Goal: Task Accomplishment & Management: Manage account settings

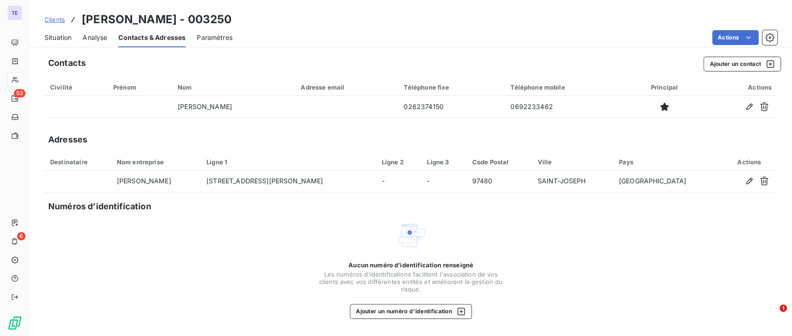
click at [67, 40] on span "Situation" at bounding box center [58, 37] width 27 height 9
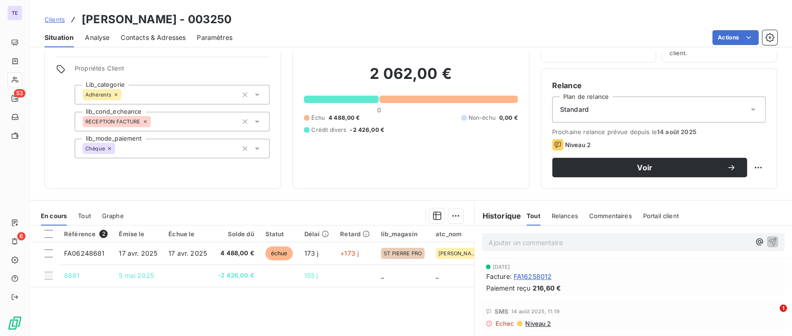
scroll to position [59, 0]
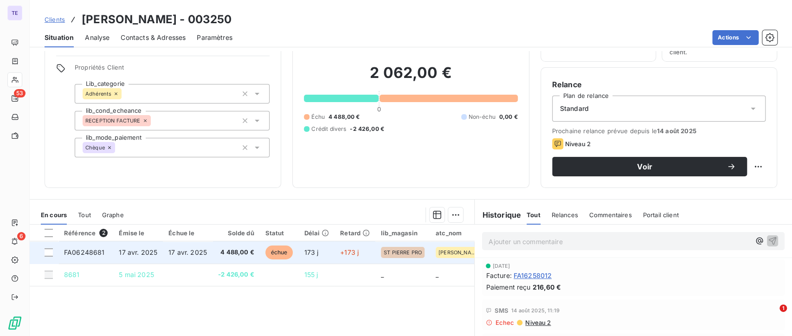
click at [238, 258] on td "4 488,00 €" at bounding box center [235, 252] width 47 height 22
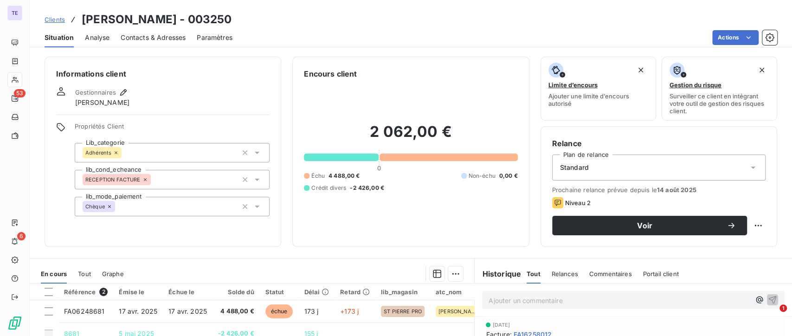
click at [163, 33] on span "Contacts & Adresses" at bounding box center [153, 37] width 65 height 9
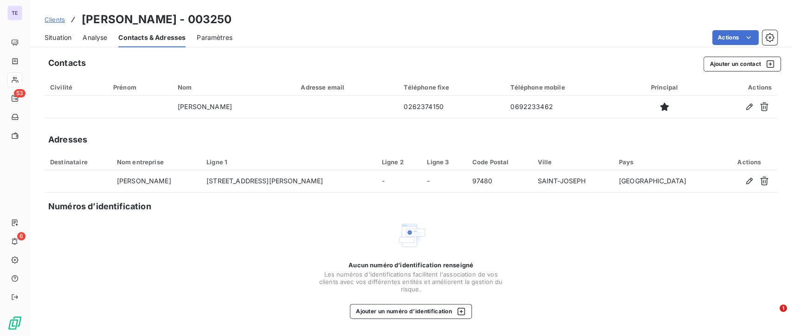
click at [64, 33] on span "Situation" at bounding box center [58, 37] width 27 height 9
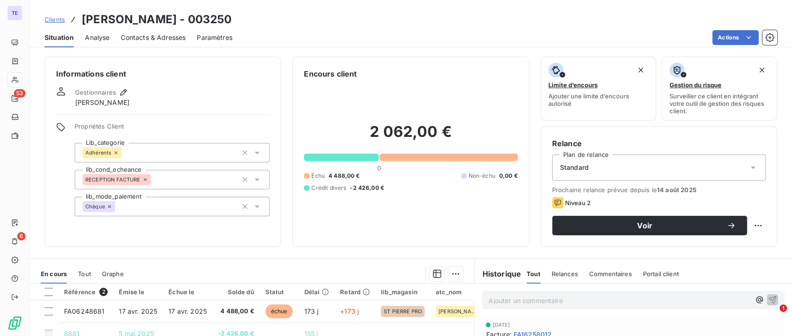
drag, startPoint x: 99, startPoint y: 35, endPoint x: 115, endPoint y: 34, distance: 15.8
click at [99, 35] on span "Analyse" at bounding box center [97, 37] width 25 height 9
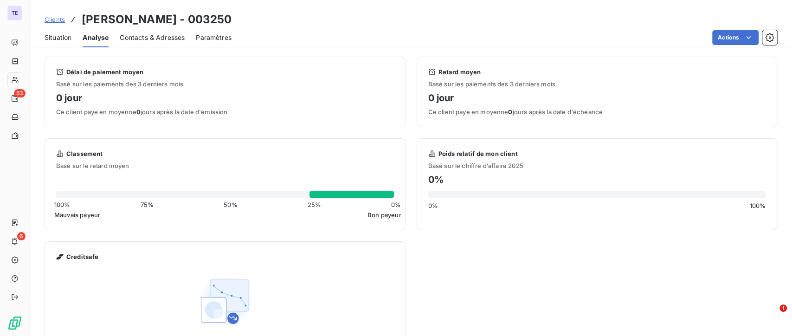
click at [66, 33] on span "Situation" at bounding box center [58, 37] width 27 height 9
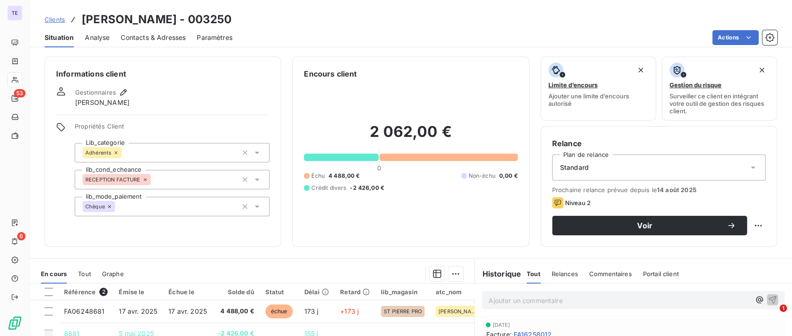
scroll to position [103, 0]
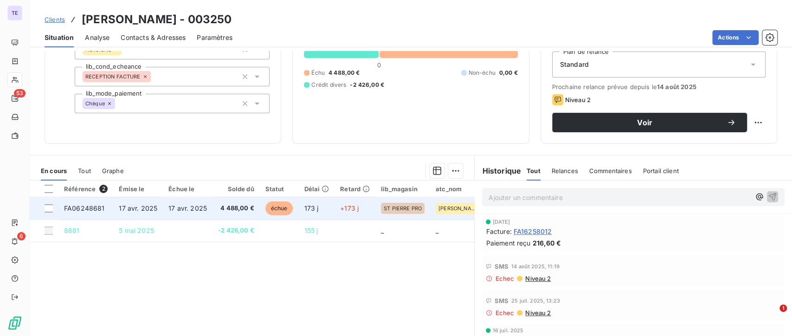
click at [242, 211] on span "4 488,00 €" at bounding box center [236, 208] width 36 height 9
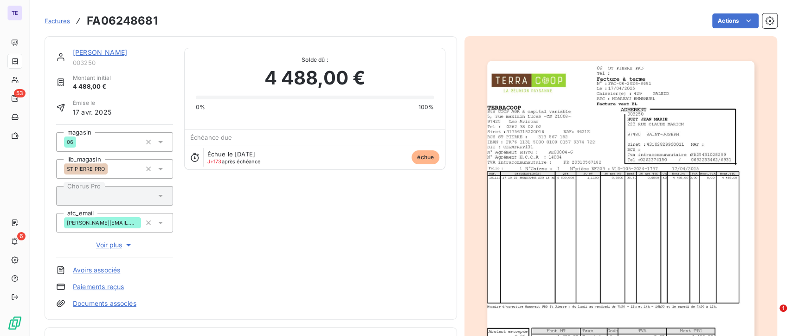
click at [547, 255] on img "button" at bounding box center [620, 250] width 267 height 378
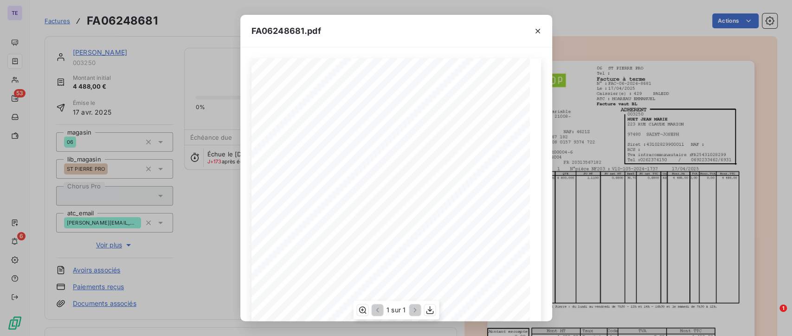
scroll to position [142, 0]
click at [541, 32] on icon "button" at bounding box center [537, 30] width 9 height 9
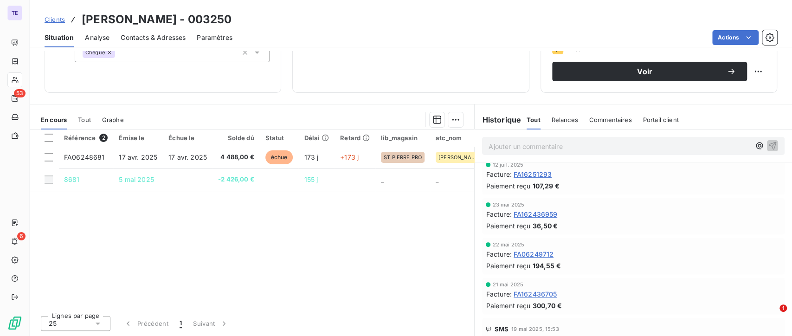
scroll to position [309, 0]
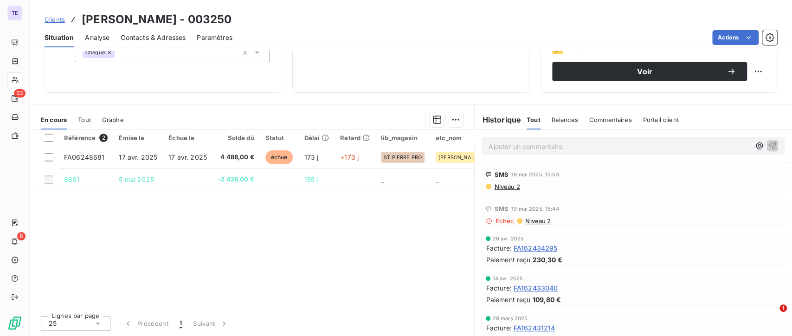
click at [606, 122] on span "Commentaires" at bounding box center [610, 119] width 43 height 7
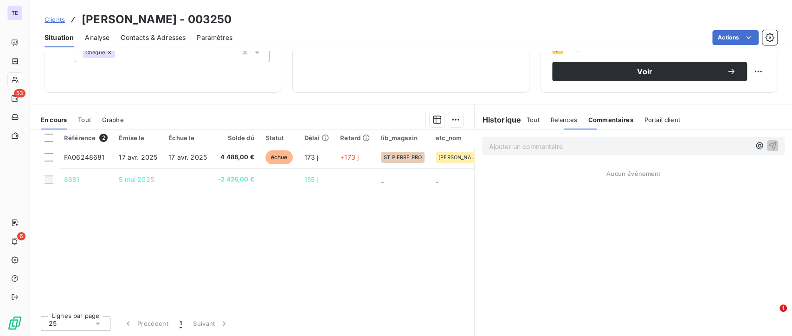
scroll to position [0, 0]
click at [559, 122] on span "Relances" at bounding box center [564, 119] width 26 height 7
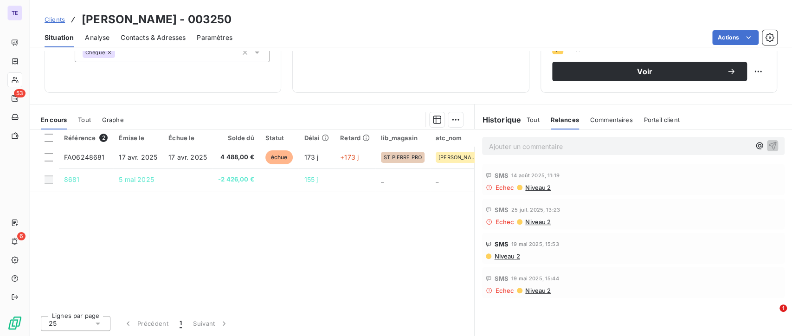
click at [527, 122] on span "Tout" at bounding box center [533, 119] width 13 height 7
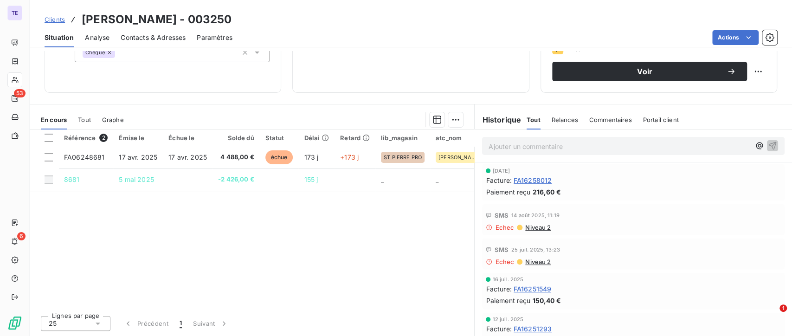
click at [616, 121] on span "Commentaires" at bounding box center [610, 119] width 43 height 7
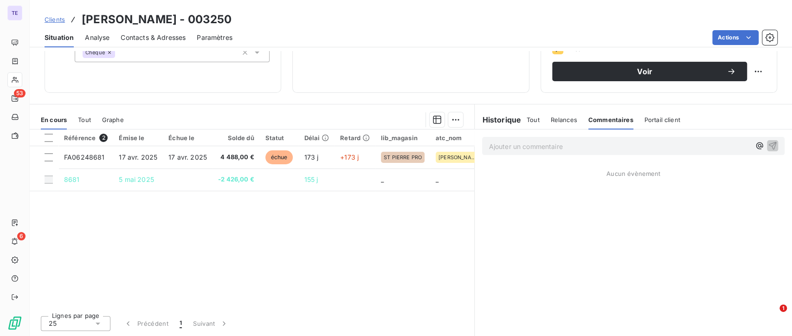
click at [531, 145] on p "Ajouter un commentaire ﻿" at bounding box center [620, 147] width 262 height 12
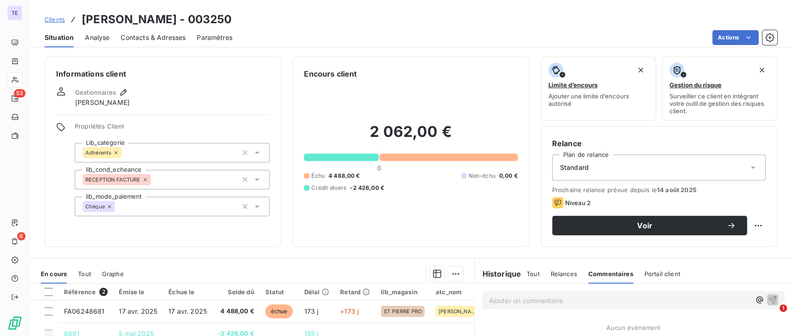
scroll to position [154, 0]
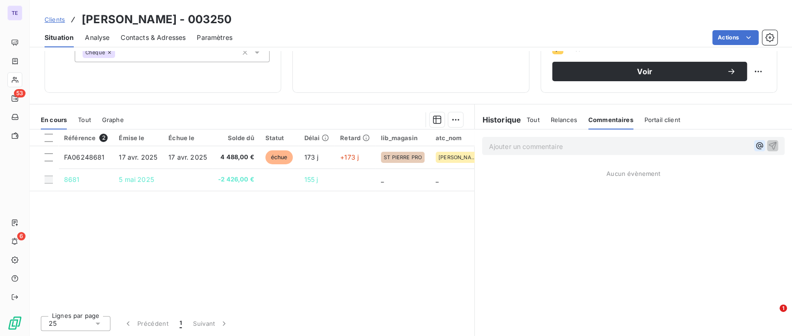
click at [755, 149] on icon "button" at bounding box center [759, 145] width 9 height 9
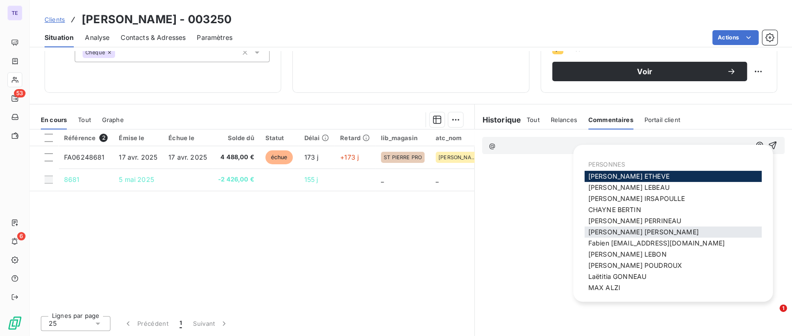
click at [645, 226] on div "[PERSON_NAME]" at bounding box center [673, 231] width 177 height 11
click at [633, 230] on span "[PERSON_NAME]" at bounding box center [643, 232] width 110 height 8
click at [633, 230] on div "@ Aucun évènement" at bounding box center [633, 232] width 317 height 206
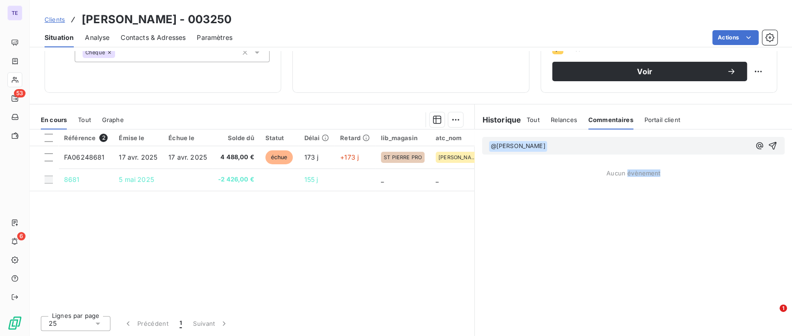
click at [586, 148] on p "﻿ @ [PERSON_NAME] ﻿ ﻿" at bounding box center [620, 146] width 262 height 11
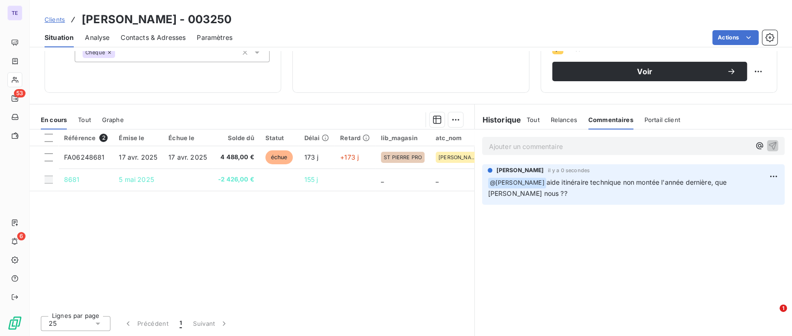
scroll to position [0, 0]
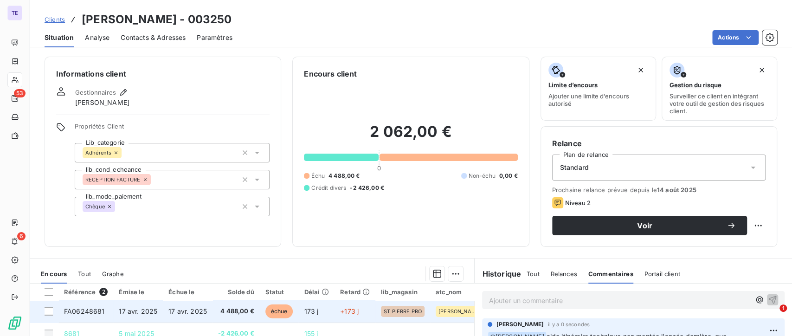
click at [245, 309] on span "4 488,00 €" at bounding box center [236, 311] width 36 height 9
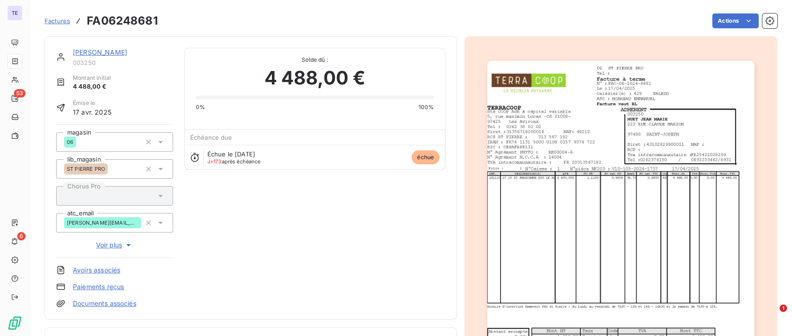
click at [687, 216] on img "button" at bounding box center [620, 250] width 267 height 378
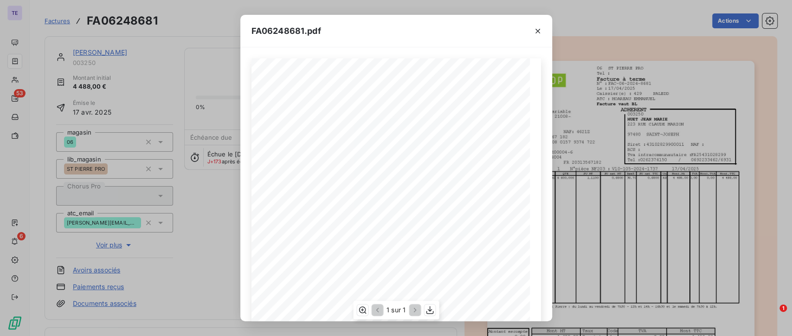
scroll to position [142, 0]
click at [541, 29] on icon "button" at bounding box center [537, 30] width 9 height 9
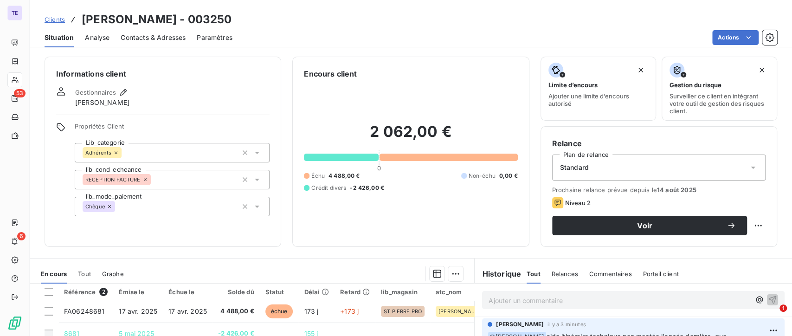
scroll to position [154, 0]
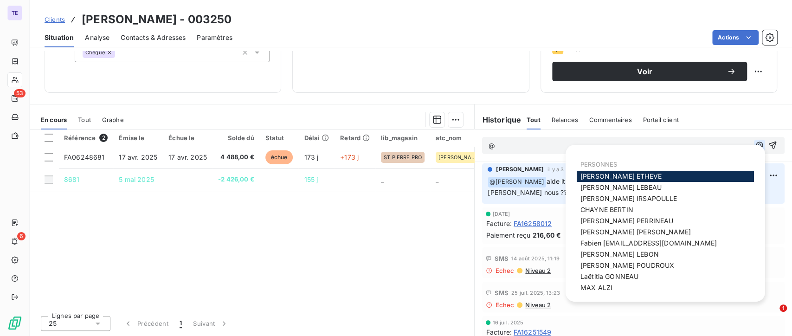
click at [755, 146] on icon "button" at bounding box center [759, 145] width 9 height 9
click at [639, 234] on span "[PERSON_NAME]" at bounding box center [635, 232] width 110 height 8
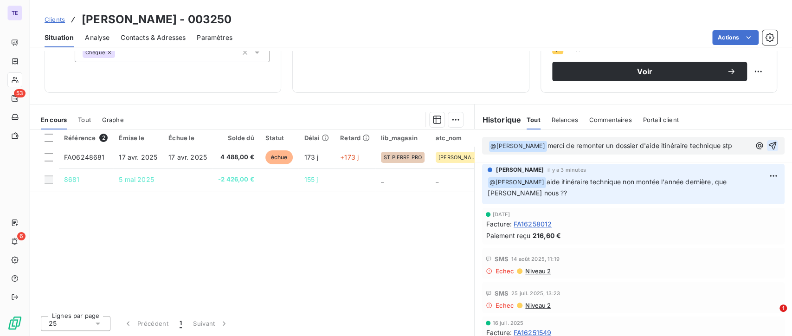
click at [768, 148] on icon "button" at bounding box center [772, 145] width 9 height 9
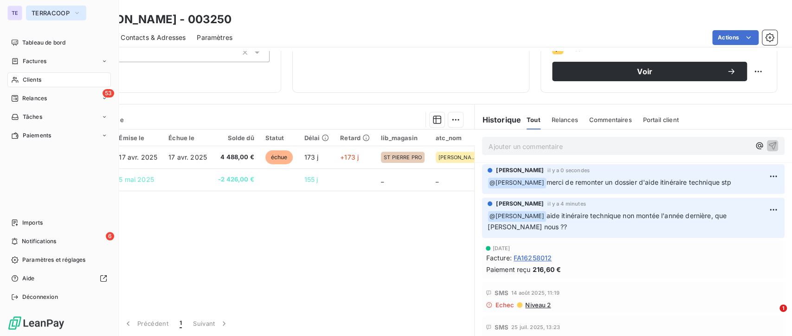
click at [49, 13] on span "TERRACOOP" at bounding box center [51, 12] width 38 height 7
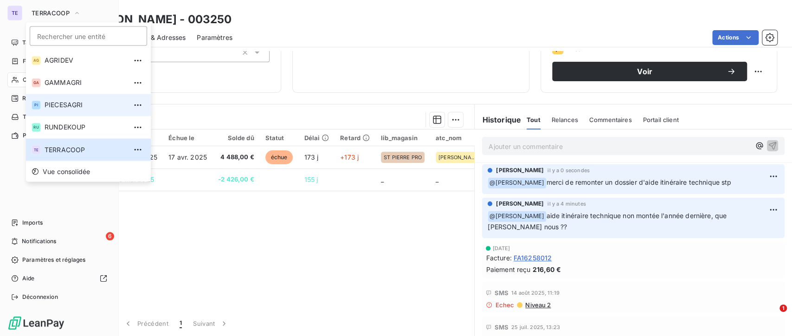
click at [74, 107] on span "PIECESAGRI" at bounding box center [86, 104] width 82 height 9
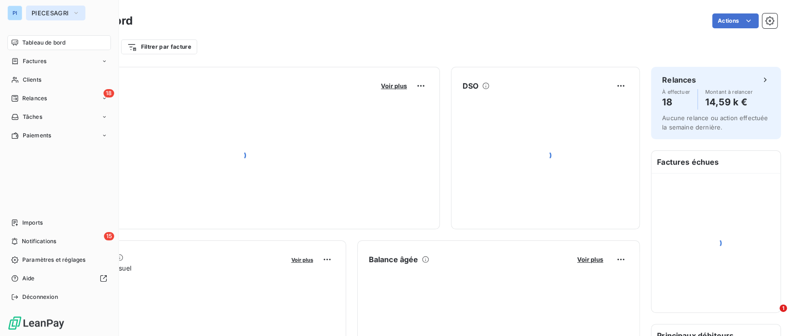
click at [75, 17] on icon "button" at bounding box center [75, 12] width 7 height 9
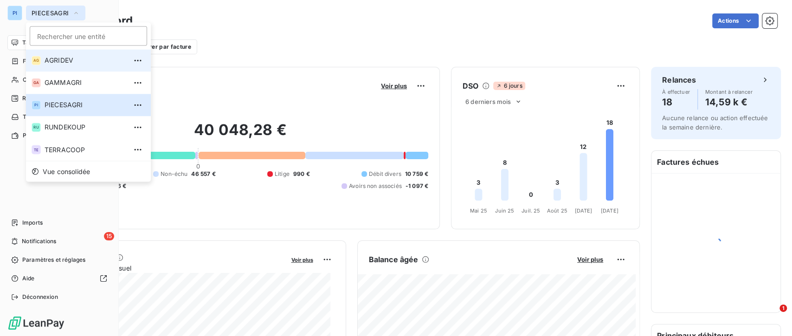
click at [89, 66] on li "AG AGRIDEV" at bounding box center [88, 60] width 125 height 22
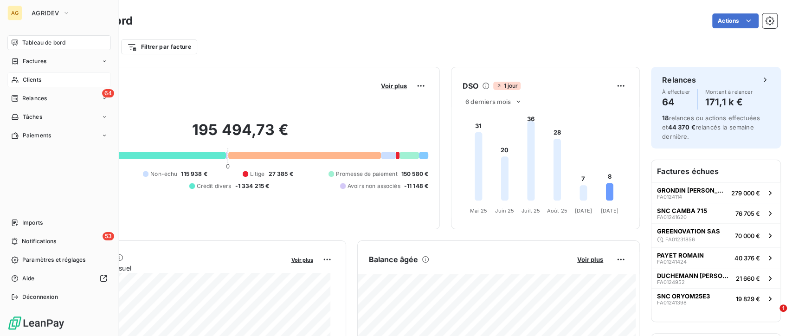
click at [43, 84] on div "Clients" at bounding box center [58, 79] width 103 height 15
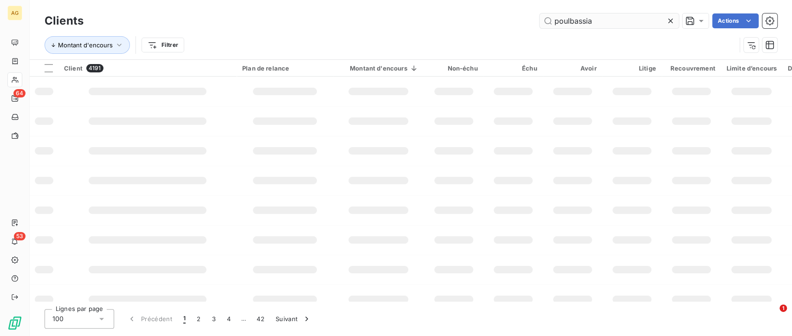
type input "poulbassia"
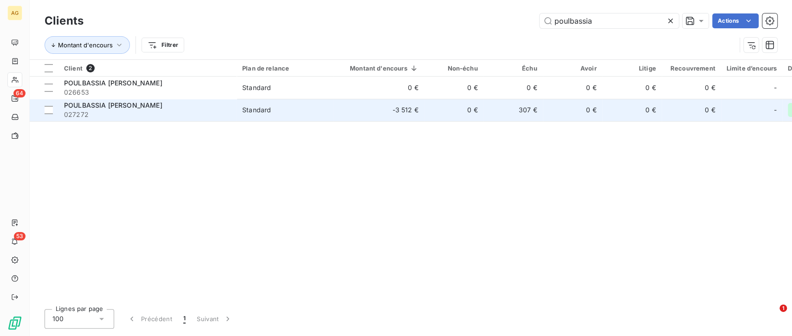
click at [361, 109] on td "-3 512 €" at bounding box center [378, 110] width 91 height 22
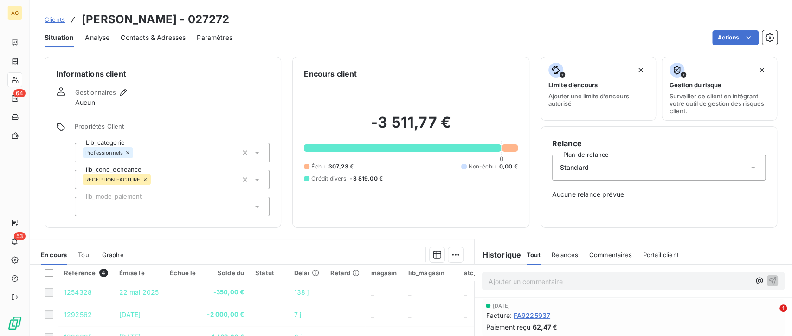
scroll to position [135, 0]
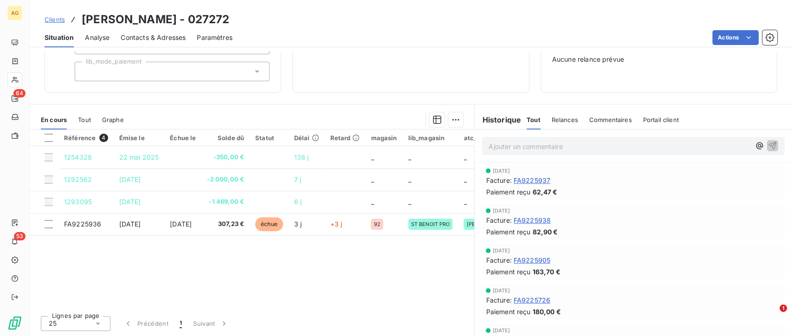
click at [560, 126] on div "Relances" at bounding box center [565, 119] width 26 height 19
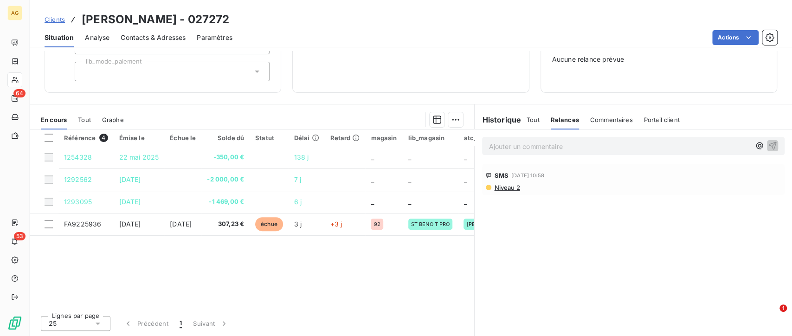
scroll to position [0, 0]
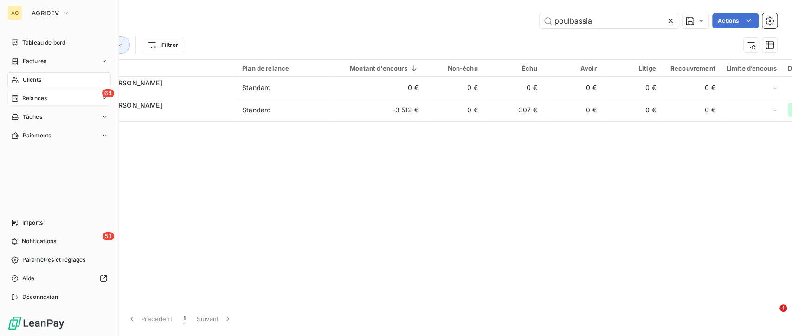
click at [18, 94] on div "Relances" at bounding box center [29, 98] width 36 height 8
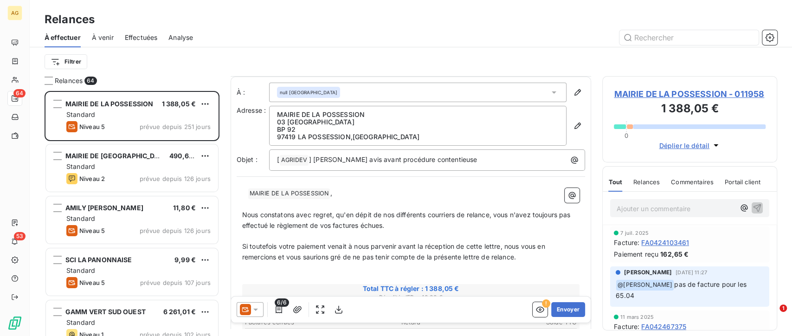
scroll to position [103, 0]
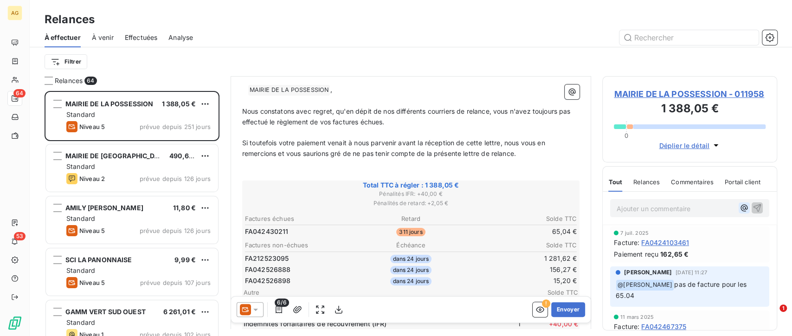
click at [740, 205] on icon "button" at bounding box center [744, 207] width 9 height 9
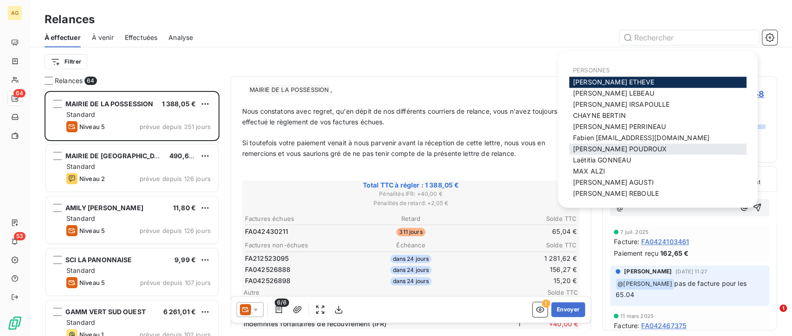
click at [650, 149] on div "[PERSON_NAME]" at bounding box center [657, 148] width 177 height 11
click at [631, 148] on span "[PERSON_NAME]" at bounding box center [620, 149] width 94 height 8
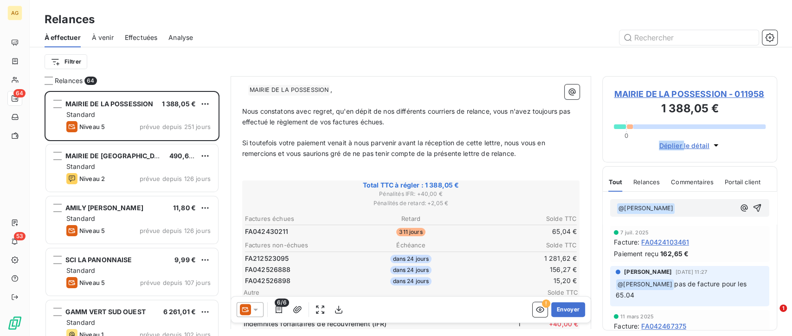
click at [631, 148] on div "Déplier le détail" at bounding box center [690, 143] width 152 height 16
click at [702, 204] on p "﻿ @ [PERSON_NAME] ﻿ ﻿" at bounding box center [676, 208] width 118 height 11
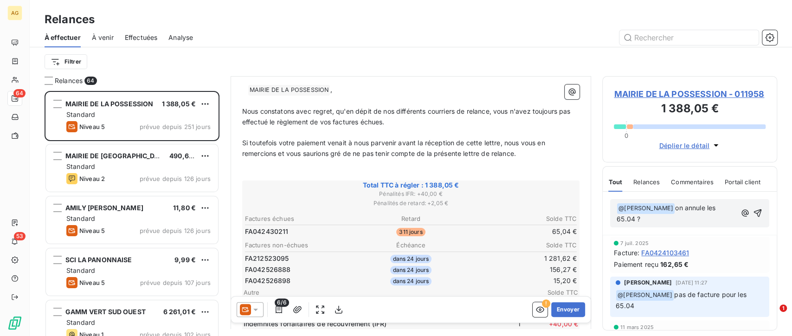
click at [637, 216] on span "on annule les 65.04 ?" at bounding box center [667, 213] width 101 height 19
drag, startPoint x: 689, startPoint y: 219, endPoint x: 610, endPoint y: 211, distance: 79.4
click at [610, 211] on div "﻿ @ [PERSON_NAME] ﻿ on annule les 65.04 de 2024?" at bounding box center [689, 213] width 159 height 28
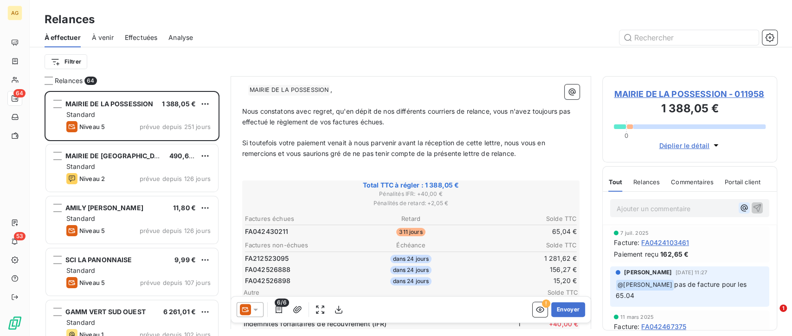
click at [740, 206] on icon "button" at bounding box center [744, 207] width 9 height 9
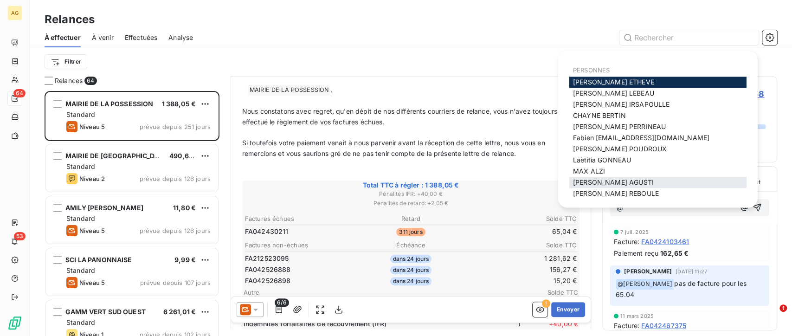
click at [616, 186] on div "[PERSON_NAME]" at bounding box center [657, 182] width 177 height 11
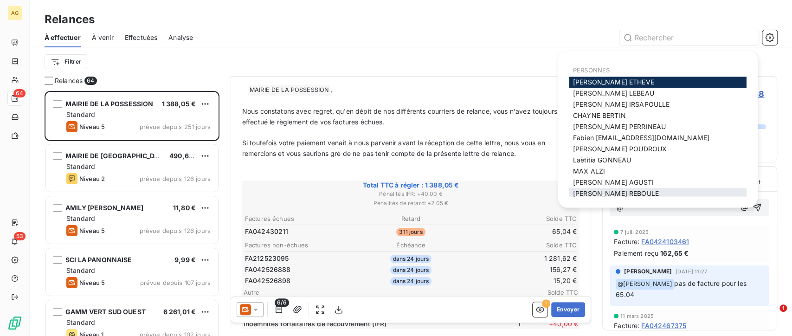
click at [624, 191] on span "[PERSON_NAME]" at bounding box center [616, 194] width 86 height 8
click at [624, 192] on div "@" at bounding box center [690, 208] width 174 height 32
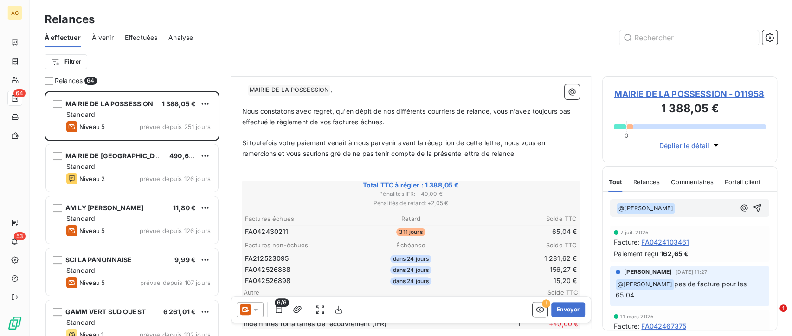
click at [685, 213] on p "﻿ @ [PERSON_NAME] ﻿ ﻿" at bounding box center [676, 208] width 118 height 11
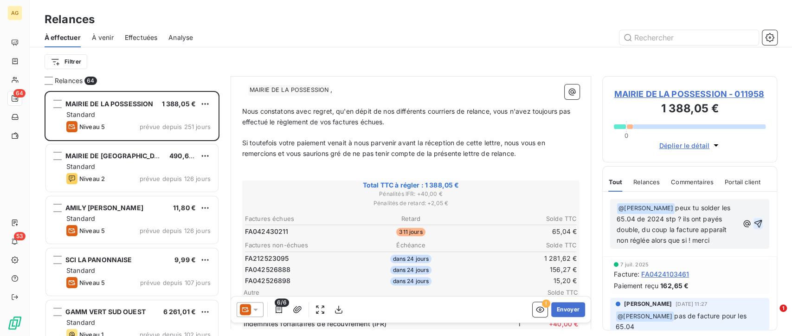
click at [754, 223] on icon "button" at bounding box center [757, 223] width 9 height 9
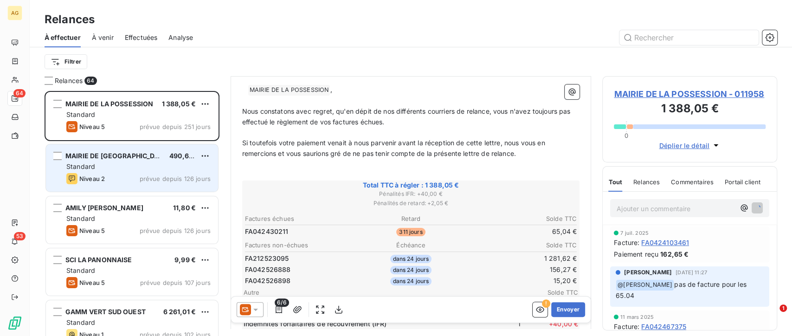
click at [127, 173] on div "Niveau 2 prévue depuis 126 jours" at bounding box center [138, 178] width 144 height 11
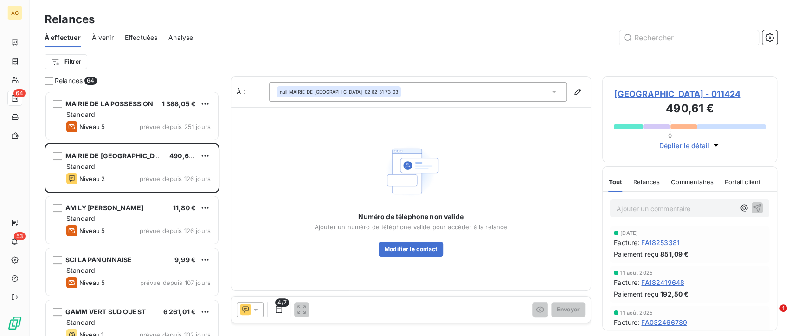
click at [651, 95] on span "[GEOGRAPHIC_DATA] - 011424" at bounding box center [690, 94] width 152 height 13
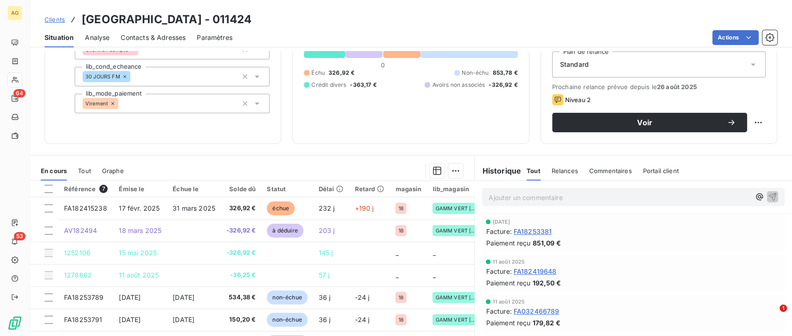
scroll to position [154, 0]
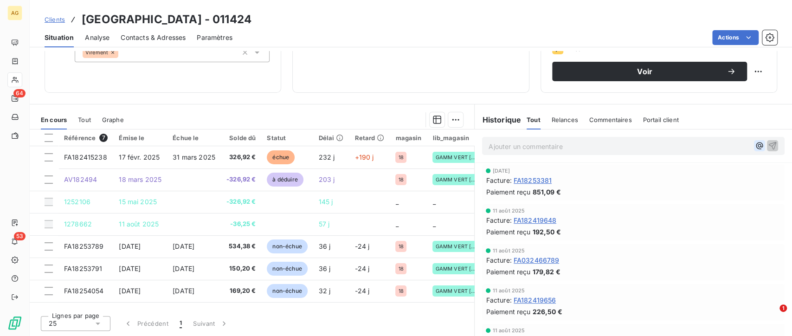
click at [755, 143] on icon "button" at bounding box center [759, 145] width 9 height 9
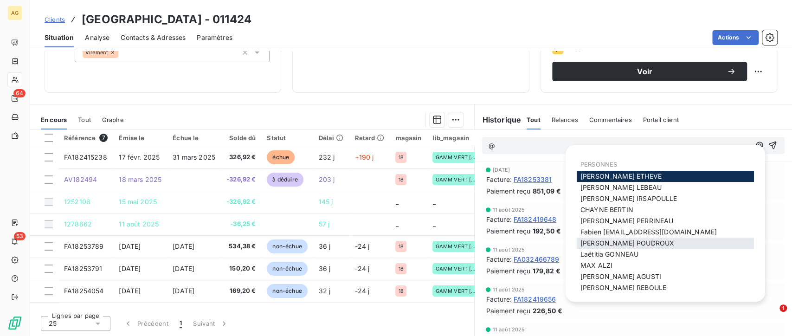
click at [650, 244] on div "[PERSON_NAME]" at bounding box center [665, 243] width 177 height 11
click at [618, 242] on span "[PERSON_NAME]" at bounding box center [627, 243] width 94 height 8
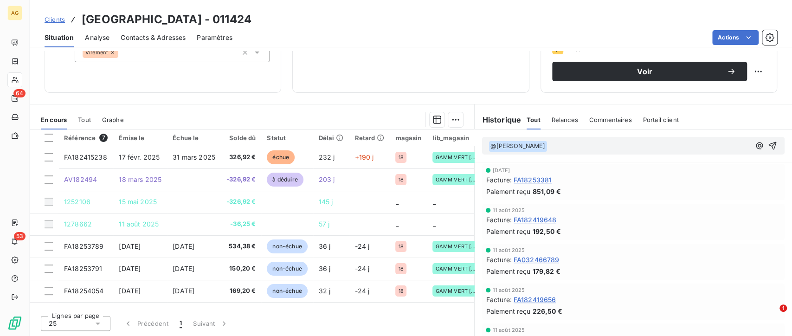
click at [618, 242] on div "[DATE] Facture : FA032466789 Paiement reçu 179,82 €" at bounding box center [633, 262] width 317 height 40
click at [583, 146] on p "﻿ @ [PERSON_NAME] ﻿ ﻿" at bounding box center [620, 146] width 262 height 11
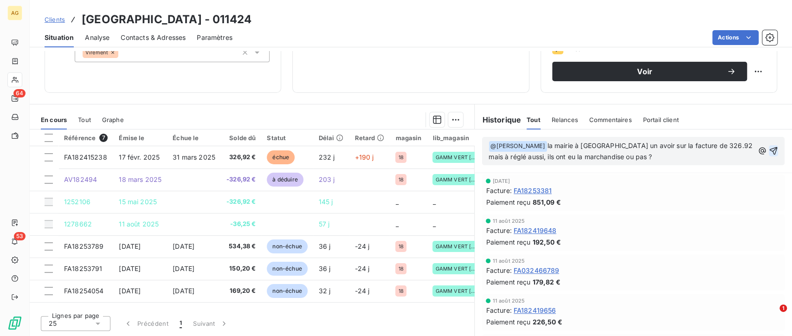
click at [770, 153] on icon "button" at bounding box center [774, 151] width 8 height 8
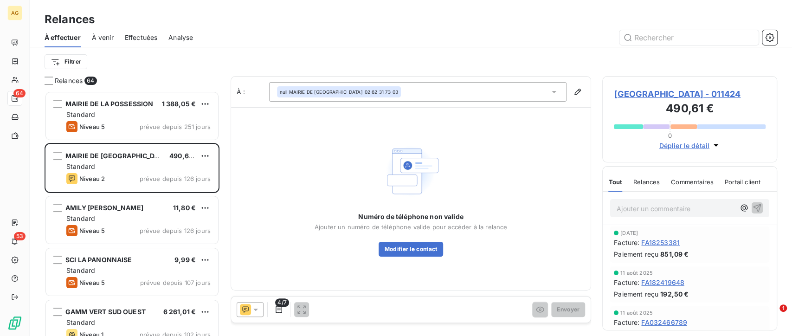
scroll to position [237, 167]
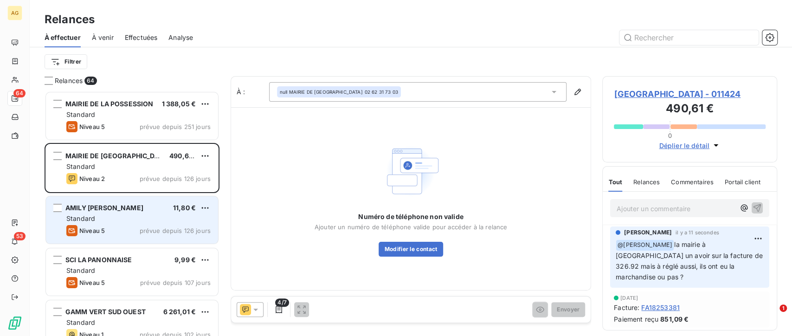
click at [112, 214] on div "Standard" at bounding box center [138, 218] width 144 height 9
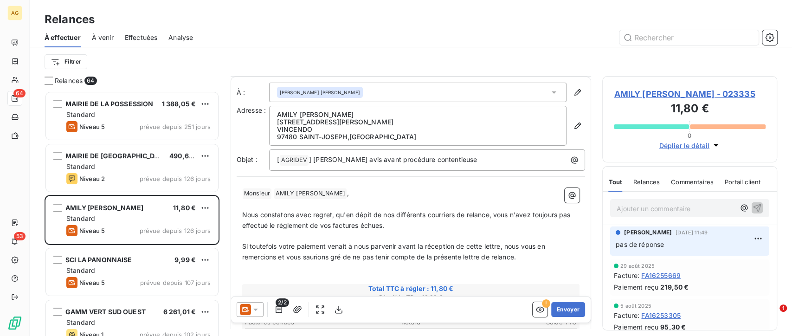
scroll to position [155, 0]
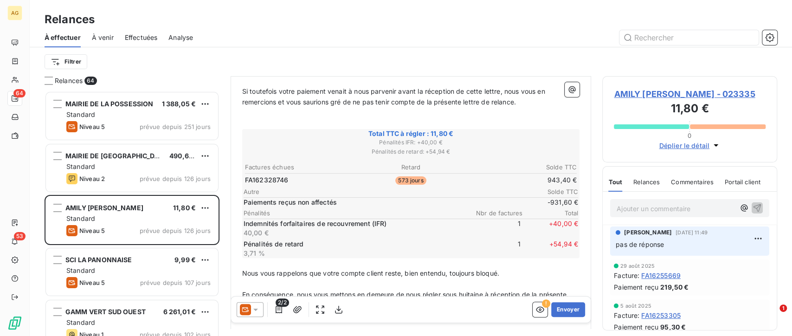
click at [642, 188] on div "Relances" at bounding box center [646, 181] width 26 height 19
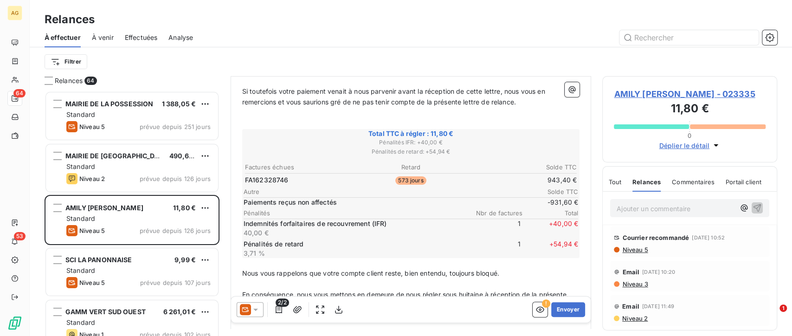
click at [612, 186] on span "Tout" at bounding box center [614, 181] width 13 height 7
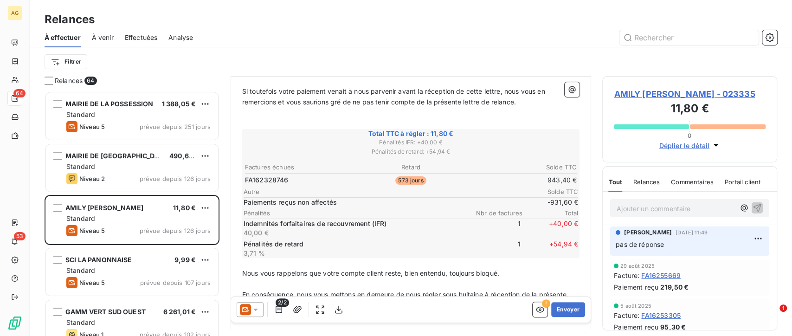
click at [638, 192] on div "Relances" at bounding box center [646, 181] width 26 height 19
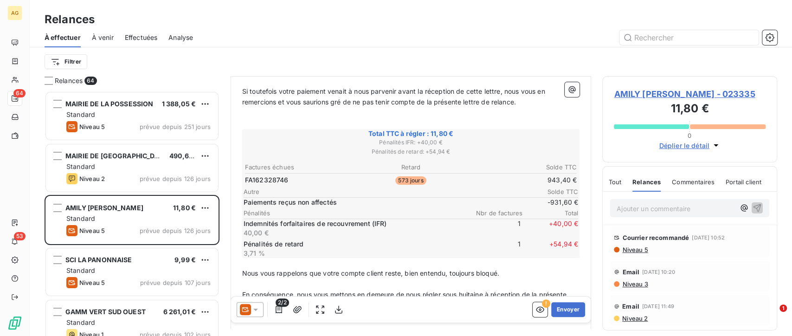
click at [612, 192] on div "Tout" at bounding box center [614, 181] width 13 height 19
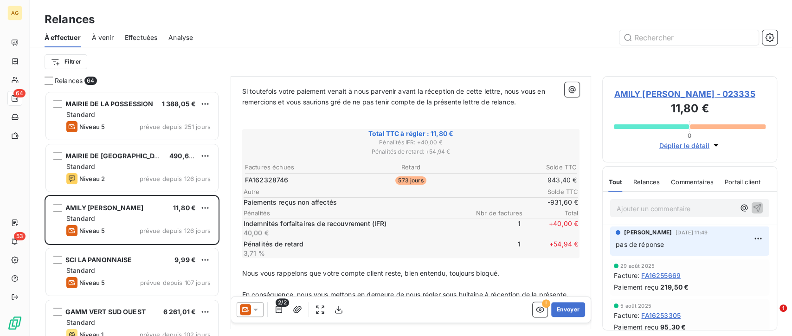
click at [641, 186] on span "Relances" at bounding box center [646, 181] width 26 height 7
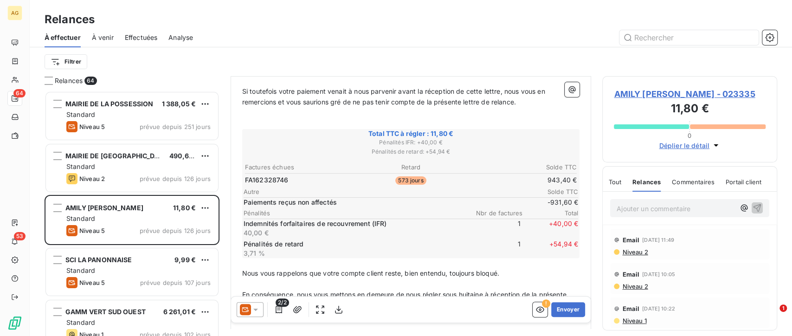
scroll to position [0, 0]
click at [645, 253] on span "Niveau 5" at bounding box center [634, 249] width 26 height 7
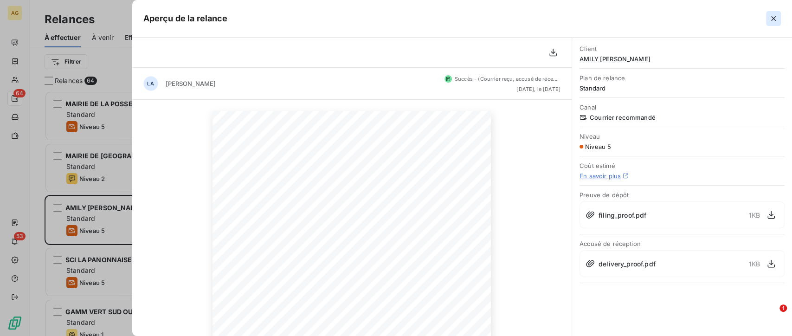
click at [767, 16] on button "button" at bounding box center [773, 18] width 15 height 15
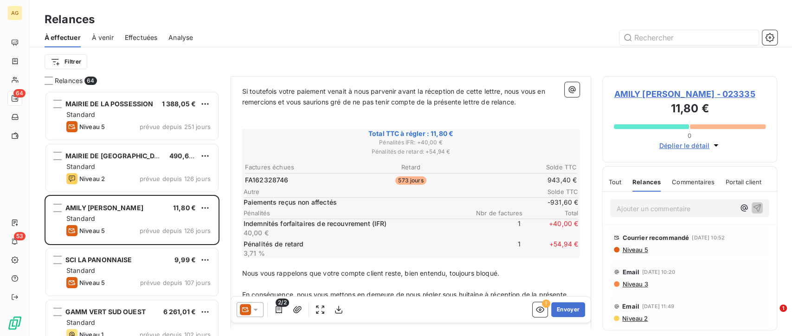
click at [619, 186] on span "Tout" at bounding box center [614, 181] width 13 height 7
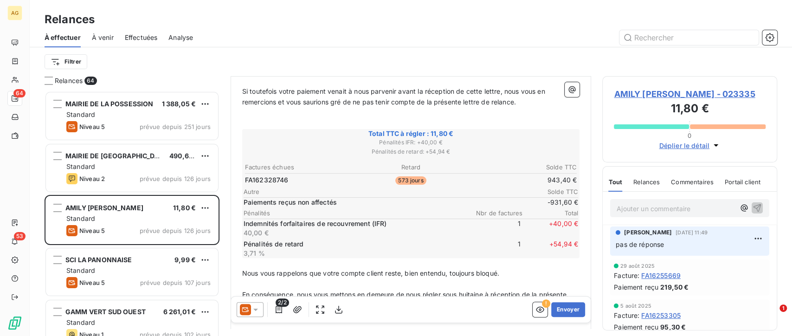
click at [671, 96] on span "AMILY [PERSON_NAME] - 023335" at bounding box center [690, 94] width 152 height 13
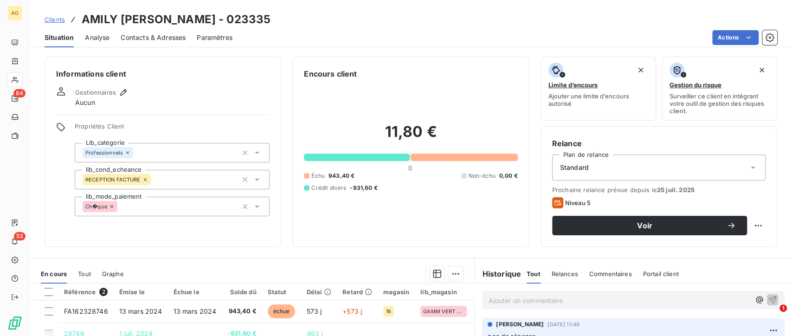
drag, startPoint x: 165, startPoint y: 39, endPoint x: 171, endPoint y: 36, distance: 6.2
click at [166, 39] on span "Contacts & Adresses" at bounding box center [153, 37] width 65 height 9
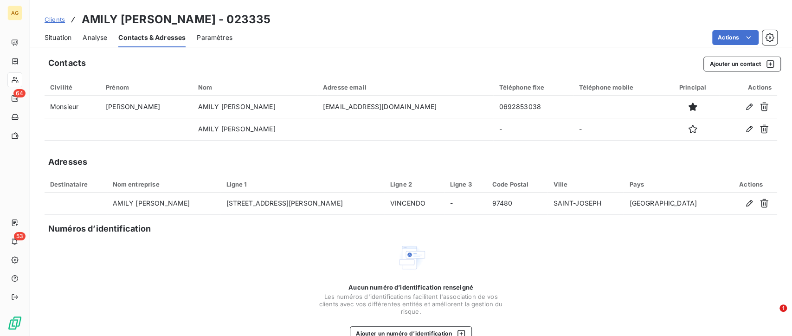
click at [62, 40] on span "Situation" at bounding box center [58, 37] width 27 height 9
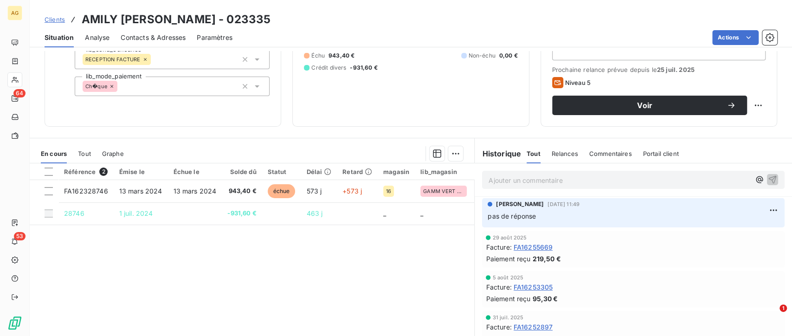
scroll to position [122, 0]
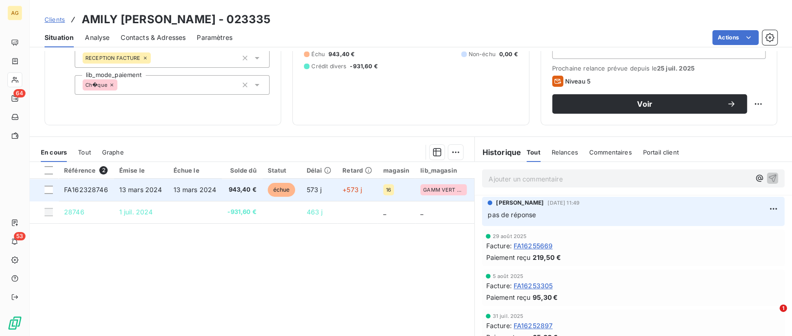
click at [151, 194] on td "13 mars 2024" at bounding box center [141, 190] width 54 height 22
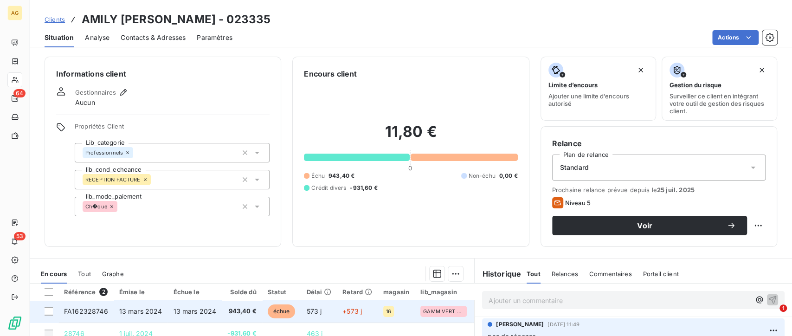
click at [231, 308] on span "943,40 €" at bounding box center [241, 311] width 29 height 9
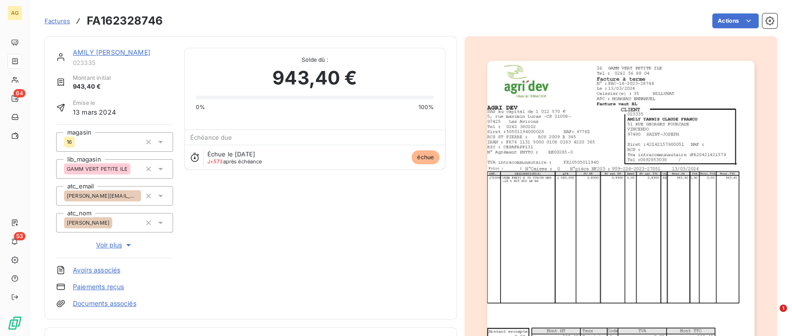
click at [628, 180] on img "button" at bounding box center [620, 250] width 267 height 378
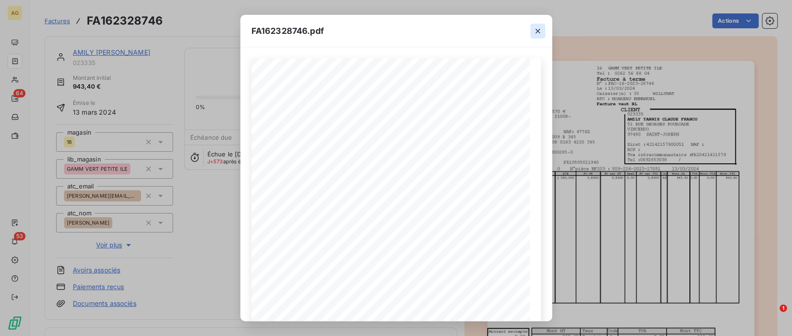
click at [538, 24] on button "button" at bounding box center [537, 31] width 15 height 15
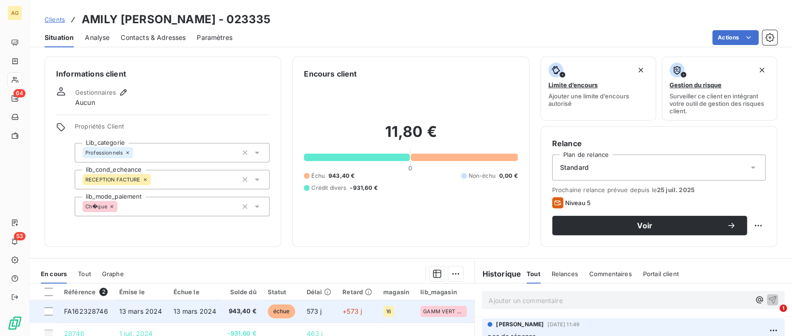
scroll to position [103, 0]
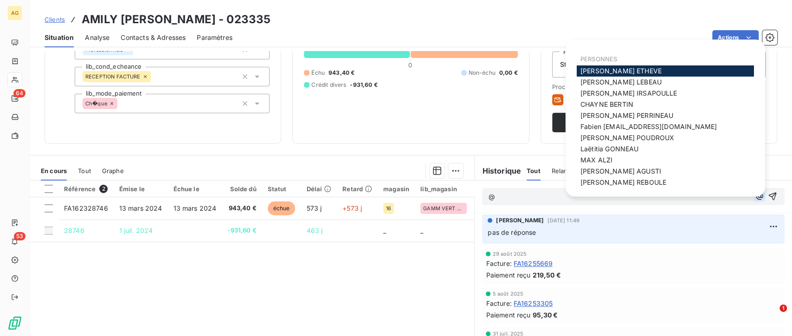
click at [755, 197] on icon "button" at bounding box center [759, 196] width 9 height 9
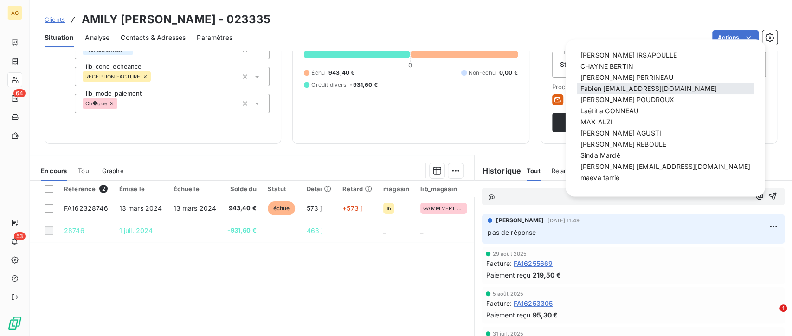
scroll to position [0, 0]
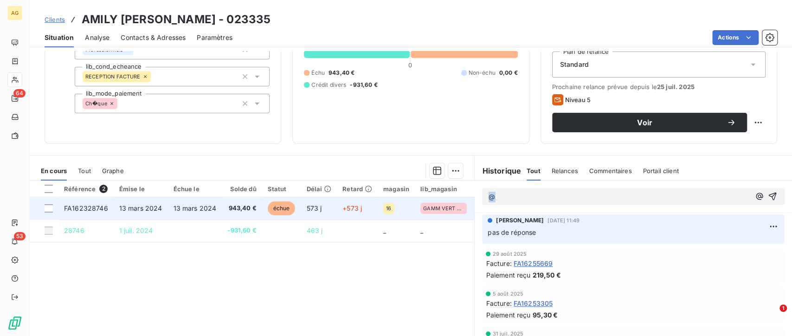
drag, startPoint x: 504, startPoint y: 195, endPoint x: 464, endPoint y: 199, distance: 40.1
click at [464, 199] on div "En cours Tout Graphe Référence 2 Émise le Échue le Solde dû Statut Délai Retard…" at bounding box center [411, 271] width 762 height 232
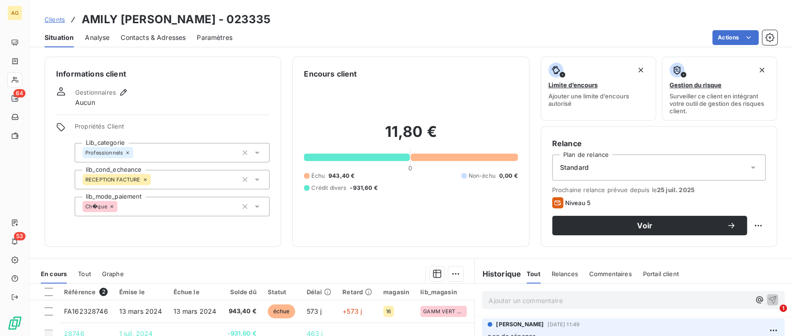
click at [122, 99] on div "Gestionnaires Aucun" at bounding box center [102, 97] width 54 height 20
click at [120, 89] on icon "button" at bounding box center [123, 92] width 9 height 9
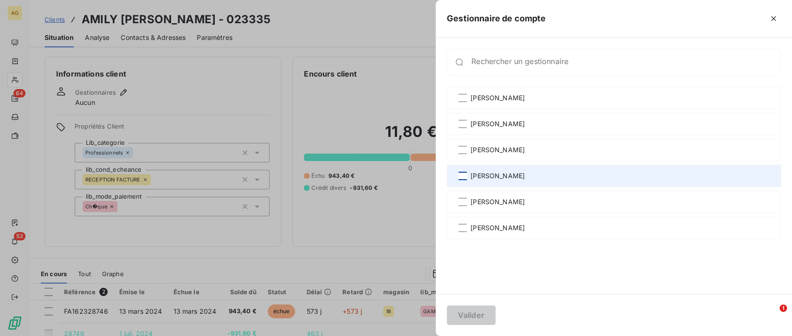
click at [459, 174] on div at bounding box center [462, 176] width 8 height 8
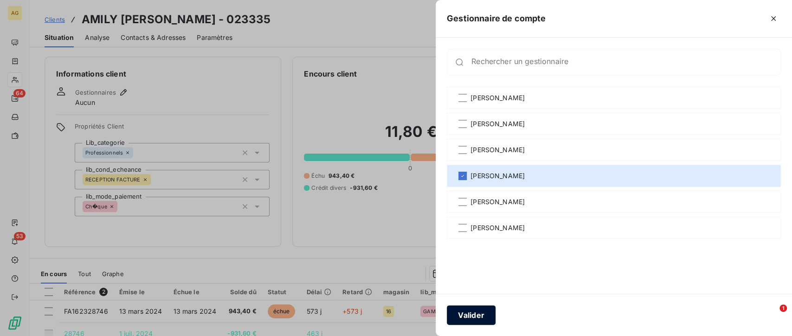
click at [464, 318] on button "Valider" at bounding box center [471, 314] width 49 height 19
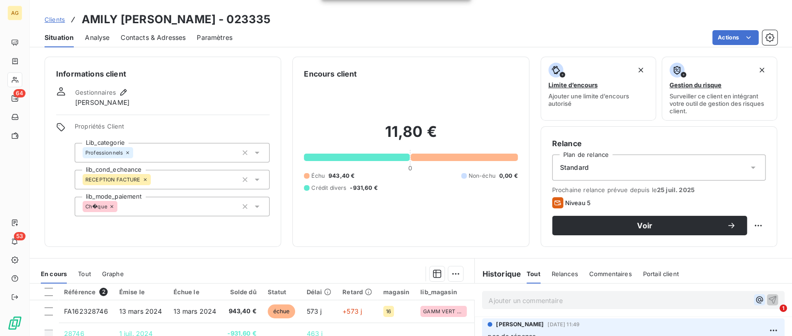
click at [755, 299] on icon "button" at bounding box center [759, 299] width 9 height 9
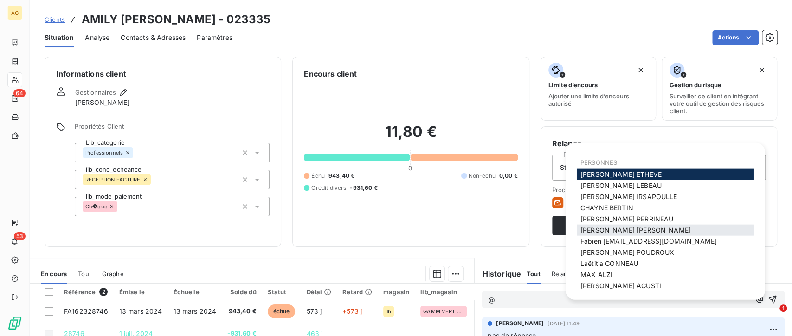
click at [640, 226] on span "[PERSON_NAME]" at bounding box center [635, 230] width 110 height 8
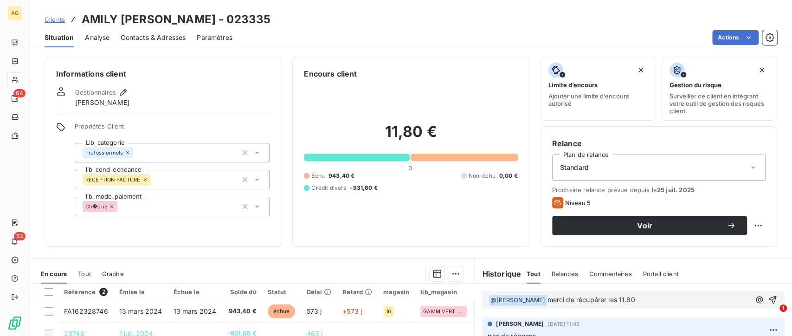
click at [651, 298] on p "﻿ @ [PERSON_NAME] ﻿ merci de récupérer les 11.80" at bounding box center [620, 300] width 262 height 11
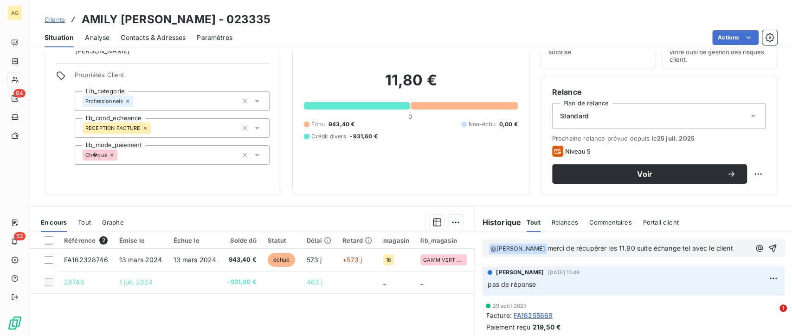
scroll to position [103, 0]
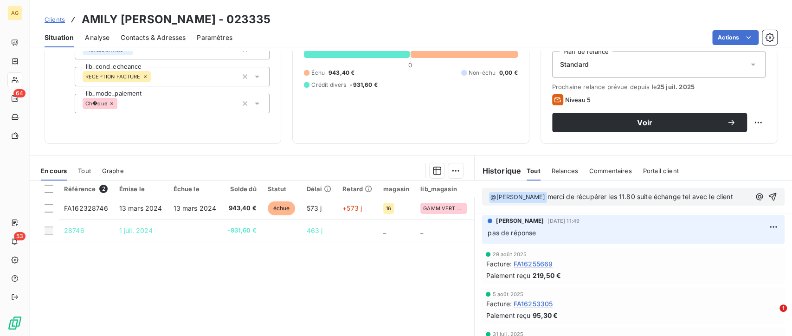
click at [763, 201] on div "﻿ @ [PERSON_NAME] ﻿ merci de récupérer les 11.80 suite échange tel avec le clie…" at bounding box center [633, 197] width 303 height 18
click at [768, 200] on icon "button" at bounding box center [772, 196] width 9 height 9
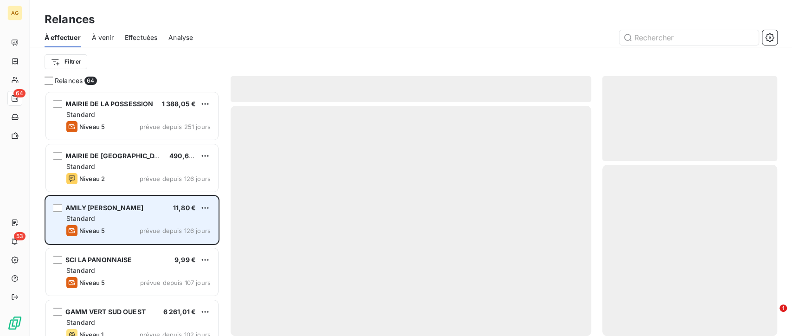
scroll to position [237, 167]
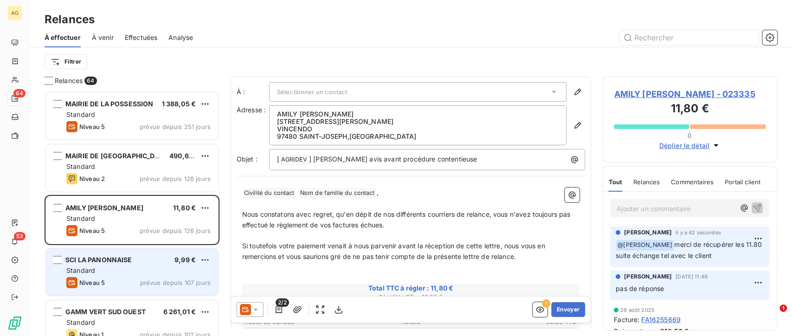
click at [135, 279] on div "Niveau 5 prévue depuis 107 jours" at bounding box center [138, 282] width 144 height 11
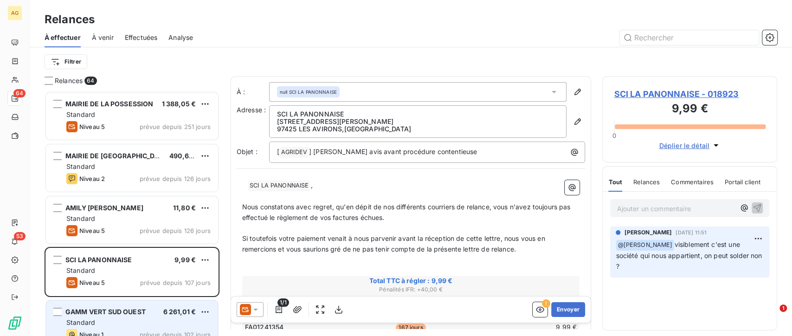
scroll to position [52, 0]
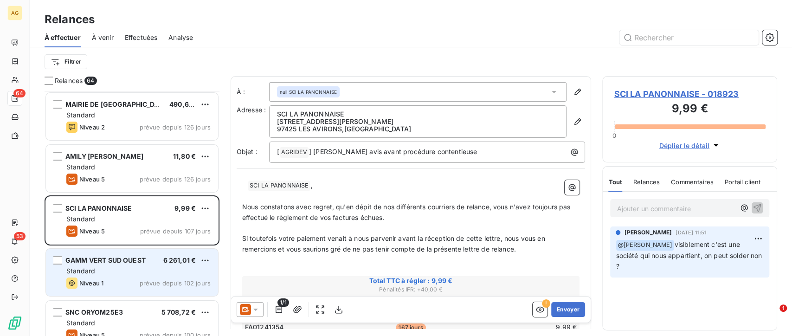
click at [133, 273] on div "Standard" at bounding box center [138, 270] width 144 height 9
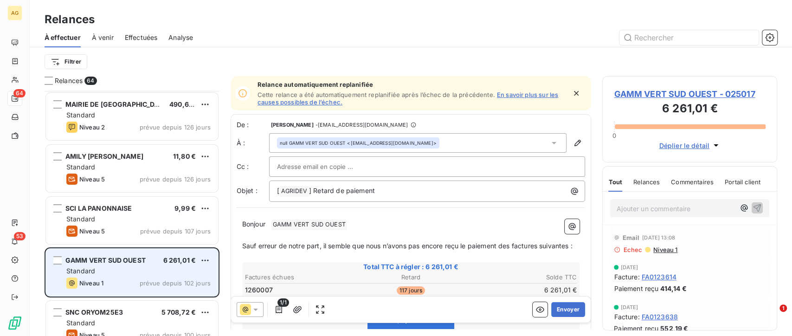
scroll to position [237, 167]
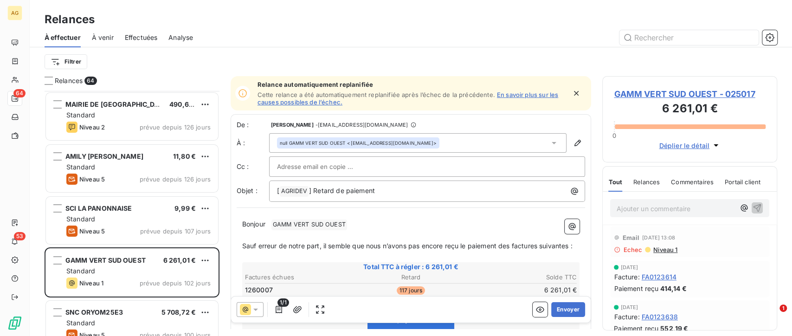
click at [715, 89] on span "GAMM VERT SUD OUEST - 025017" at bounding box center [690, 94] width 152 height 13
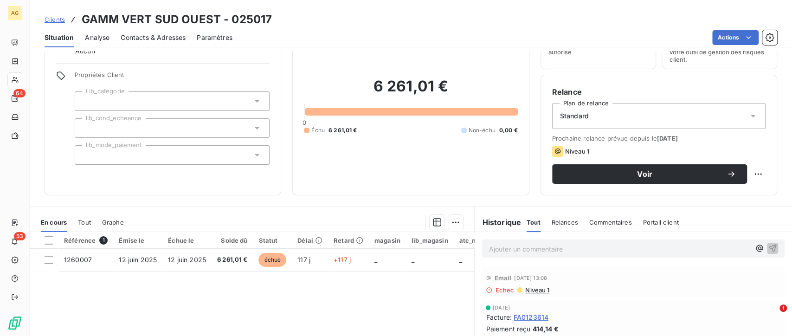
scroll to position [103, 0]
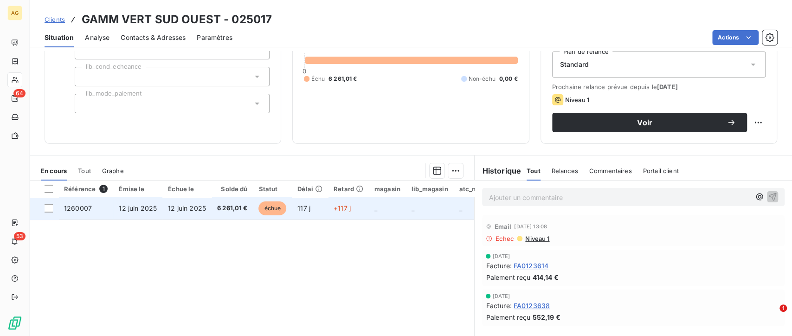
click at [198, 206] on span "12 juin 2025" at bounding box center [187, 208] width 38 height 8
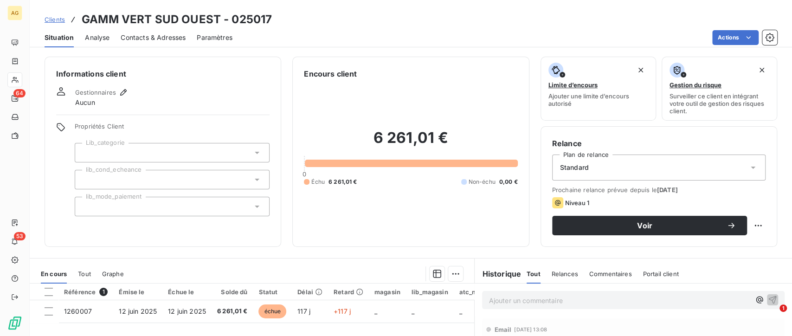
scroll to position [103, 0]
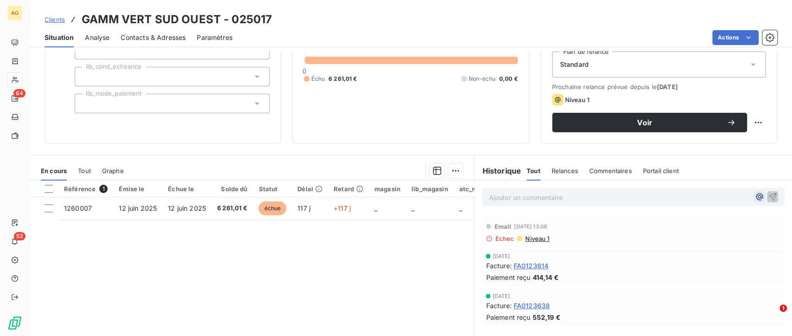
click at [755, 194] on icon "button" at bounding box center [759, 196] width 9 height 9
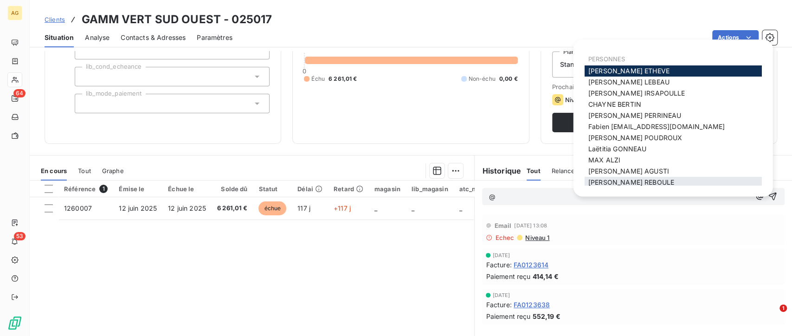
click at [642, 179] on span "[PERSON_NAME]" at bounding box center [631, 183] width 86 height 8
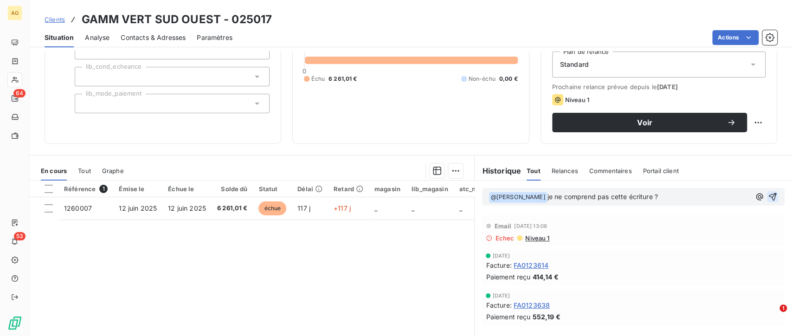
click at [768, 195] on icon "button" at bounding box center [772, 196] width 9 height 9
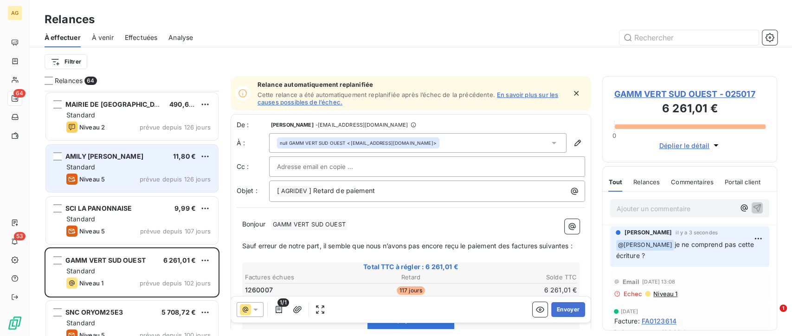
scroll to position [103, 0]
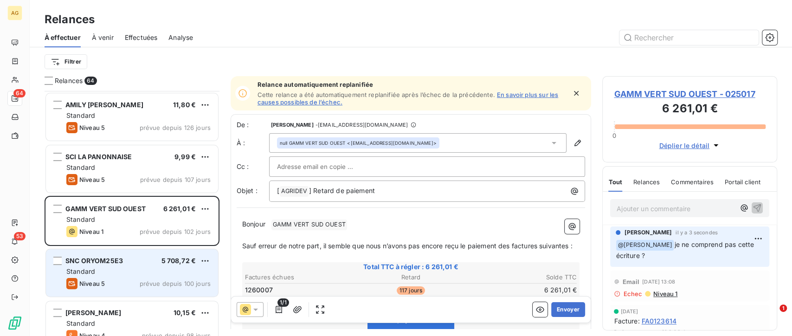
click at [114, 263] on span "SNC ORYOM25E3" at bounding box center [94, 261] width 58 height 8
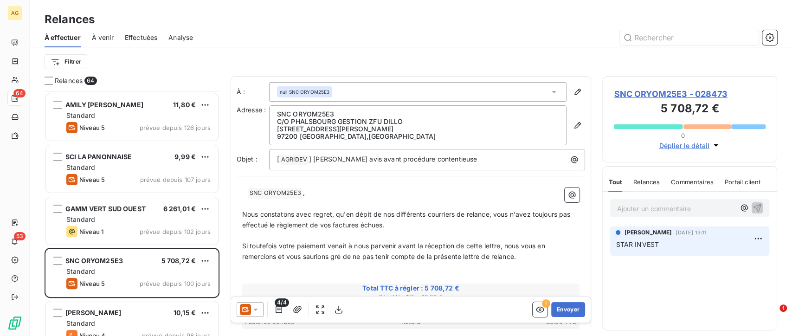
click at [549, 88] on icon at bounding box center [553, 91] width 9 height 9
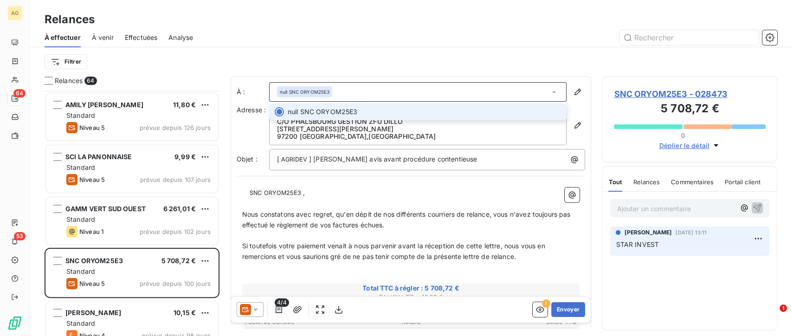
click at [549, 88] on icon at bounding box center [553, 91] width 9 height 9
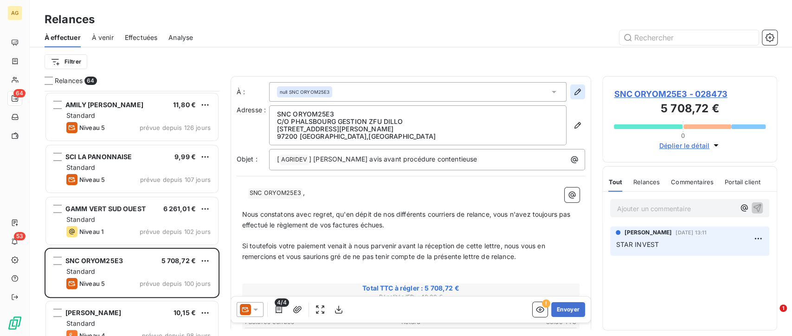
click at [570, 88] on button "button" at bounding box center [577, 91] width 15 height 15
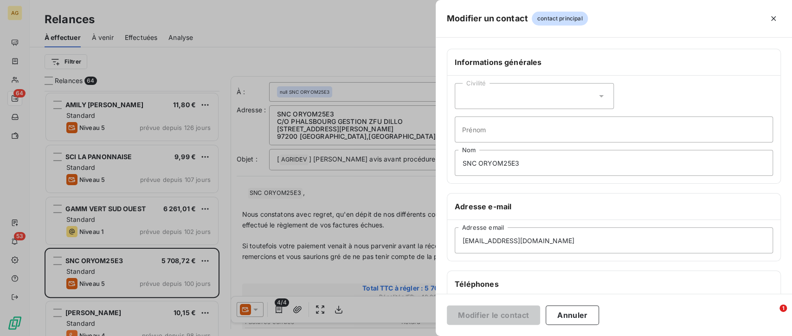
scroll to position [103, 0]
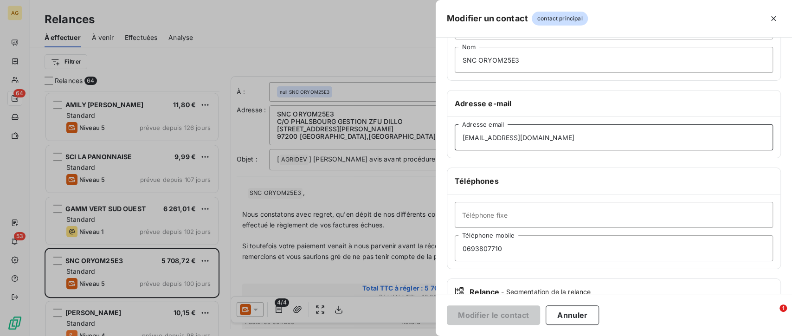
click at [564, 137] on input "[EMAIL_ADDRESS][DOMAIN_NAME]" at bounding box center [614, 137] width 318 height 26
click at [587, 136] on input "[EMAIL_ADDRESS][DOMAIN_NAME]" at bounding box center [614, 137] width 318 height 26
click at [382, 93] on div at bounding box center [396, 168] width 792 height 336
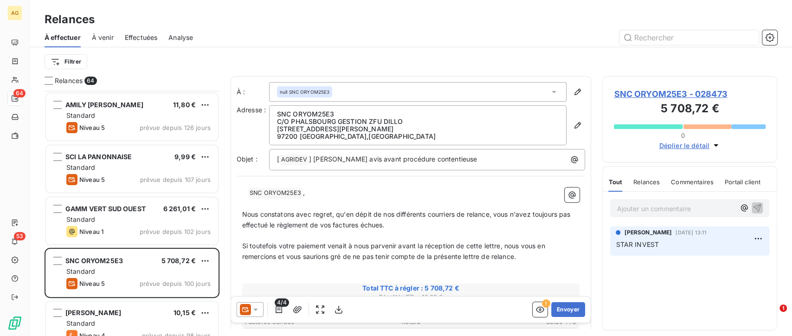
click at [255, 311] on icon at bounding box center [255, 309] width 9 height 9
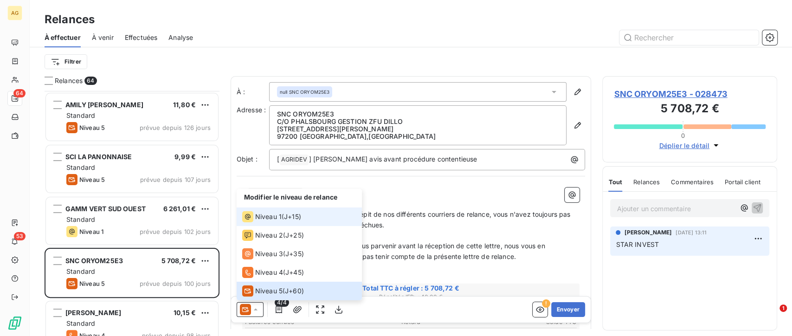
click at [287, 211] on div "Niveau 1 ( J+15 )" at bounding box center [271, 216] width 59 height 11
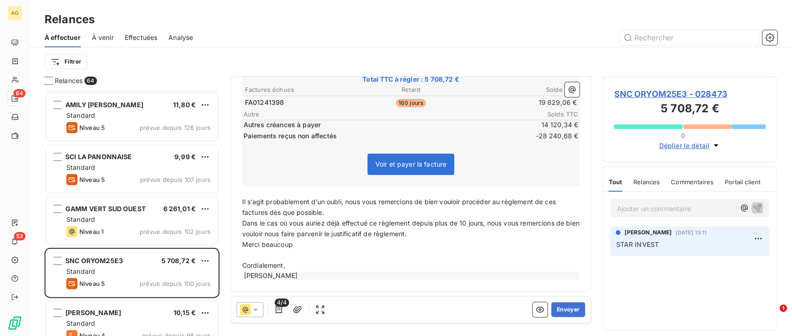
scroll to position [0, 0]
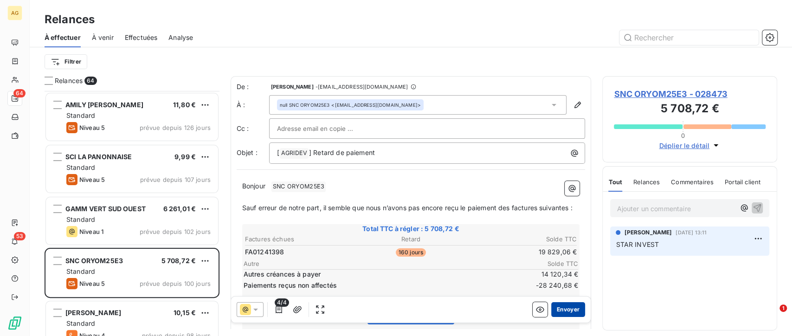
click at [556, 311] on button "Envoyer" at bounding box center [568, 309] width 34 height 15
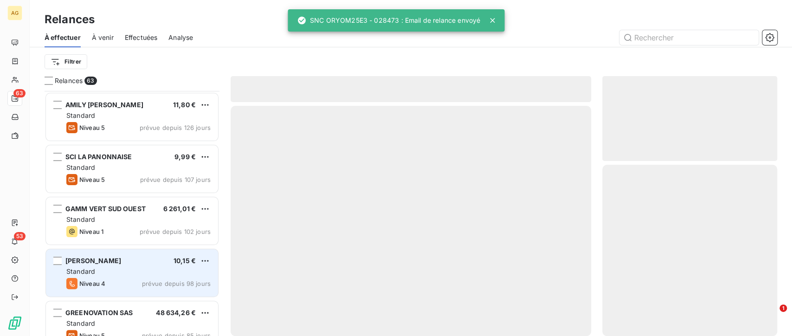
click at [115, 278] on div "Niveau 4 prévue depuis 98 jours" at bounding box center [138, 283] width 144 height 11
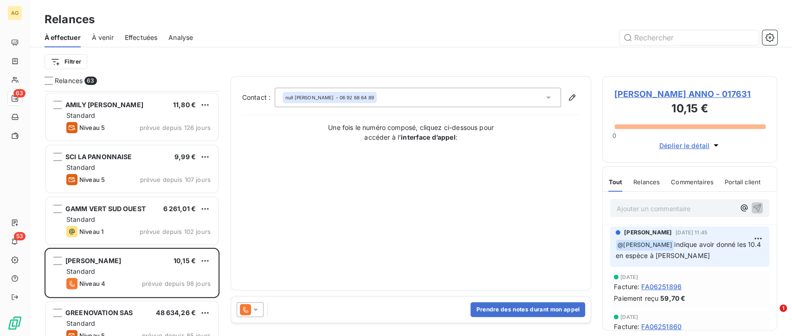
click at [674, 95] on span "[PERSON_NAME] ANNO - 017631" at bounding box center [690, 94] width 152 height 13
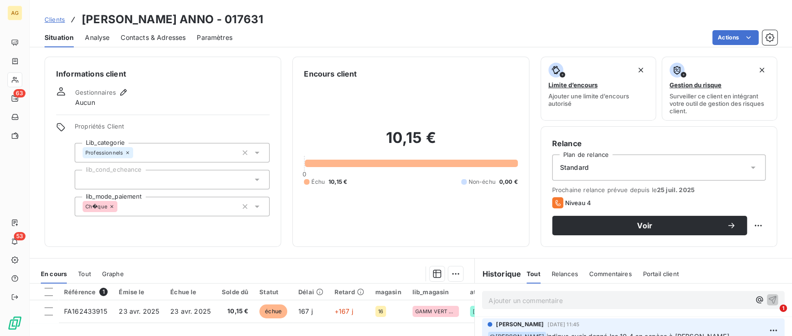
click at [87, 95] on span "Gestionnaires" at bounding box center [95, 92] width 41 height 7
click at [113, 94] on span "Gestionnaires" at bounding box center [95, 92] width 41 height 7
click at [124, 91] on icon "button" at bounding box center [123, 92] width 9 height 9
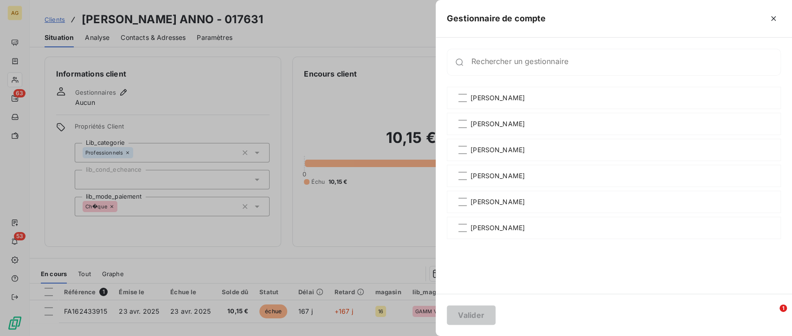
click at [339, 28] on div at bounding box center [396, 168] width 792 height 336
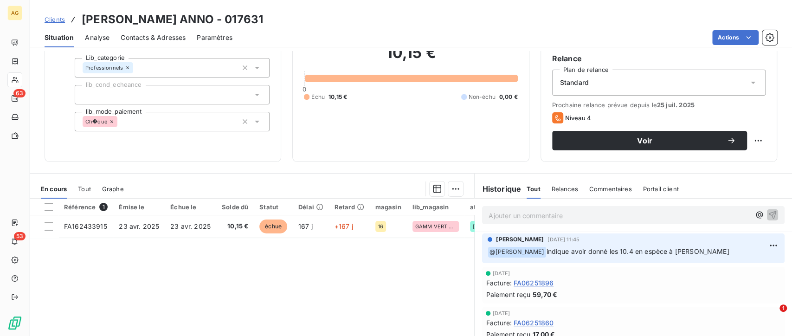
scroll to position [85, 0]
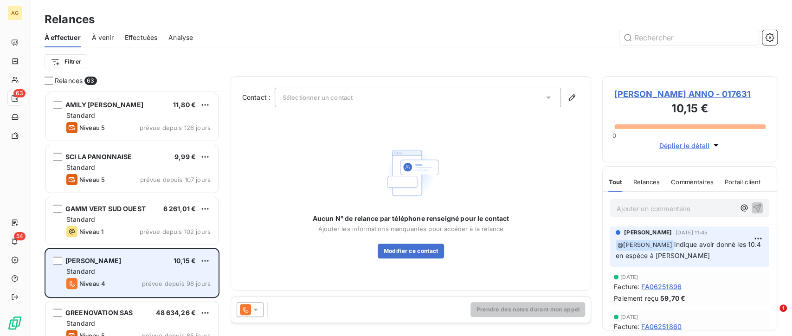
scroll to position [155, 0]
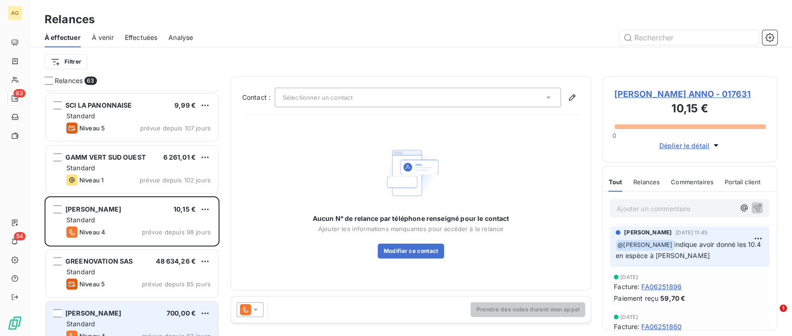
click at [141, 323] on div "Standard" at bounding box center [138, 323] width 144 height 9
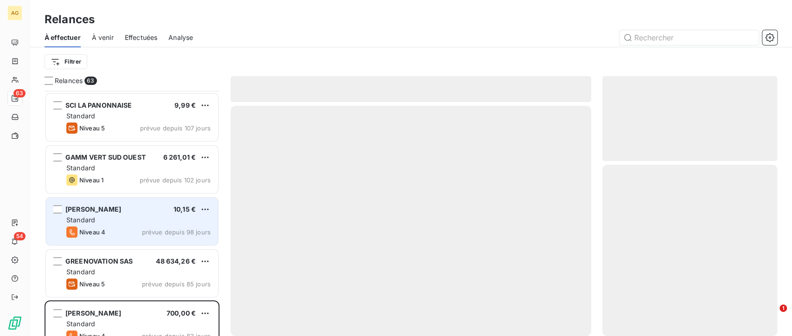
click at [68, 207] on span "[PERSON_NAME]" at bounding box center [93, 209] width 56 height 8
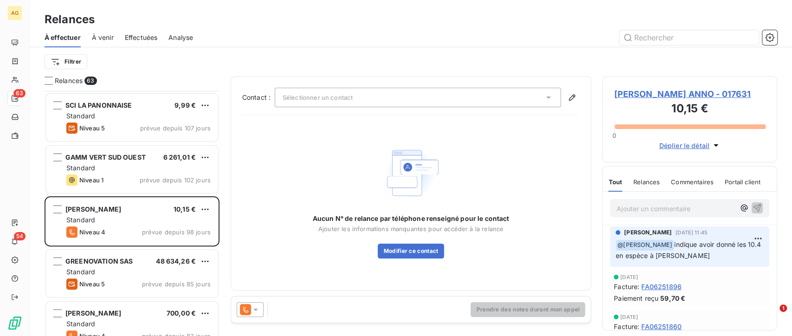
click at [658, 213] on p "Ajouter un commentaire ﻿" at bounding box center [676, 209] width 118 height 12
click at [753, 207] on icon "button" at bounding box center [757, 208] width 8 height 8
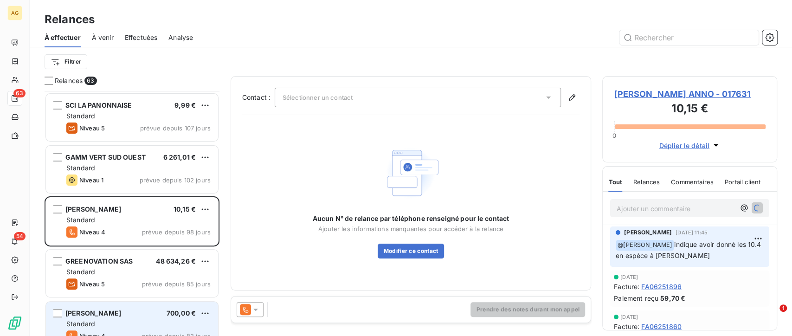
click at [121, 316] on span "[PERSON_NAME]" at bounding box center [93, 313] width 56 height 8
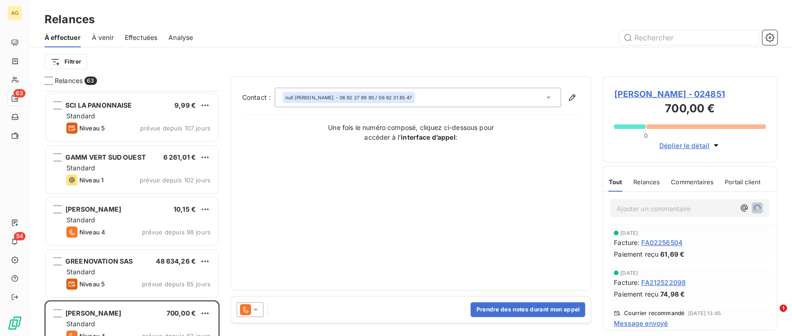
click at [662, 92] on span "[PERSON_NAME] - 024851" at bounding box center [690, 94] width 152 height 13
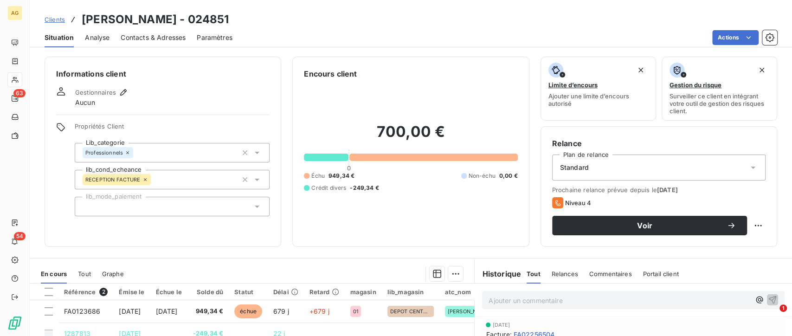
scroll to position [52, 0]
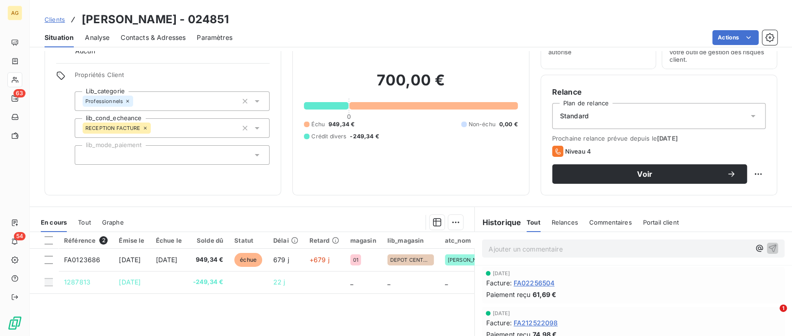
click at [173, 35] on span "Contacts & Adresses" at bounding box center [153, 37] width 65 height 9
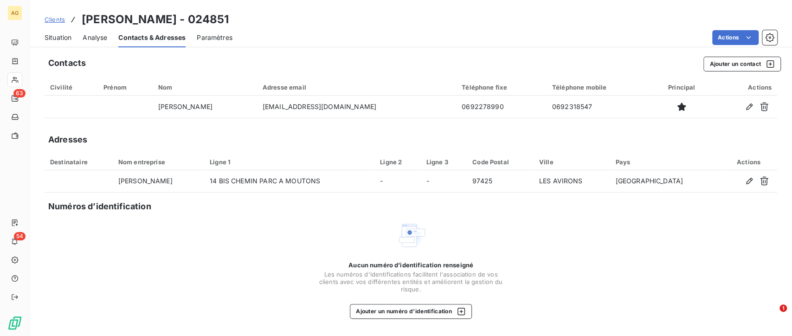
click at [60, 36] on span "Situation" at bounding box center [58, 37] width 27 height 9
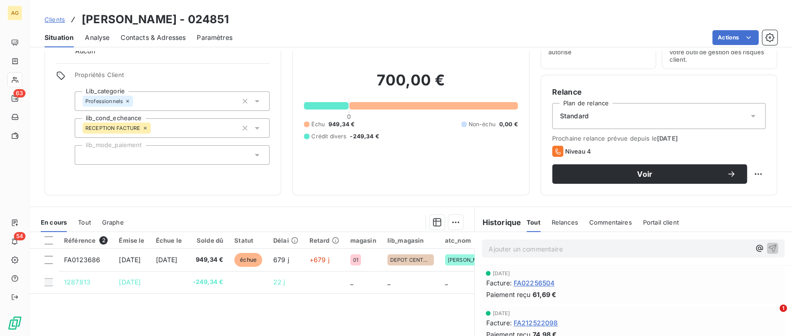
click at [567, 223] on span "Relances" at bounding box center [565, 222] width 26 height 7
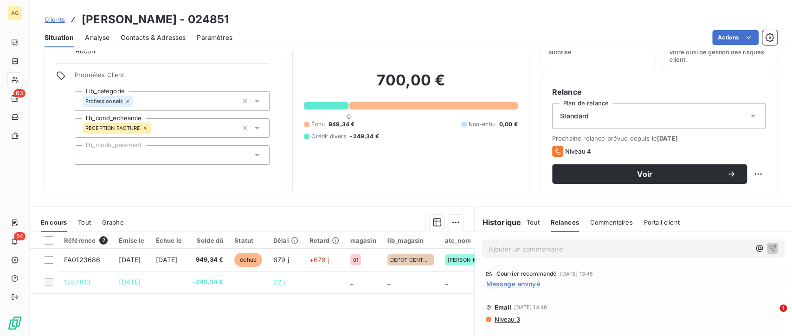
scroll to position [0, 0]
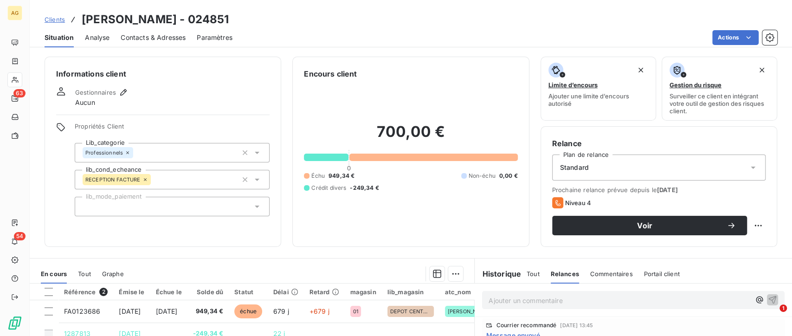
click at [148, 37] on span "Contacts & Adresses" at bounding box center [153, 37] width 65 height 9
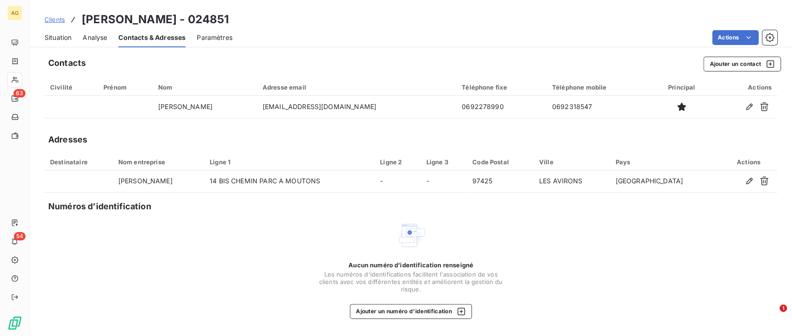
click at [63, 39] on span "Situation" at bounding box center [58, 37] width 27 height 9
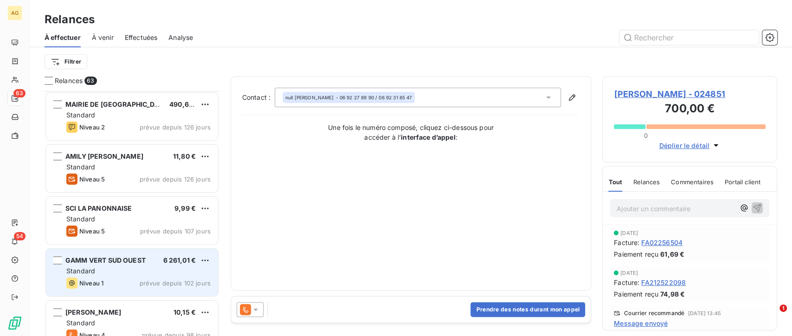
scroll to position [103, 0]
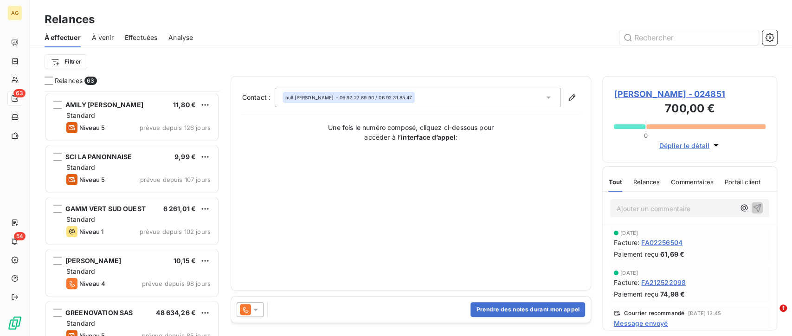
click at [694, 211] on p "Ajouter un commentaire ﻿" at bounding box center [676, 209] width 118 height 12
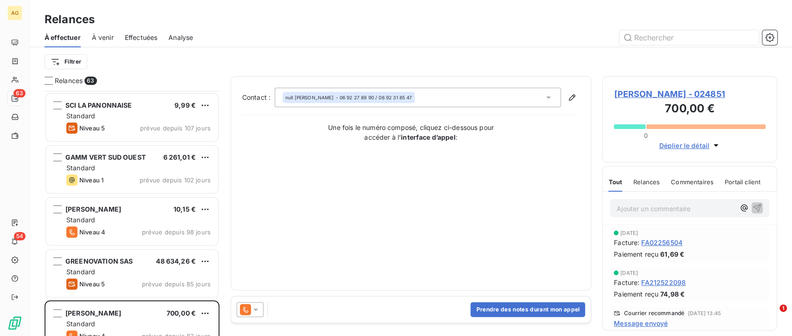
scroll to position [206, 0]
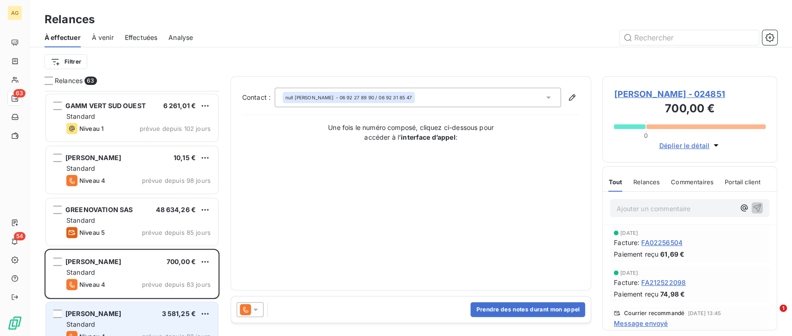
click at [97, 314] on span "[PERSON_NAME]" at bounding box center [93, 313] width 56 height 8
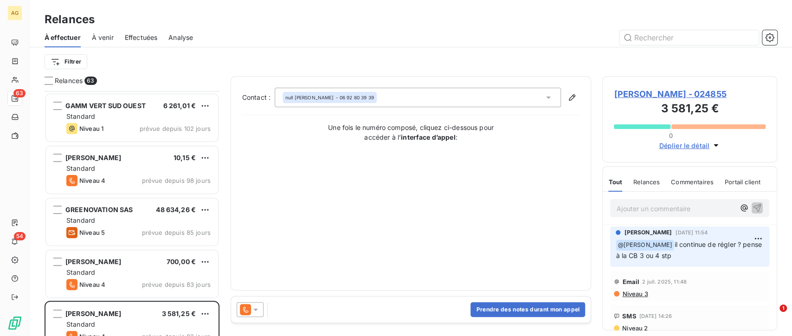
click at [686, 92] on span "[PERSON_NAME] - 024855" at bounding box center [690, 94] width 152 height 13
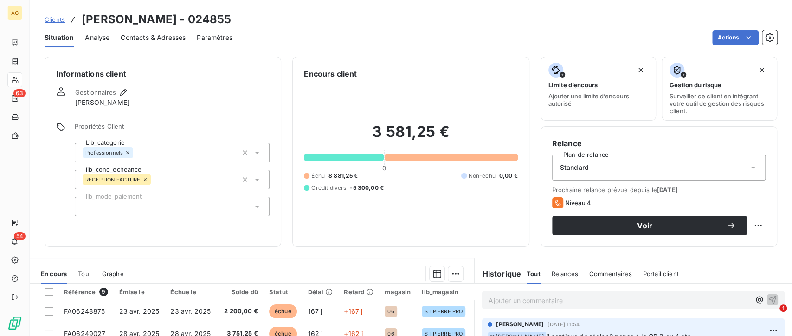
click at [159, 34] on span "Contacts & Adresses" at bounding box center [153, 37] width 65 height 9
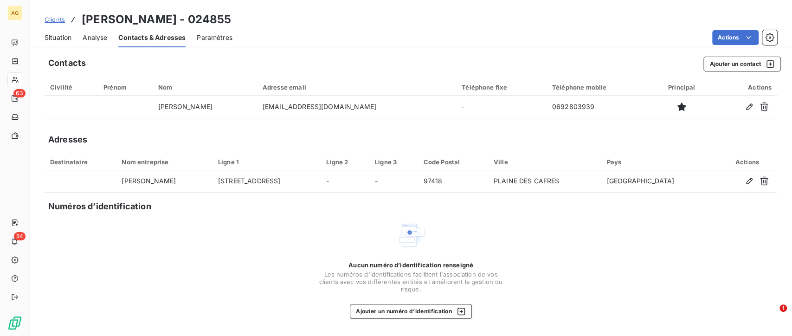
click at [50, 39] on span "Situation" at bounding box center [58, 37] width 27 height 9
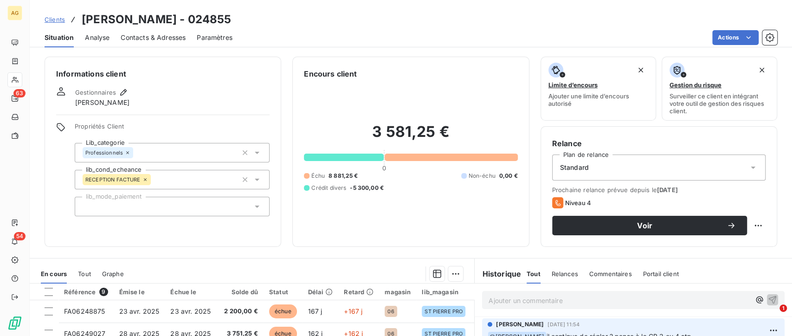
click at [496, 255] on div "Informations client Gestionnaires [PERSON_NAME] Propriétés Client Lib_categorie…" at bounding box center [411, 193] width 762 height 285
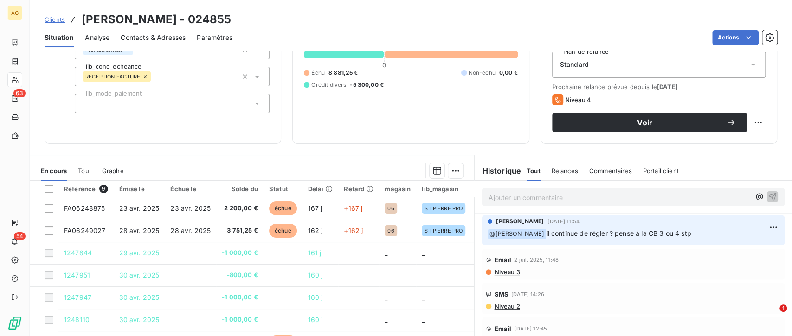
scroll to position [154, 0]
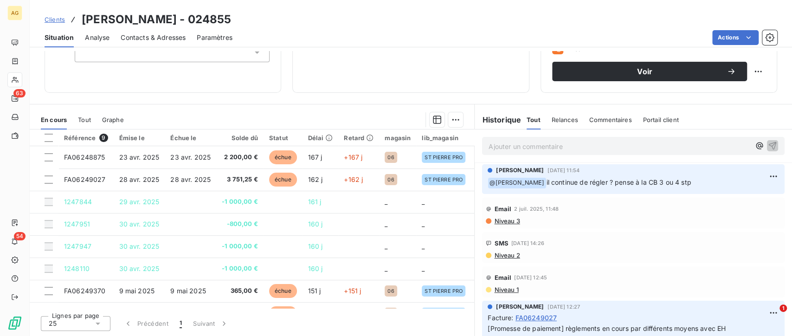
click at [620, 149] on p "Ajouter un commentaire ﻿" at bounding box center [620, 147] width 262 height 12
drag, startPoint x: 685, startPoint y: 143, endPoint x: 453, endPoint y: 142, distance: 232.0
click at [453, 142] on div "En cours Tout Graphe Référence 9 Émise le Échue le Solde dû Statut Délai Retard…" at bounding box center [411, 220] width 762 height 232
click at [48, 137] on div at bounding box center [49, 138] width 8 height 8
click at [450, 114] on html "AG 63 54 Clients [PERSON_NAME] - 024855 Situation Analyse Contacts & Adresses P…" at bounding box center [396, 168] width 792 height 336
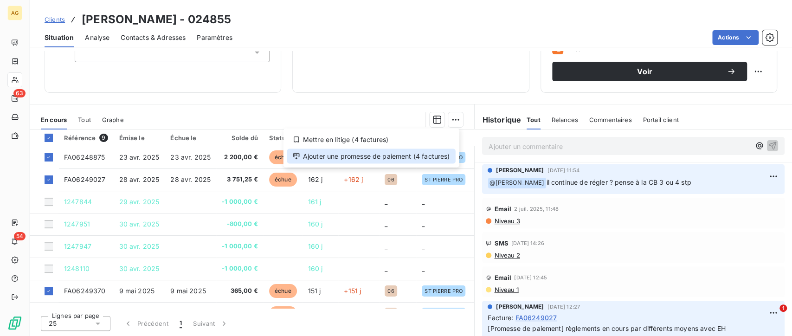
click at [408, 154] on div "Ajouter une promesse de paiement (4 factures)" at bounding box center [371, 155] width 168 height 15
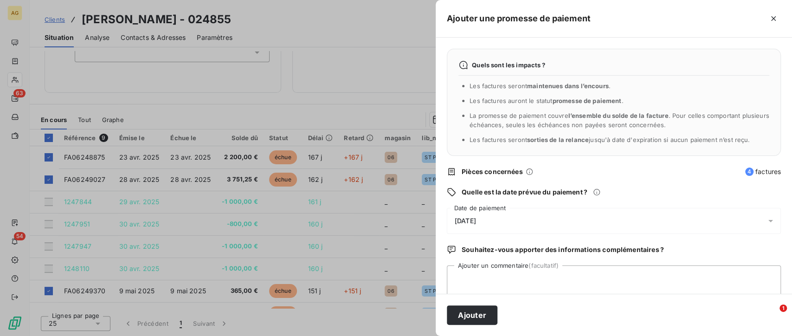
scroll to position [18, 0]
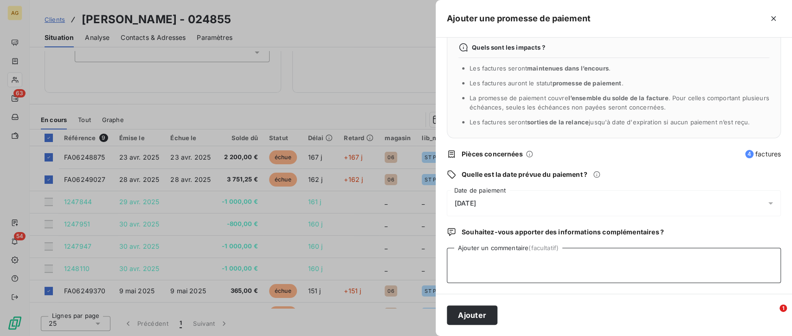
paste textarea "virement 1500€ semaine pro + CB4 a St Pierre semaine pro"
type textarea "virement 1500€ semaine pro + CB4 a St Pierre semaine pro"
click at [526, 203] on div "[DATE]" at bounding box center [614, 203] width 334 height 26
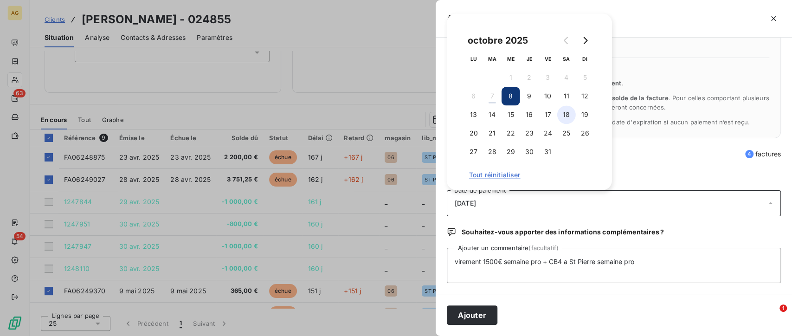
click at [563, 115] on button "18" at bounding box center [566, 114] width 19 height 19
click at [475, 131] on button "20" at bounding box center [473, 133] width 19 height 19
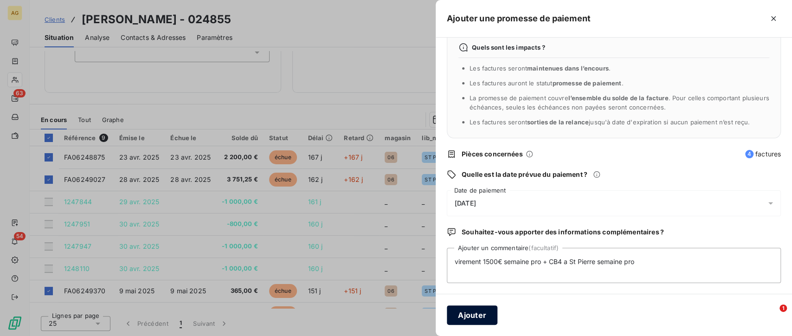
click at [470, 317] on button "Ajouter" at bounding box center [472, 314] width 51 height 19
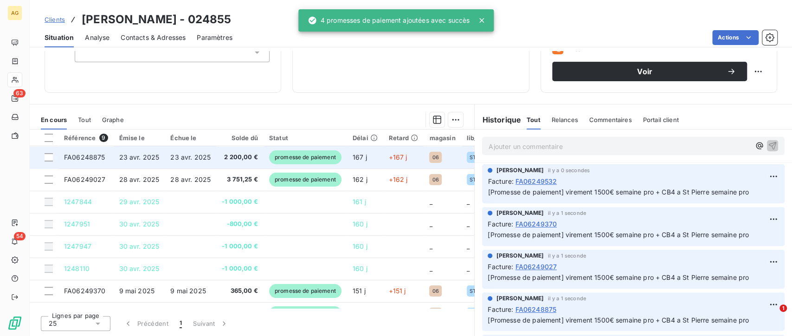
scroll to position [135, 0]
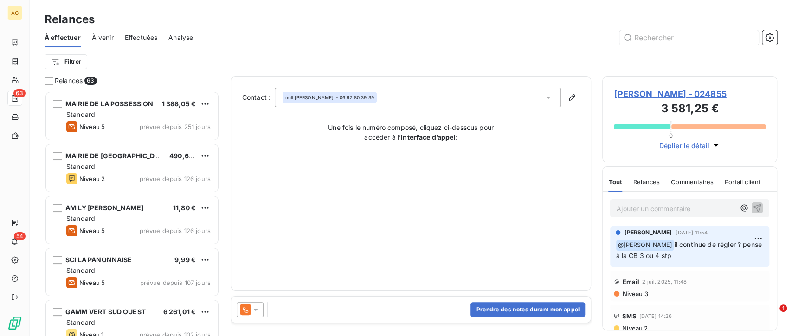
scroll to position [237, 167]
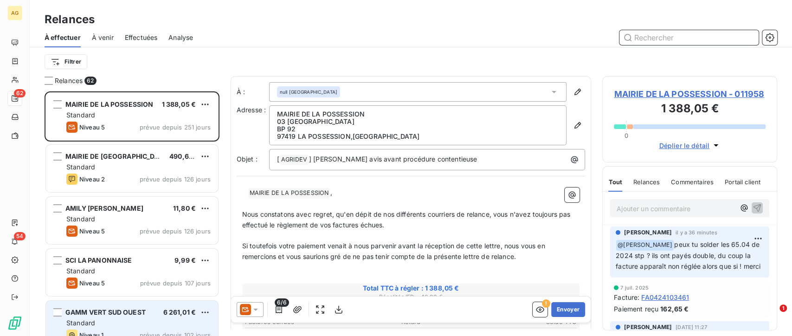
scroll to position [206, 0]
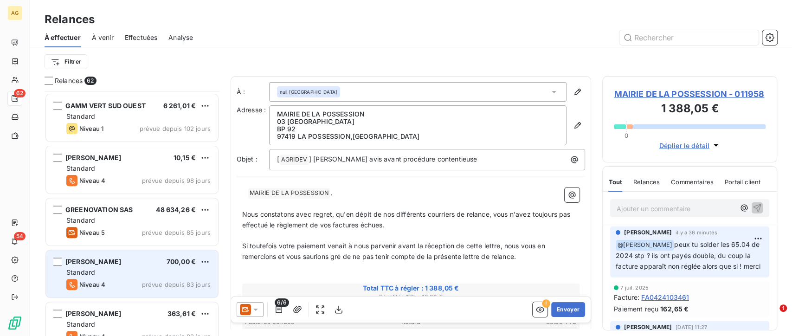
click at [157, 268] on div "Standard" at bounding box center [138, 272] width 144 height 9
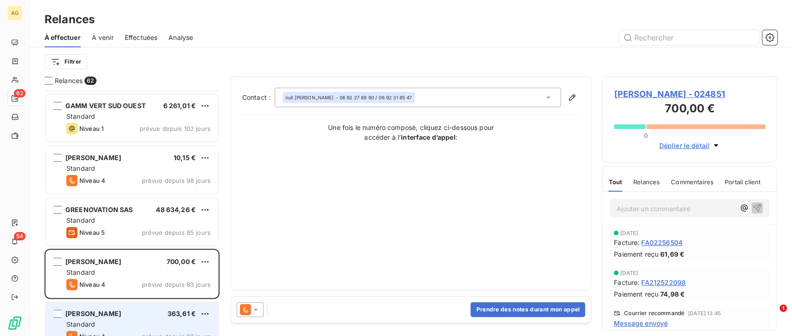
click at [108, 311] on span "[PERSON_NAME]" at bounding box center [93, 313] width 56 height 8
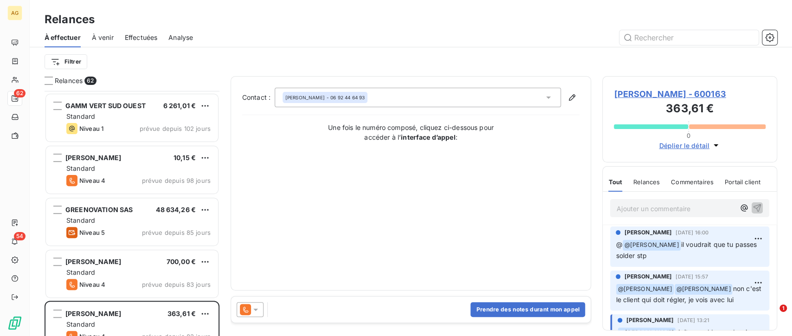
click at [635, 213] on p "Ajouter un commentaire ﻿" at bounding box center [676, 209] width 118 height 12
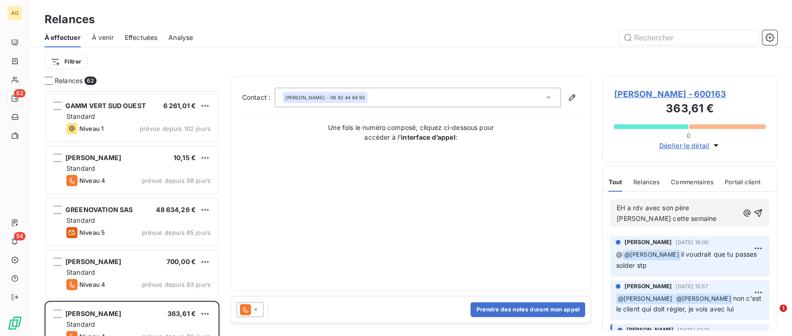
click at [707, 208] on span "EH a rdv avec son père [PERSON_NAME] cette semaine" at bounding box center [667, 213] width 100 height 19
click at [753, 212] on icon "button" at bounding box center [757, 212] width 9 height 9
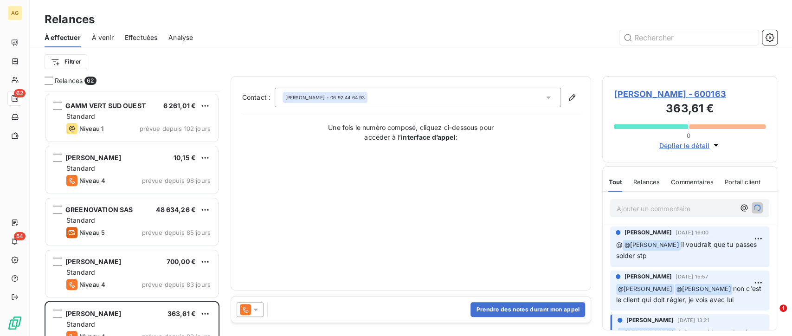
click at [671, 92] on span "[PERSON_NAME] - 600163" at bounding box center [690, 94] width 152 height 13
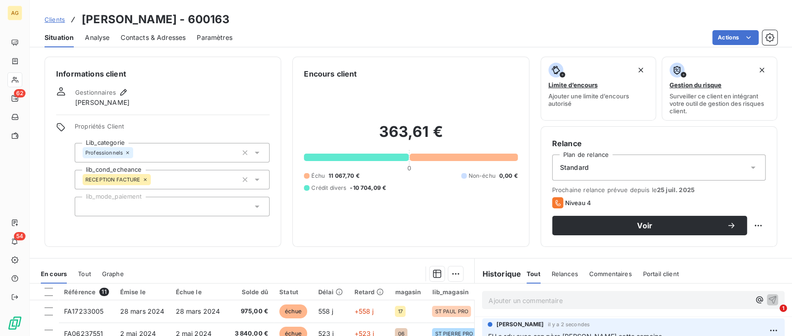
scroll to position [154, 0]
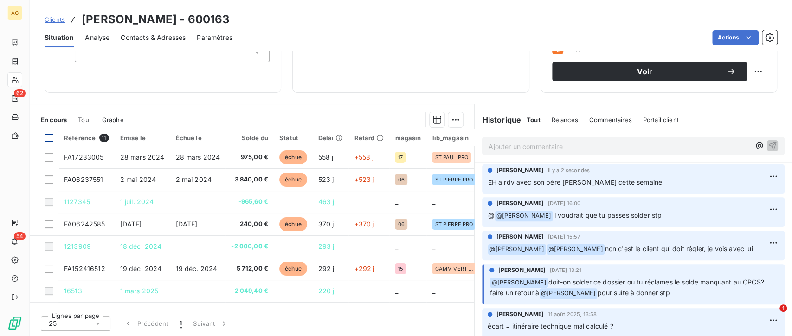
click at [50, 138] on div at bounding box center [49, 138] width 8 height 8
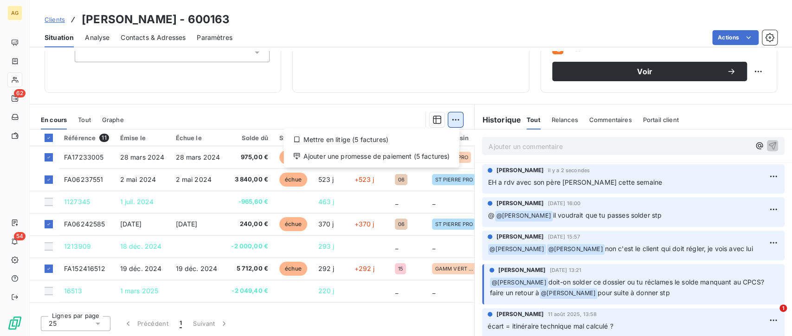
click at [456, 122] on html "AG 62 54 Clients [PERSON_NAME] - 600163 Situation Analyse Contacts & Adresses P…" at bounding box center [396, 168] width 792 height 336
click at [405, 156] on div "Ajouter une promesse de paiement (5 factures)" at bounding box center [372, 155] width 168 height 15
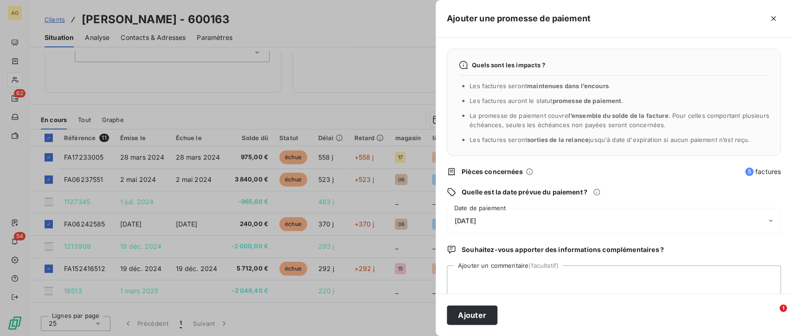
scroll to position [18, 0]
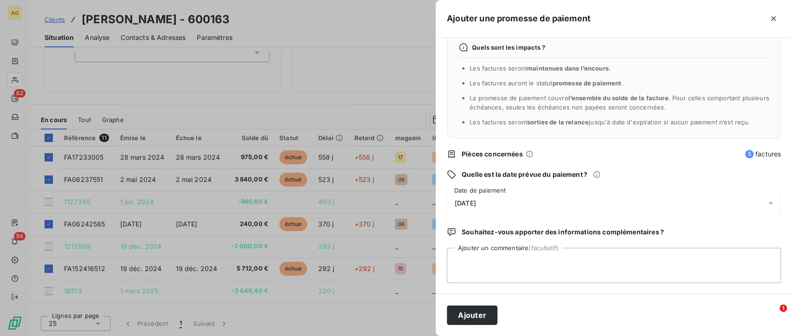
click at [550, 209] on div "[DATE]" at bounding box center [614, 203] width 334 height 26
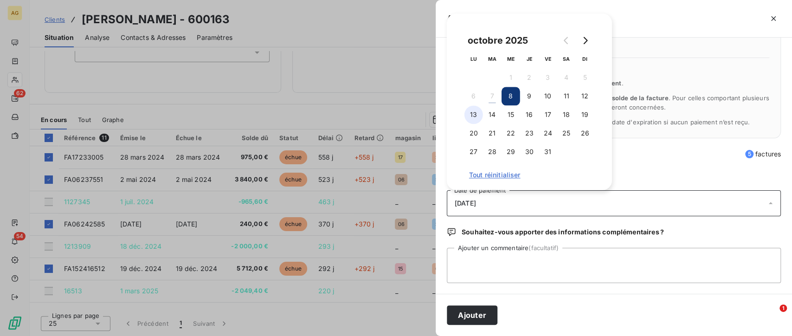
click at [476, 114] on button "13" at bounding box center [473, 114] width 19 height 19
click at [485, 270] on textarea "Ajouter un commentaire (facultatif)" at bounding box center [614, 265] width 334 height 35
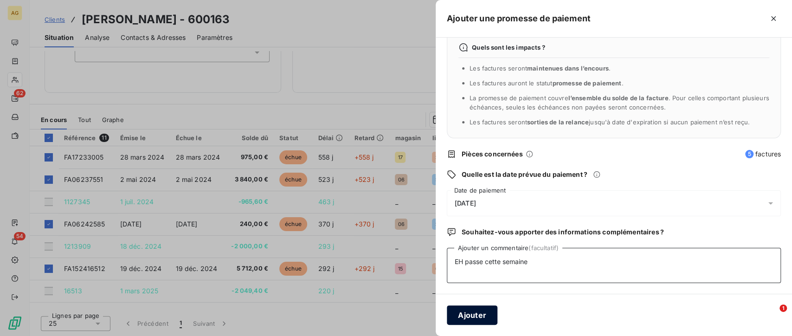
type textarea "EH passe cette semaine"
click at [461, 307] on button "Ajouter" at bounding box center [472, 314] width 51 height 19
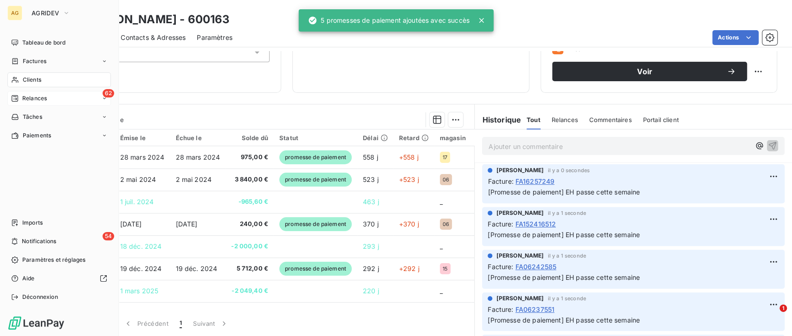
click at [39, 101] on span "Relances" at bounding box center [34, 98] width 25 height 8
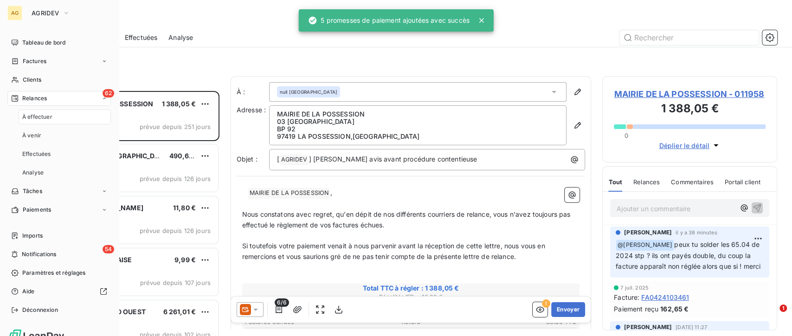
scroll to position [237, 167]
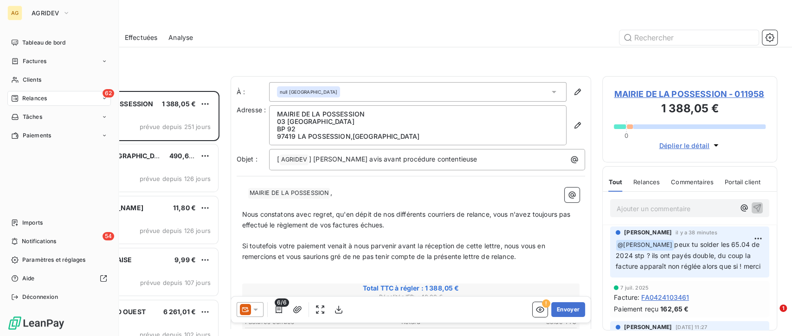
click at [26, 77] on span "Clients" at bounding box center [32, 80] width 19 height 8
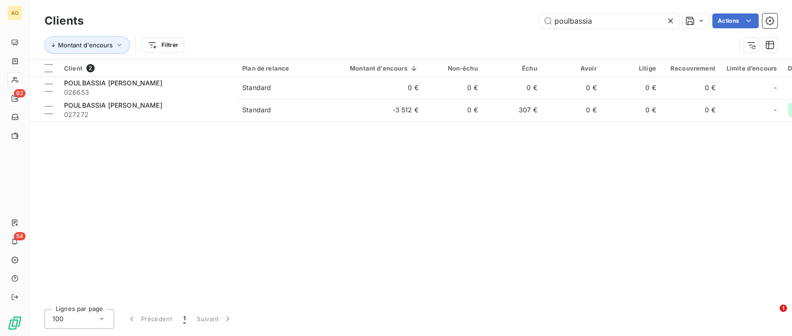
drag, startPoint x: 598, startPoint y: 20, endPoint x: 393, endPoint y: 33, distance: 205.5
click at [393, 33] on div "Clients poulbassia Actions Montant d'encours Filtrer" at bounding box center [411, 35] width 733 height 48
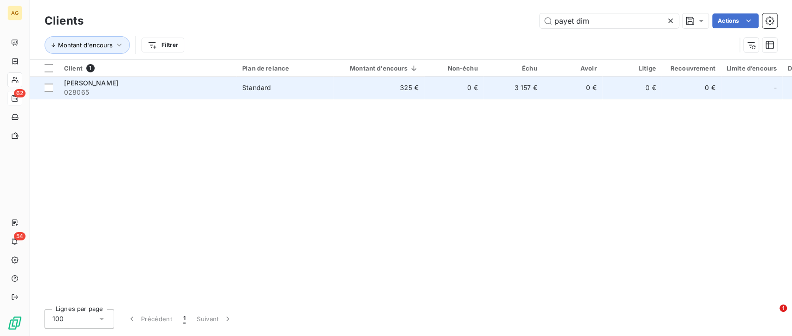
type input "payet dim"
click at [351, 92] on td "325 €" at bounding box center [378, 88] width 91 height 22
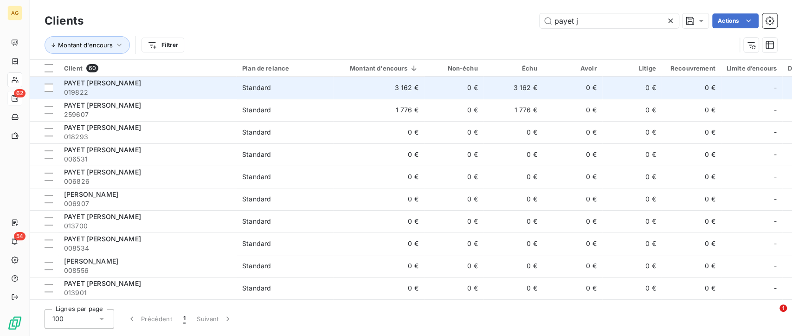
type input "payet j"
click at [268, 91] on div "Standard" at bounding box center [256, 87] width 29 height 9
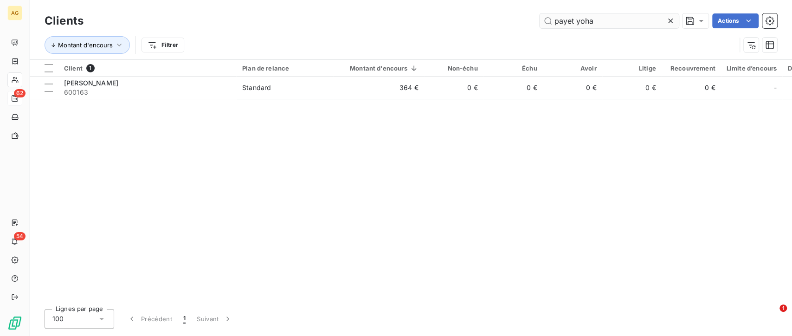
click at [618, 26] on input "payet yoha" at bounding box center [609, 20] width 139 height 15
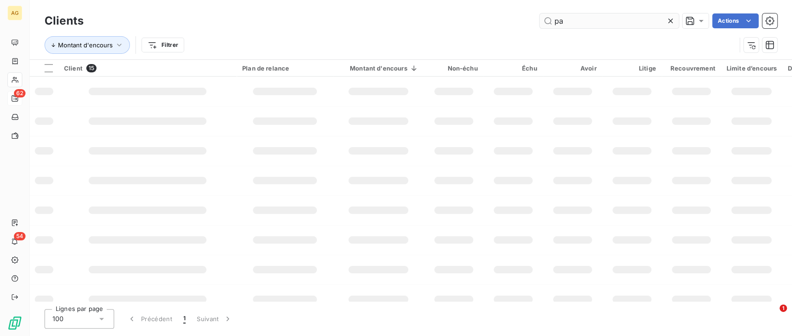
type input "p"
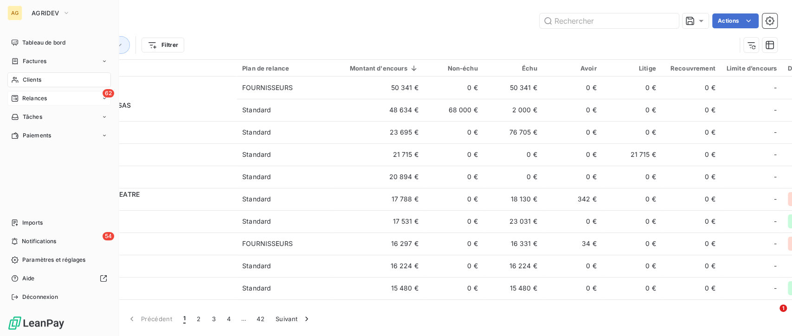
click at [23, 101] on span "Relances" at bounding box center [34, 98] width 25 height 8
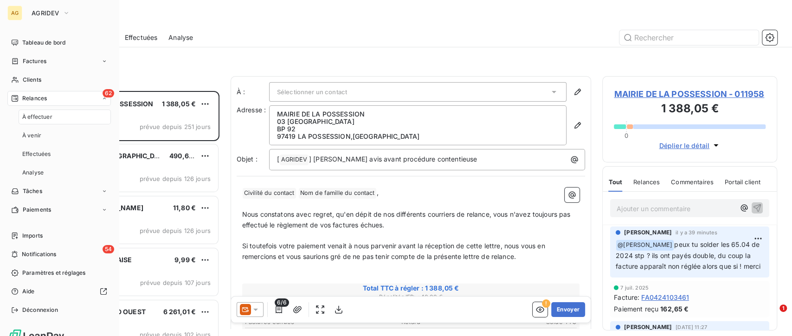
scroll to position [237, 167]
click at [38, 76] on span "Clients" at bounding box center [32, 80] width 19 height 8
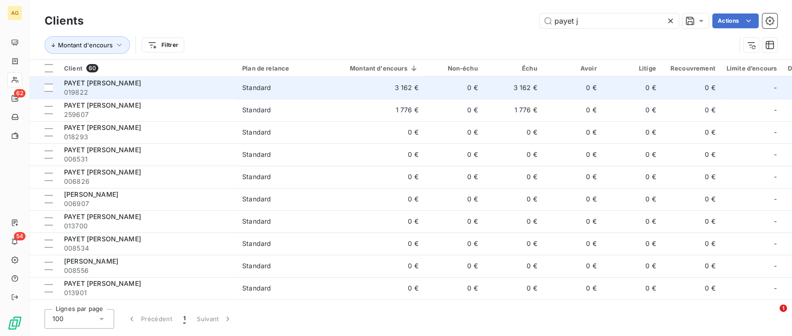
type input "payet j"
click at [286, 90] on span "Standard" at bounding box center [284, 87] width 85 height 9
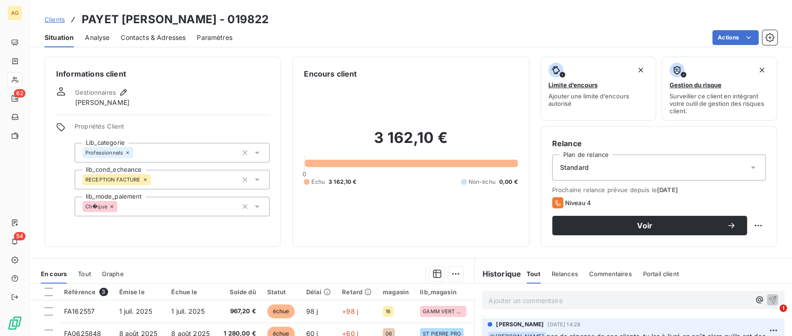
scroll to position [154, 0]
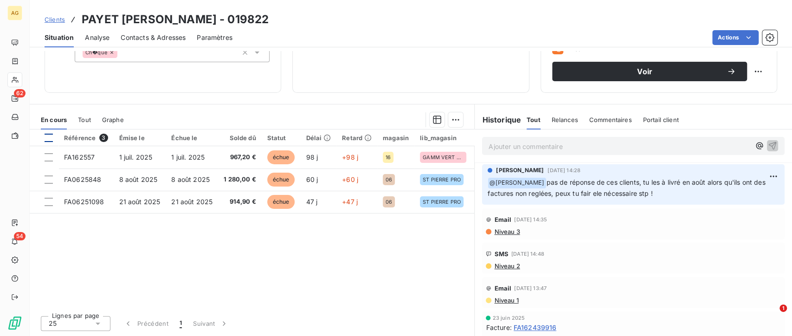
click at [50, 135] on div at bounding box center [49, 138] width 8 height 8
click at [456, 117] on html "AG 62 54 Clients PAYET [PERSON_NAME] - 019822 Situation Analyse Contacts & Adre…" at bounding box center [396, 168] width 792 height 336
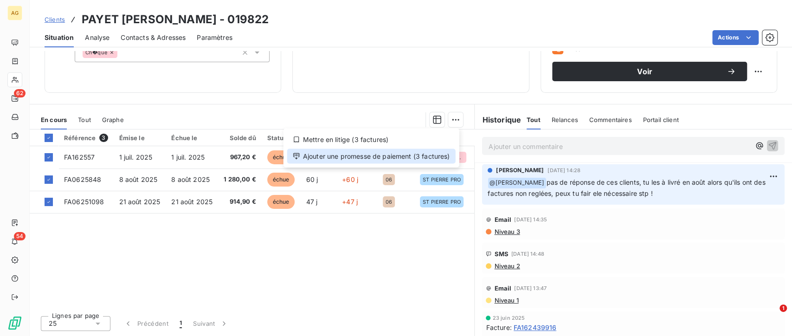
click at [406, 157] on div "Ajouter une promesse de paiement (3 factures)" at bounding box center [371, 155] width 168 height 15
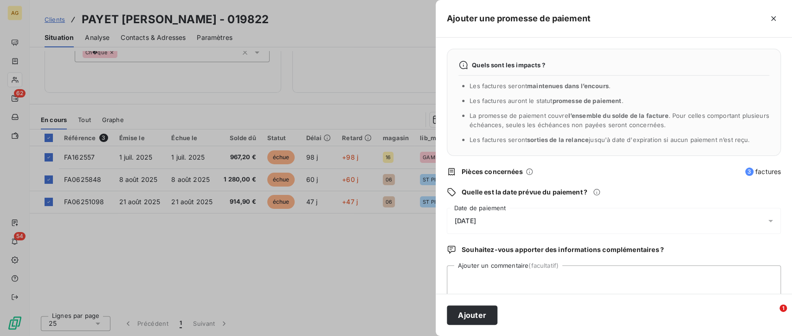
click at [507, 219] on div "[DATE]" at bounding box center [614, 221] width 334 height 26
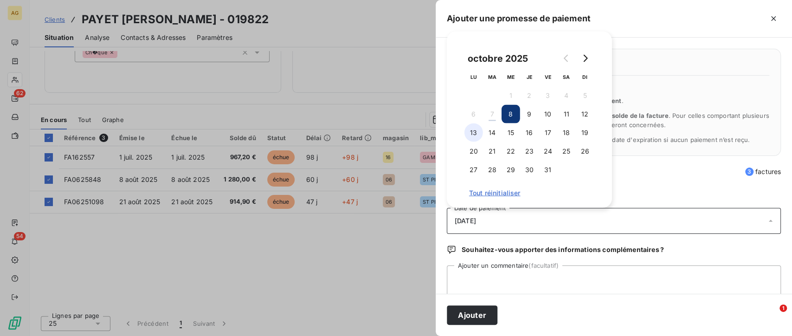
click at [474, 129] on button "13" at bounding box center [473, 132] width 19 height 19
click at [492, 282] on textarea "Ajouter un commentaire (facultatif)" at bounding box center [614, 282] width 334 height 35
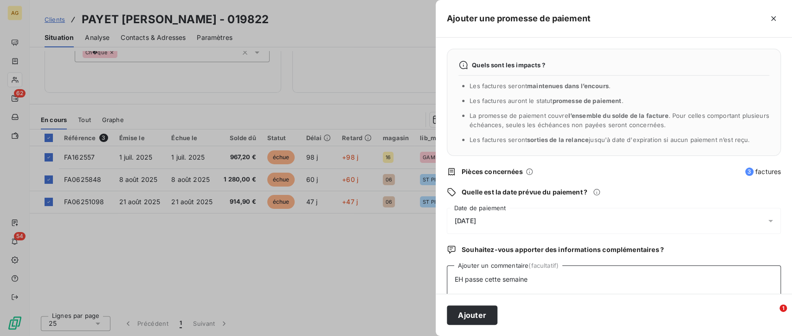
drag, startPoint x: 534, startPoint y: 280, endPoint x: 464, endPoint y: 278, distance: 70.5
click at [425, 335] on div "Ajouter une promesse de paiement Quels sont les impacts ? Les factures seront m…" at bounding box center [396, 336] width 792 height 0
type textarea "EH passe cette semaine"
click at [483, 330] on div "Ajouter" at bounding box center [614, 315] width 356 height 42
click at [482, 315] on button "Ajouter" at bounding box center [472, 314] width 51 height 19
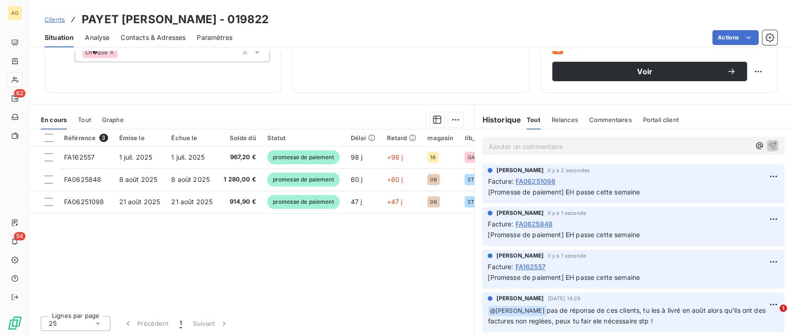
scroll to position [0, 0]
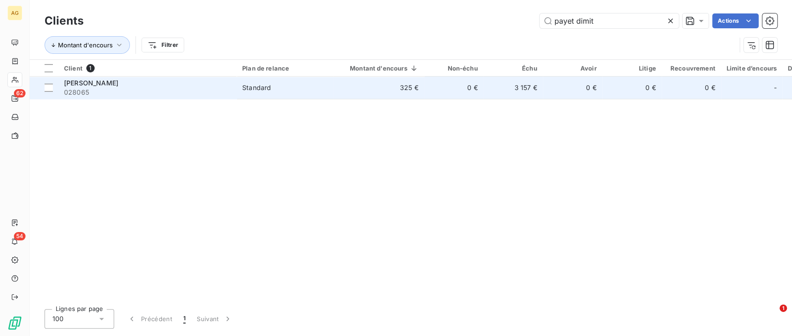
type input "payet dimit"
click at [296, 87] on span "Standard" at bounding box center [284, 87] width 85 height 9
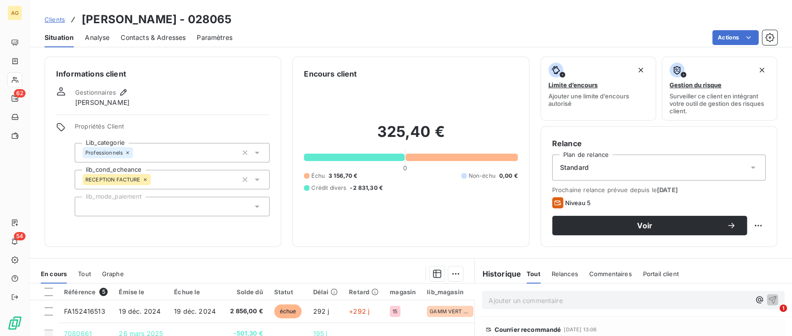
scroll to position [154, 0]
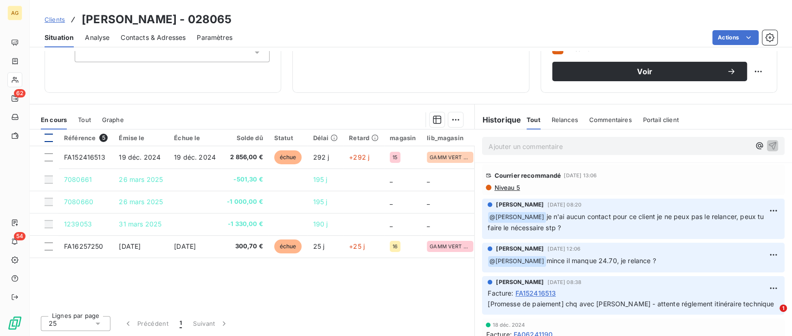
click at [48, 140] on div at bounding box center [49, 138] width 8 height 8
click at [459, 122] on div "En cours Tout Graphe" at bounding box center [252, 119] width 444 height 19
click at [454, 120] on html "AG 62 54 Clients [PERSON_NAME] - 028065 Situation Analyse Contacts & Adresses P…" at bounding box center [396, 168] width 792 height 336
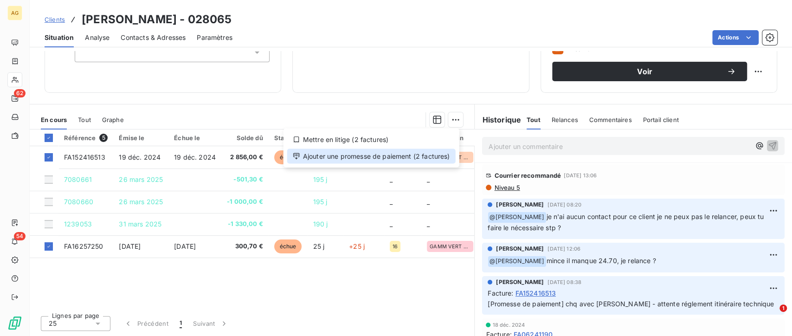
click at [382, 156] on div "Ajouter une promesse de paiement (2 factures)" at bounding box center [371, 155] width 168 height 15
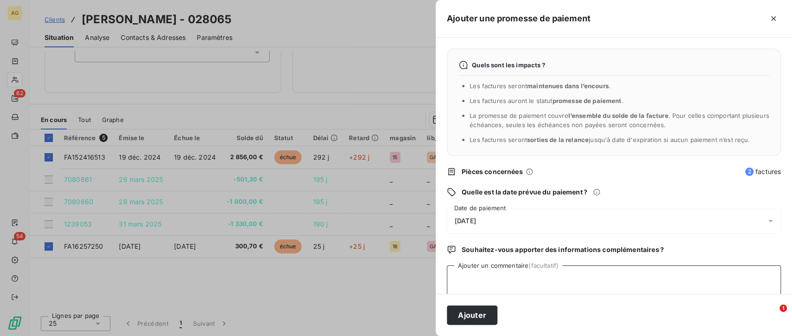
paste textarea "EH passe cette semaine"
type textarea "EH passe cette semaine"
click at [494, 217] on div "[DATE]" at bounding box center [614, 221] width 334 height 26
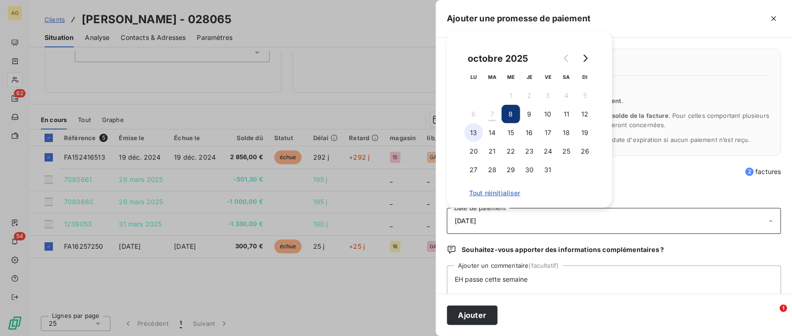
click at [471, 135] on button "13" at bounding box center [473, 132] width 19 height 19
click at [469, 302] on div "Ajouter" at bounding box center [614, 315] width 356 height 42
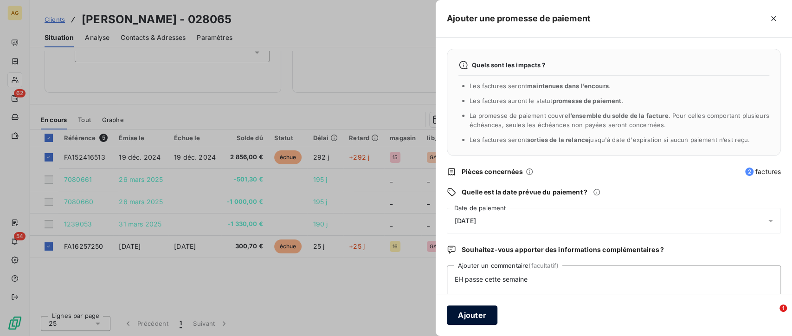
click at [490, 312] on button "Ajouter" at bounding box center [472, 314] width 51 height 19
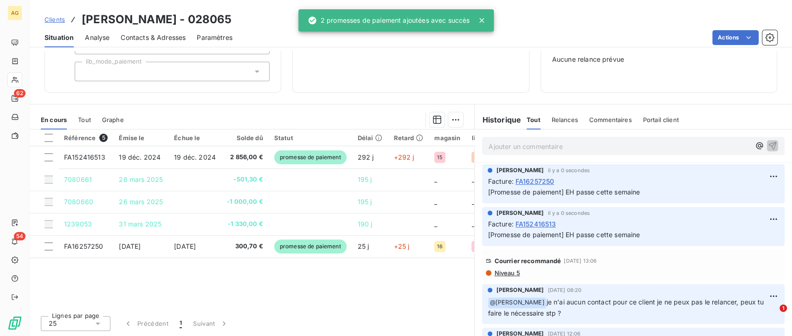
scroll to position [0, 0]
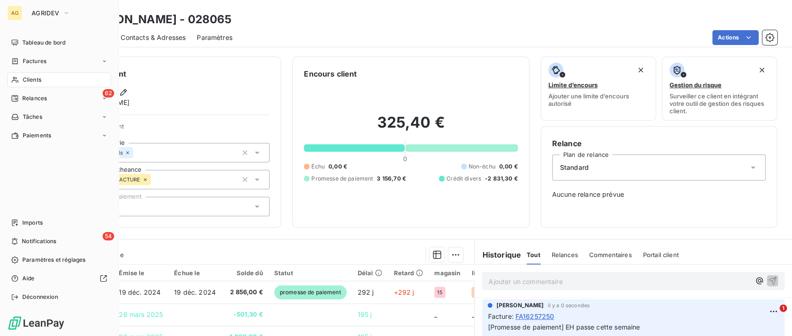
click at [39, 82] on span "Clients" at bounding box center [32, 80] width 19 height 8
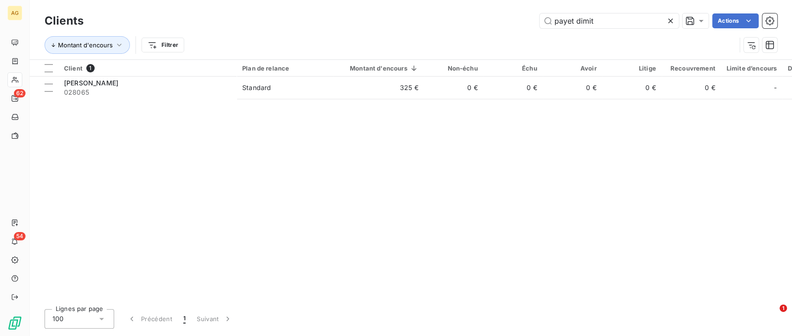
drag, startPoint x: 606, startPoint y: 17, endPoint x: 509, endPoint y: 21, distance: 96.6
click at [509, 21] on div "payet dimit Actions" at bounding box center [436, 20] width 683 height 15
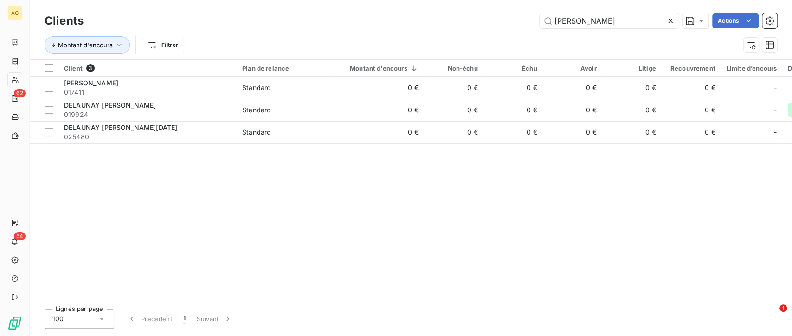
drag, startPoint x: 617, startPoint y: 20, endPoint x: 501, endPoint y: 20, distance: 116.0
click at [501, 20] on div "delaunay [PERSON_NAME]" at bounding box center [436, 20] width 683 height 15
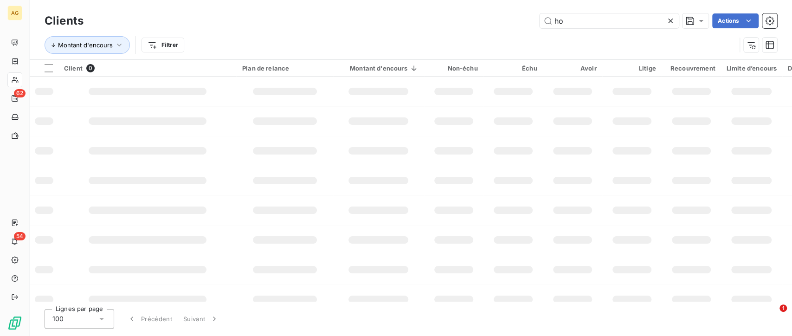
type input "h"
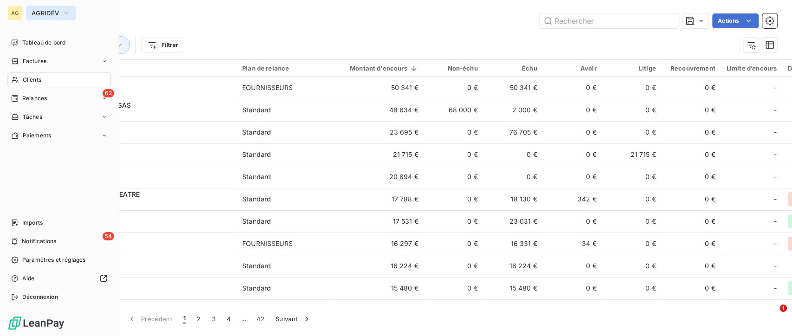
click at [38, 11] on span "AGRIDEV" at bounding box center [45, 12] width 27 height 7
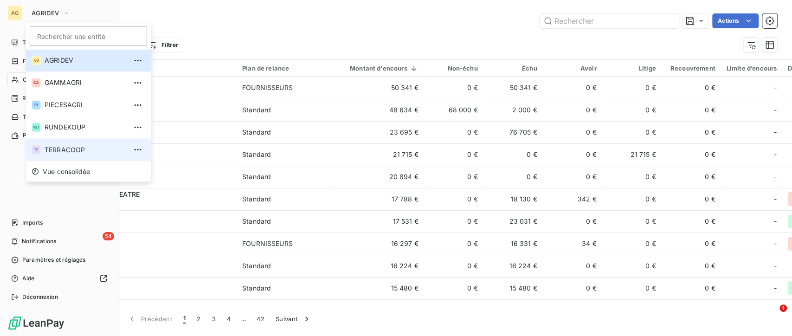
click at [84, 146] on span "TERRACOOP" at bounding box center [86, 149] width 82 height 9
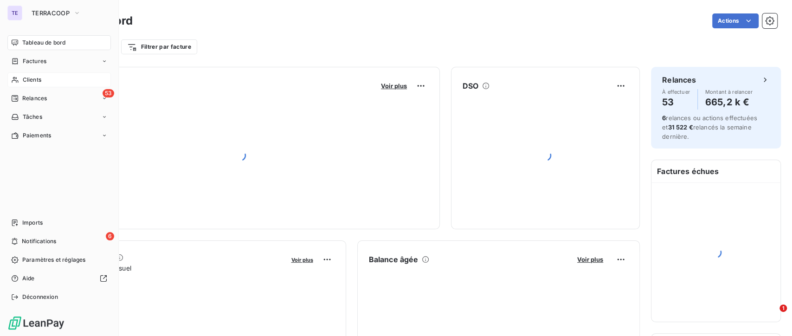
click at [38, 86] on div "Clients" at bounding box center [58, 79] width 103 height 15
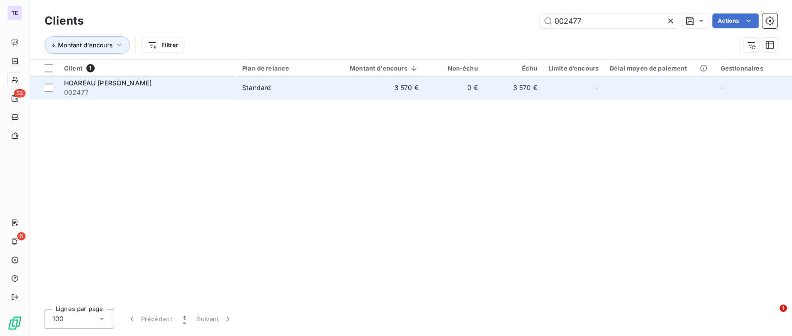
type input "002477"
click at [373, 95] on td "3 570 €" at bounding box center [378, 88] width 91 height 22
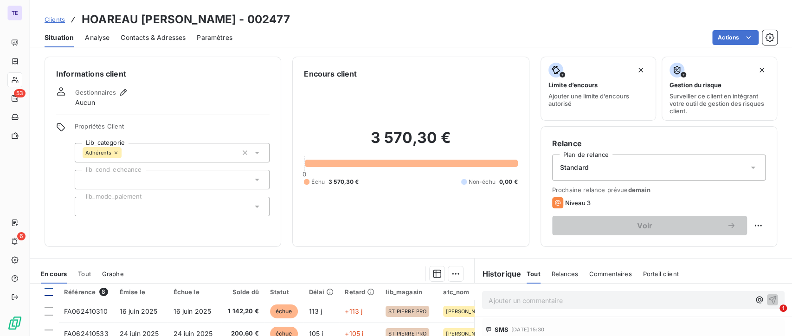
click at [45, 293] on div at bounding box center [49, 292] width 8 height 8
click at [453, 278] on html "TE 53 6 Clients HOAREAU [PERSON_NAME] - 002477 Situation Analyse Contacts & Adr…" at bounding box center [396, 168] width 792 height 336
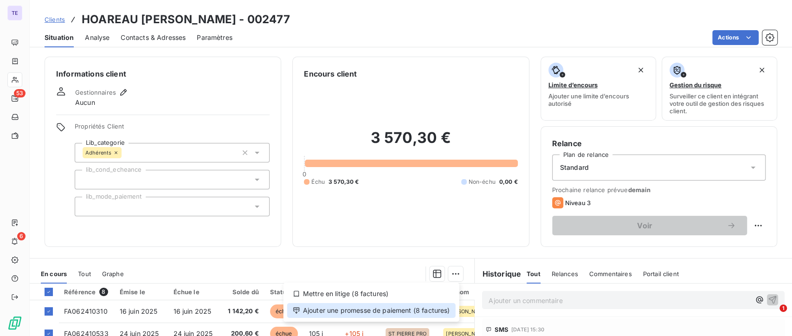
click at [391, 311] on div "Ajouter une promesse de paiement (8 factures)" at bounding box center [371, 310] width 168 height 15
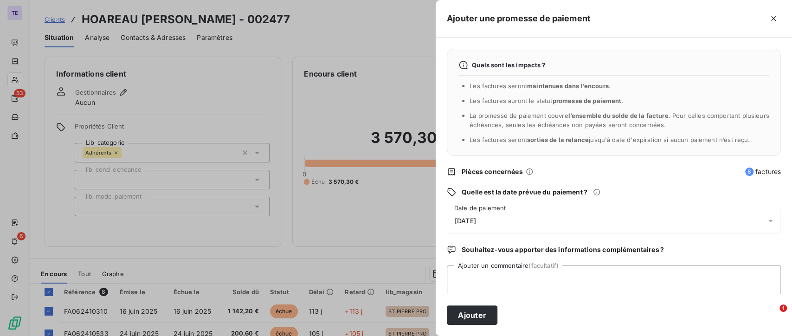
click at [497, 223] on div "[DATE]" at bounding box center [614, 221] width 334 height 26
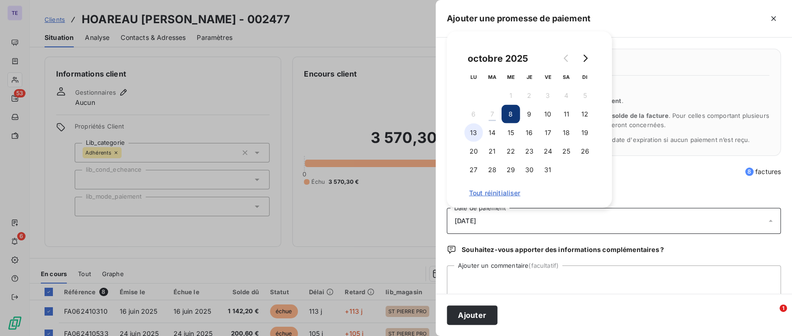
click at [474, 131] on button "13" at bounding box center [473, 132] width 19 height 19
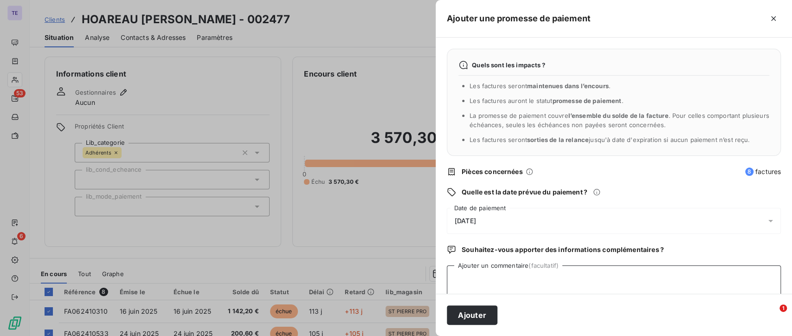
paste textarea "EH passe cette semaine"
type textarea "EH passe cette semaine"
click at [470, 314] on button "Ajouter" at bounding box center [472, 314] width 51 height 19
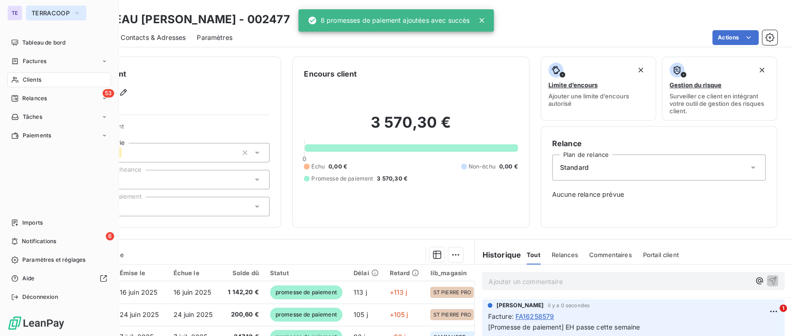
click at [52, 6] on button "TERRACOOP" at bounding box center [56, 13] width 60 height 15
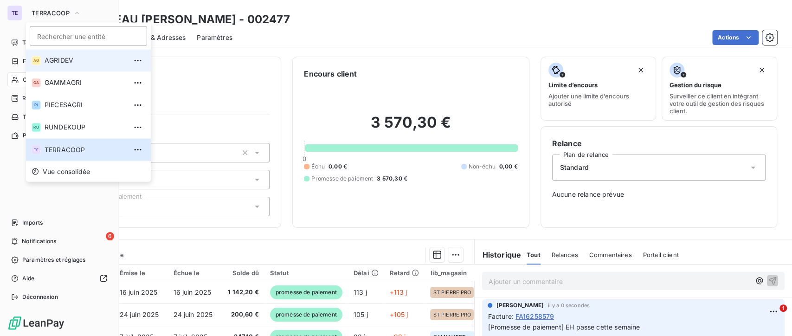
click at [75, 65] on li "AG AGRIDEV" at bounding box center [88, 60] width 125 height 22
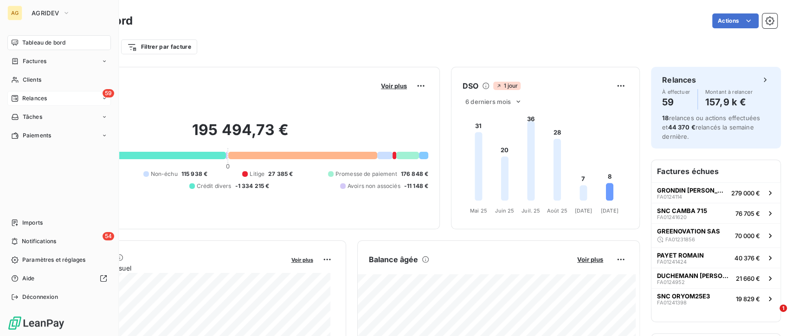
click at [41, 96] on span "Relances" at bounding box center [34, 98] width 25 height 8
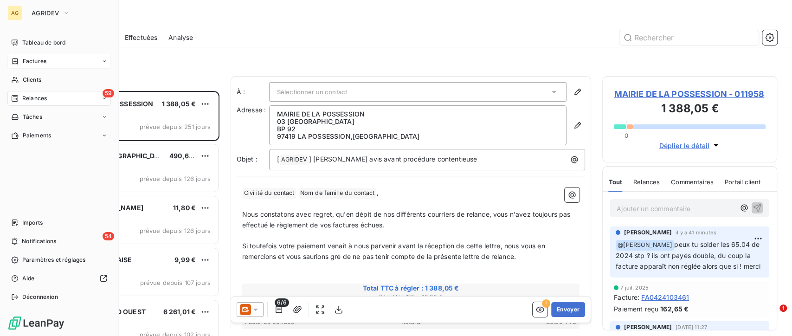
click at [42, 62] on span "Factures" at bounding box center [35, 61] width 24 height 8
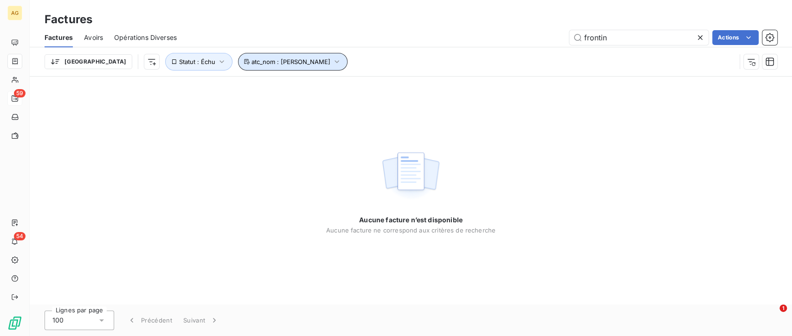
click at [287, 65] on span "atc_nom : [PERSON_NAME]" at bounding box center [290, 61] width 79 height 7
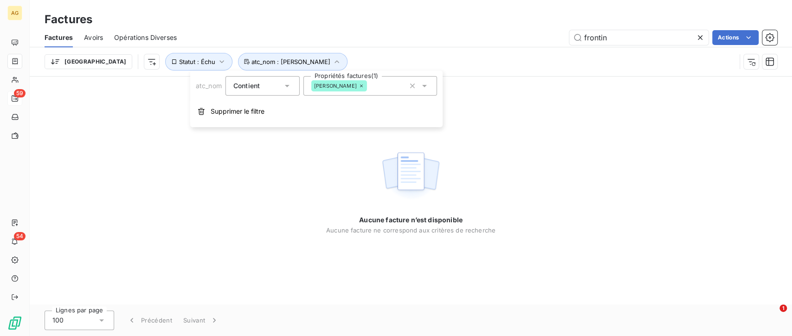
click at [397, 91] on div "[PERSON_NAME]" at bounding box center [370, 85] width 134 height 19
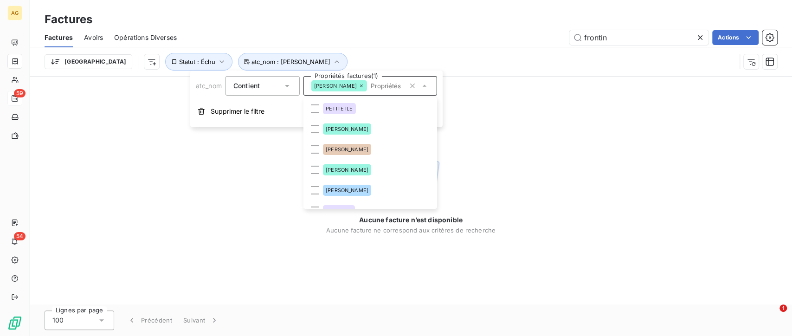
scroll to position [195, 0]
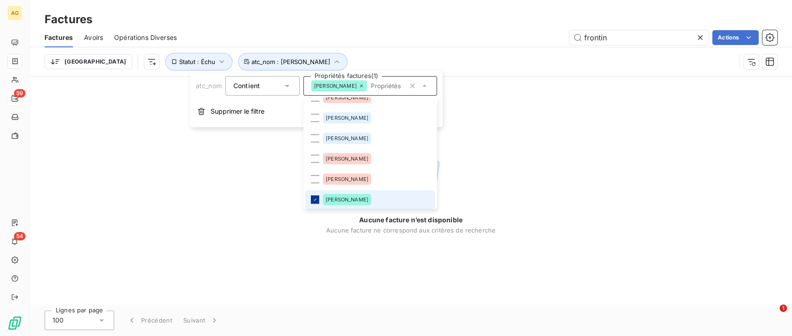
click at [315, 198] on icon at bounding box center [315, 200] width 6 height 6
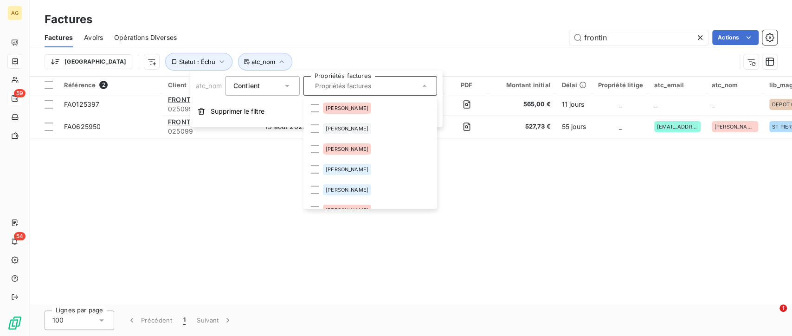
scroll to position [40, 0]
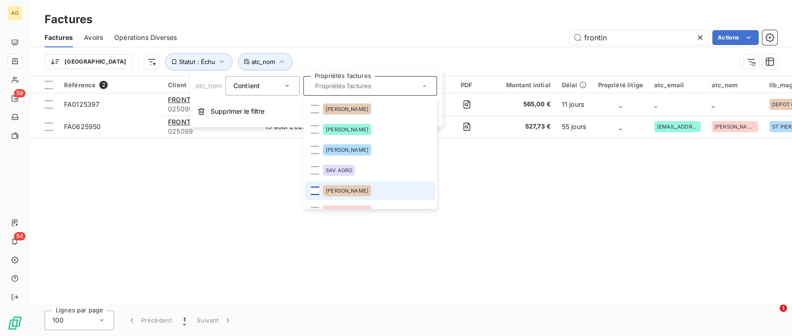
click at [315, 189] on div at bounding box center [315, 191] width 8 height 8
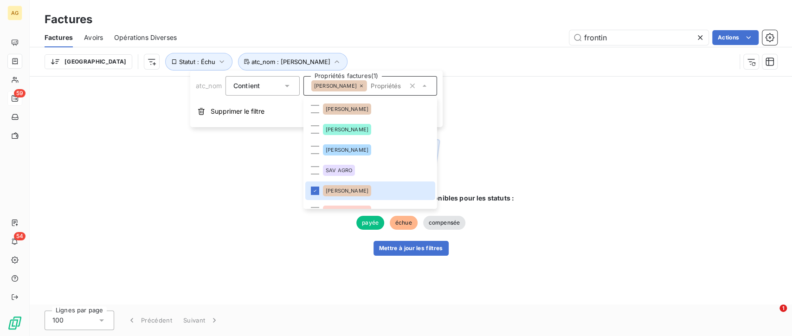
click at [321, 274] on div "Des résultats pour « frontin » sont disponibles pour les statuts : payée échue …" at bounding box center [411, 191] width 762 height 228
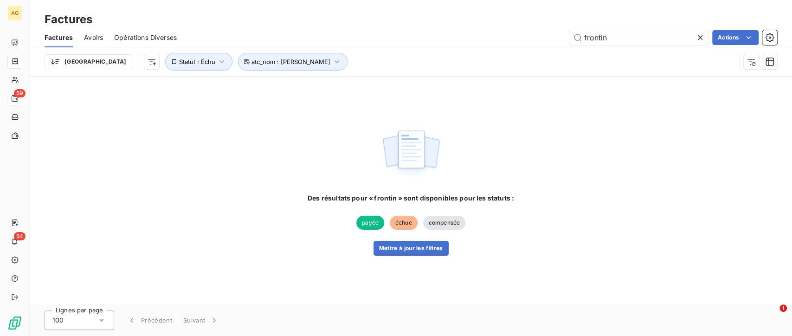
click at [696, 35] on icon at bounding box center [699, 37] width 9 height 9
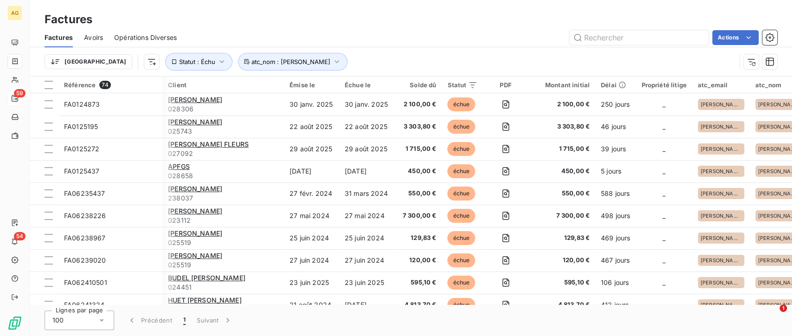
scroll to position [0, 262]
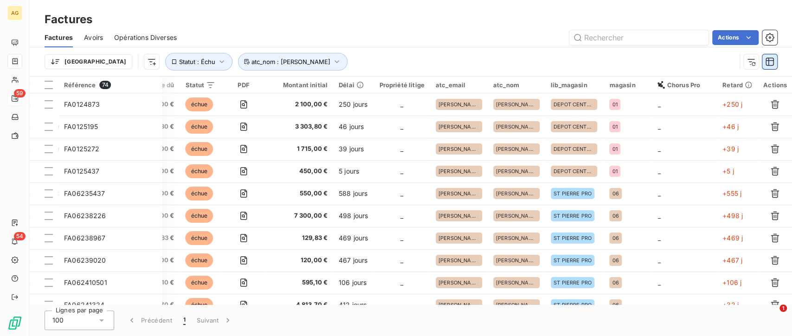
click at [773, 64] on icon "button" at bounding box center [770, 62] width 8 height 8
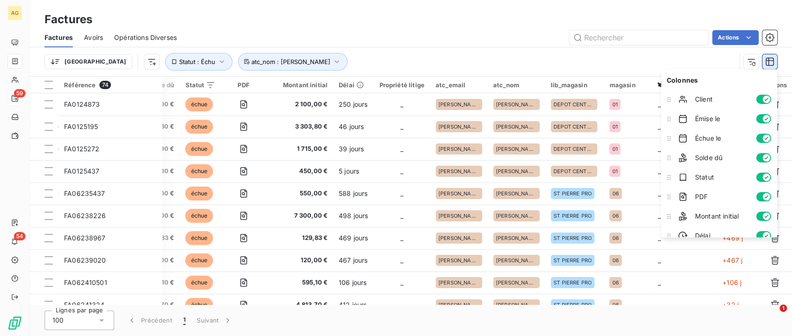
click at [773, 64] on icon "button" at bounding box center [770, 62] width 8 height 8
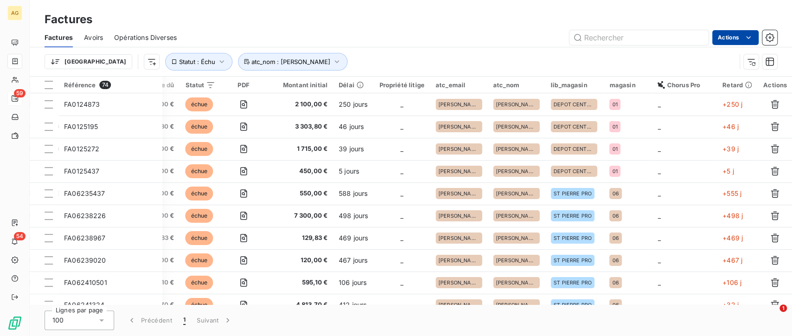
click at [754, 36] on html "AG 59 54 Factures Factures Avoirs Opérations Diverses Actions Trier Statut : Éc…" at bounding box center [396, 168] width 792 height 336
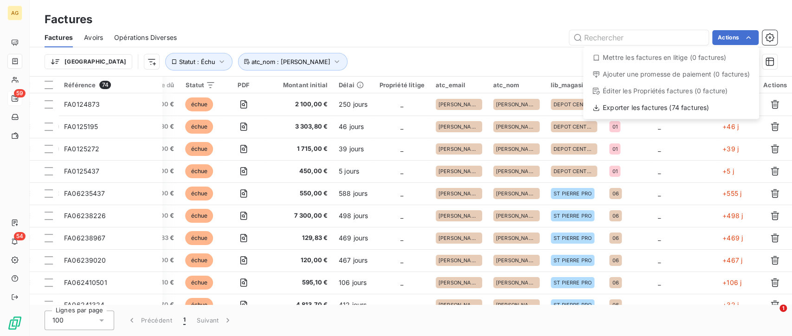
click at [773, 43] on html "AG 59 54 Factures Factures Avoirs Opérations Diverses Actions Mettre les factur…" at bounding box center [396, 168] width 792 height 336
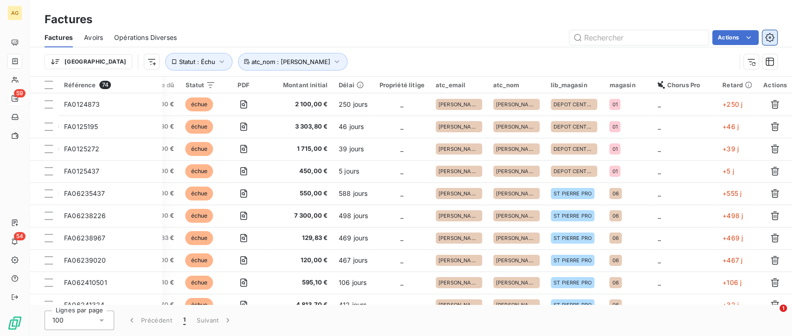
click at [773, 40] on icon "button" at bounding box center [769, 37] width 9 height 9
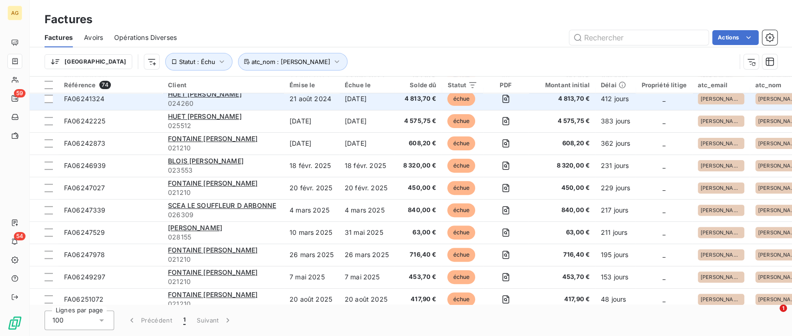
scroll to position [258, 0]
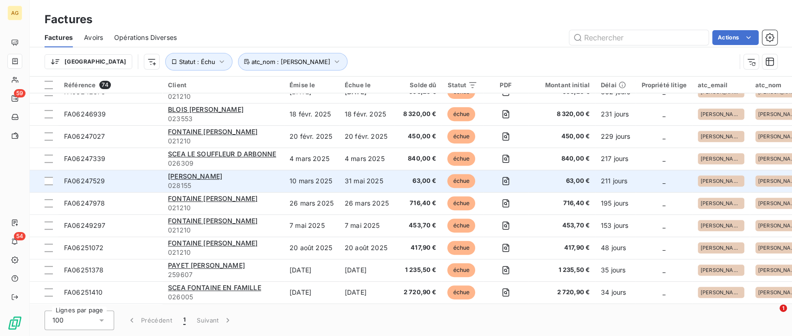
click at [394, 180] on td "31 mai 2025" at bounding box center [366, 181] width 55 height 22
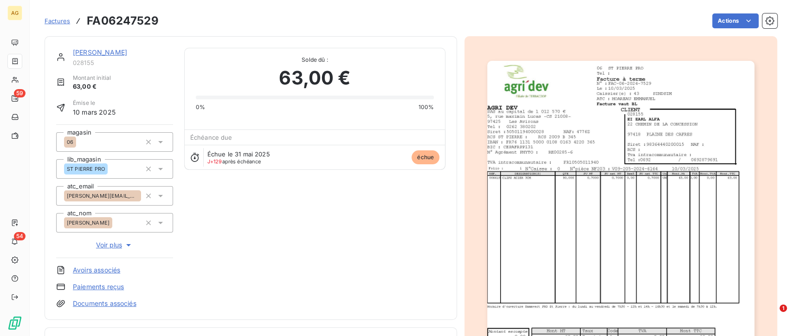
click at [96, 51] on link "[PERSON_NAME]" at bounding box center [100, 52] width 54 height 8
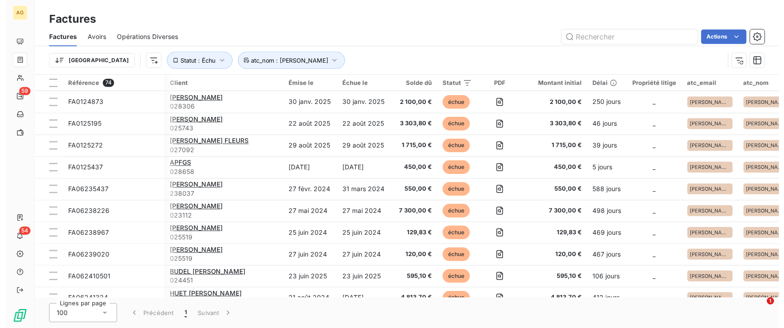
scroll to position [0, 262]
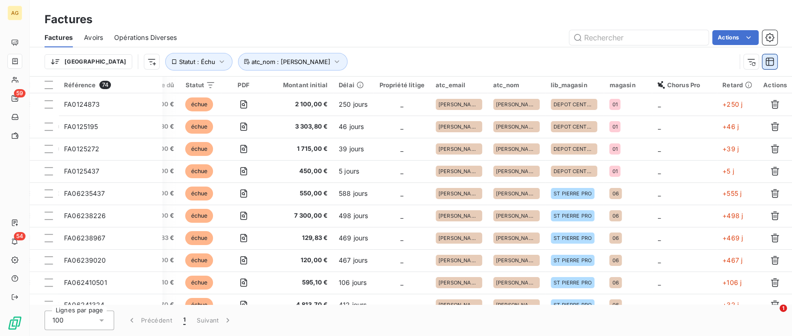
click at [766, 62] on icon "button" at bounding box center [769, 61] width 9 height 9
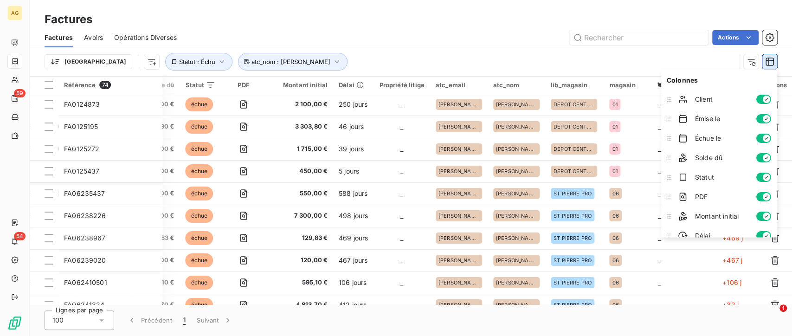
click at [766, 62] on icon "button" at bounding box center [769, 61] width 9 height 9
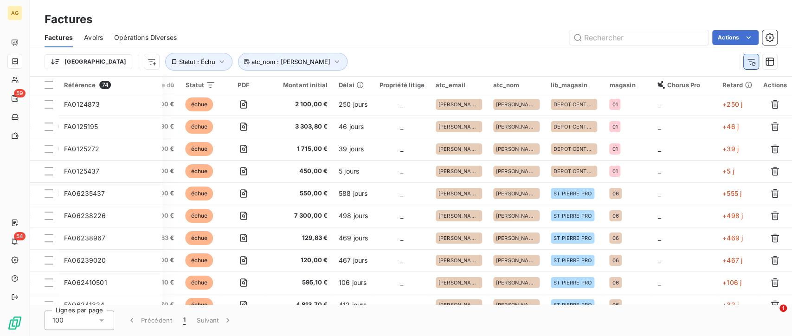
click at [752, 59] on icon "button" at bounding box center [751, 61] width 9 height 9
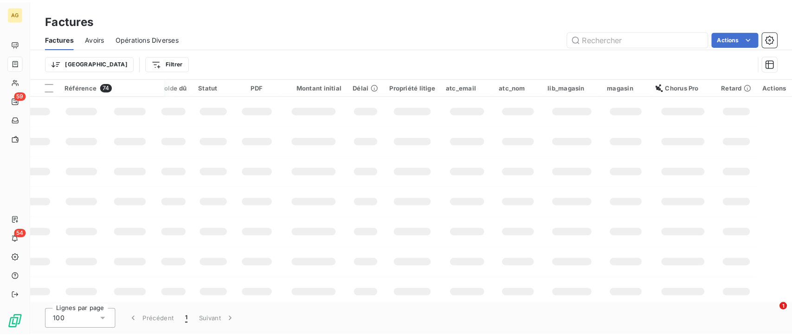
scroll to position [0, 129]
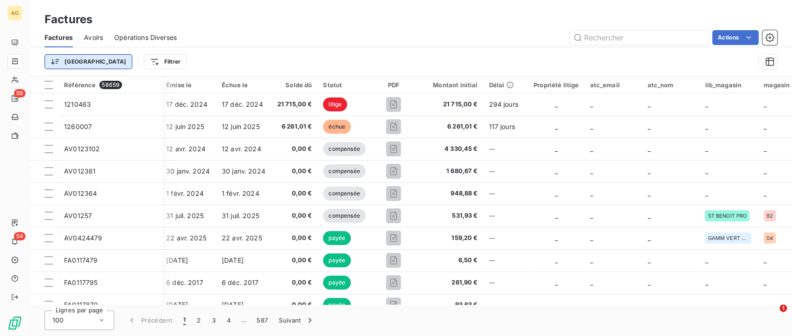
click at [79, 64] on html "AG 59 54 Factures Factures Avoirs Opérations Diverses Actions Trier Filtrer Réf…" at bounding box center [396, 168] width 792 height 336
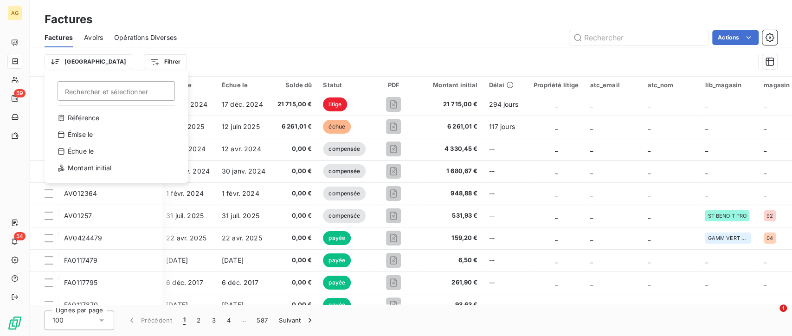
click at [129, 57] on html "AG 59 54 Factures Factures Avoirs Opérations Diverses Actions Trier Rechercher …" at bounding box center [396, 168] width 792 height 336
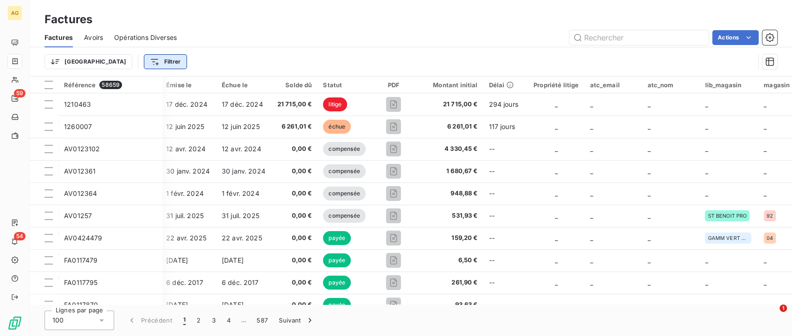
click at [122, 65] on html "AG 59 54 Factures Factures Avoirs Opérations Diverses Actions Trier Filtrer Réf…" at bounding box center [396, 168] width 792 height 336
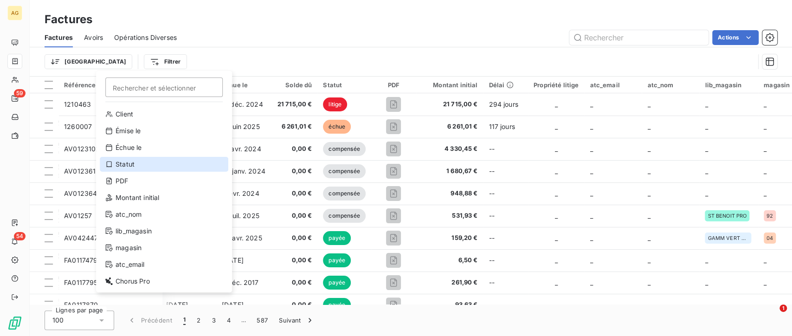
click at [144, 166] on div "Statut" at bounding box center [164, 164] width 129 height 15
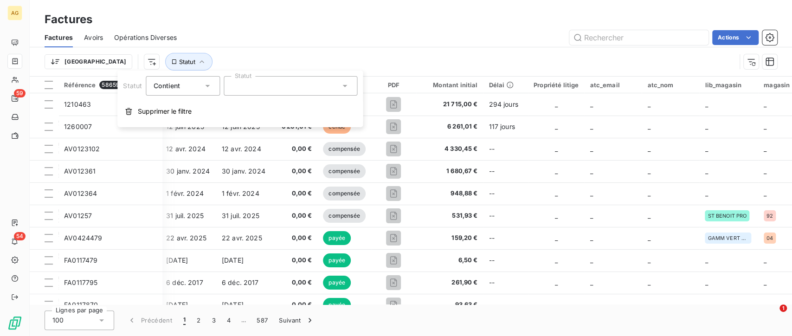
click at [256, 84] on div at bounding box center [291, 85] width 134 height 19
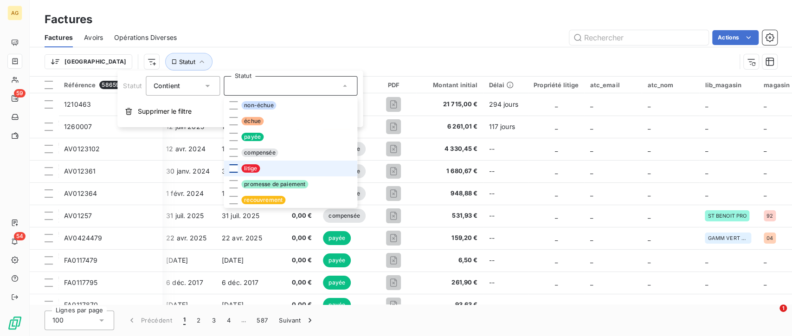
click at [230, 167] on div at bounding box center [233, 168] width 8 height 8
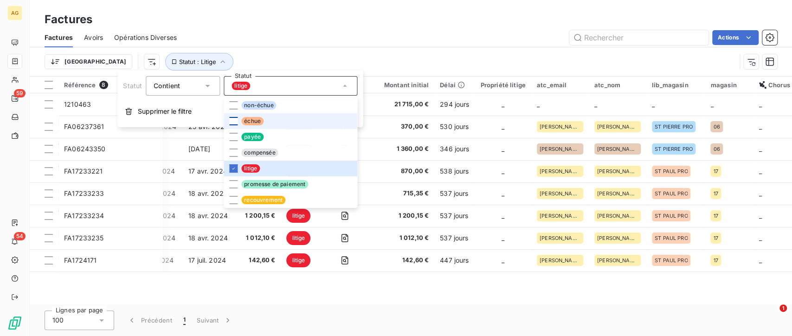
click at [234, 121] on div at bounding box center [233, 121] width 8 height 8
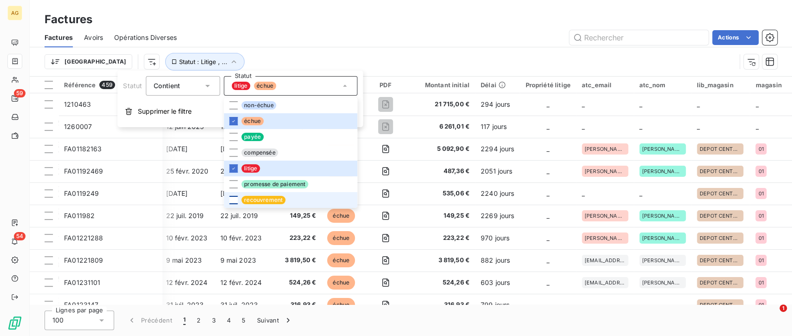
click at [231, 198] on div at bounding box center [233, 200] width 8 height 8
click at [354, 33] on div "Actions" at bounding box center [482, 37] width 589 height 15
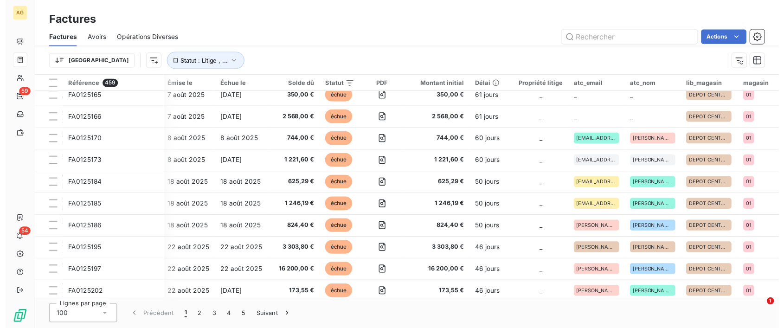
scroll to position [2020, 129]
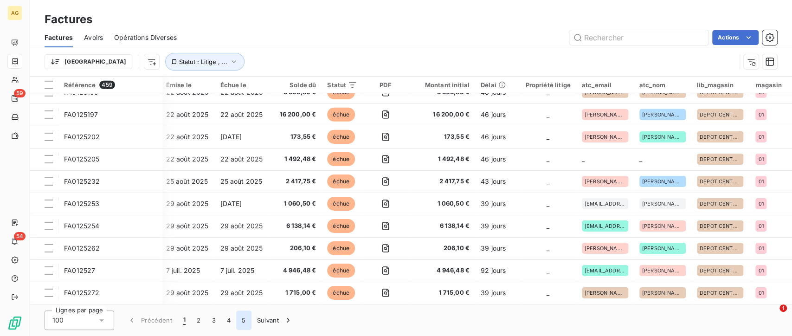
click at [242, 320] on button "5" at bounding box center [243, 319] width 15 height 19
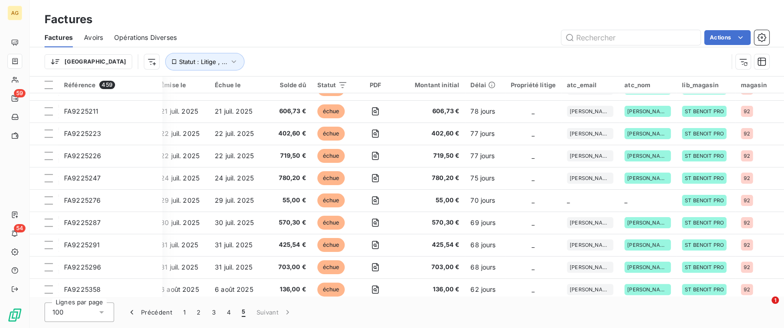
scroll to position [1107, 129]
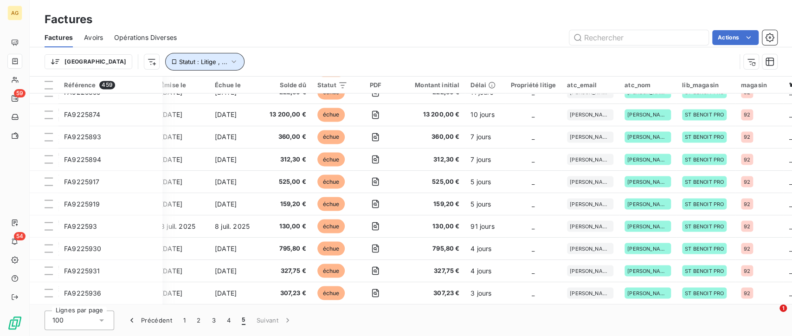
click at [229, 58] on icon "button" at bounding box center [233, 61] width 9 height 9
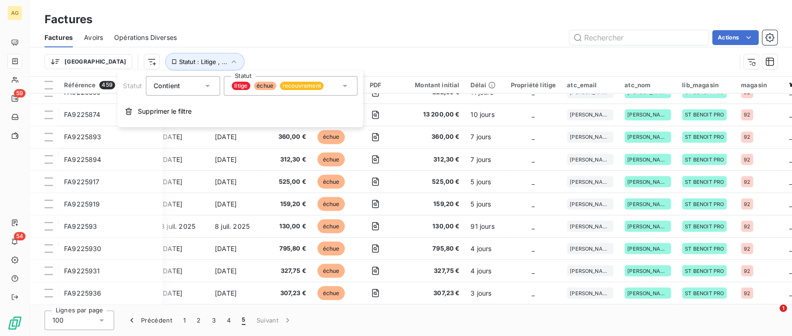
click at [204, 91] on div "Contient is" at bounding box center [183, 85] width 74 height 19
click at [204, 91] on div "Contient" at bounding box center [183, 85] width 74 height 19
click at [102, 60] on html "AG 59 54 Factures Factures Avoirs Opérations Diverses Actions Trier Statut : Li…" at bounding box center [396, 168] width 792 height 336
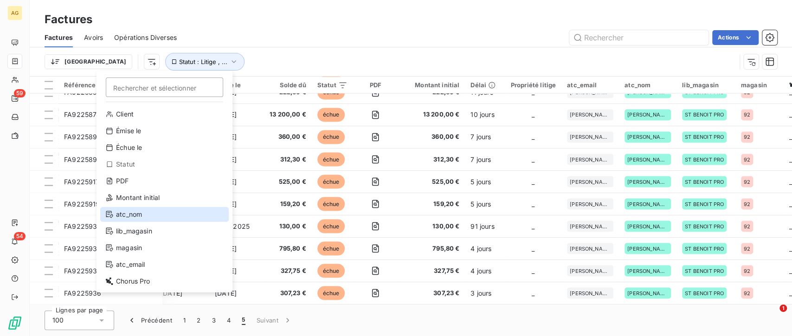
click at [144, 221] on div "atc_nom" at bounding box center [164, 214] width 129 height 15
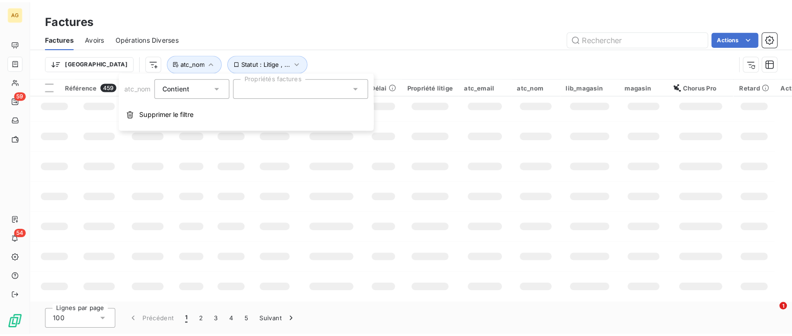
scroll to position [238, 129]
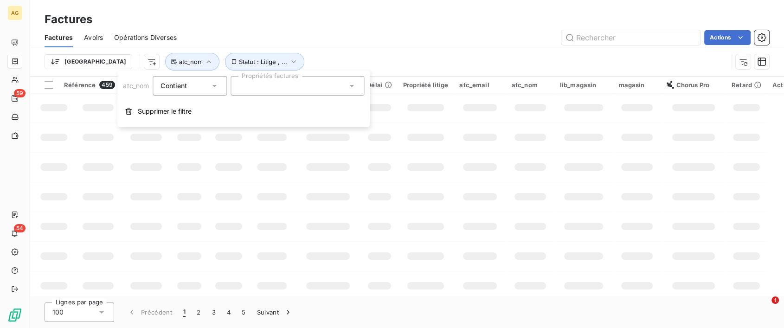
click at [298, 88] on div at bounding box center [298, 85] width 134 height 19
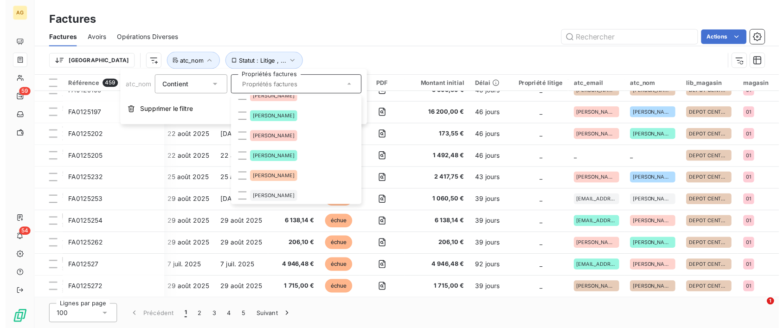
scroll to position [103, 0]
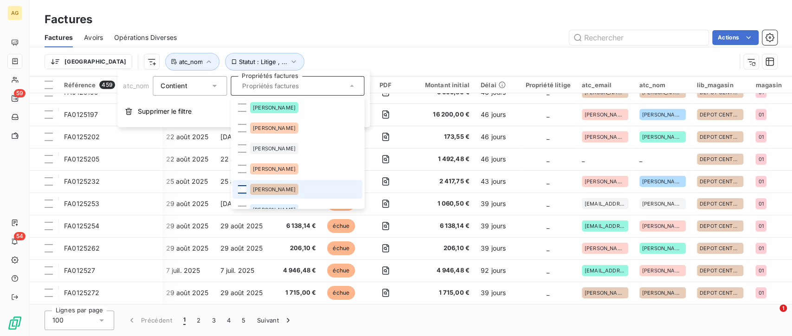
click at [241, 186] on div at bounding box center [242, 189] width 8 height 8
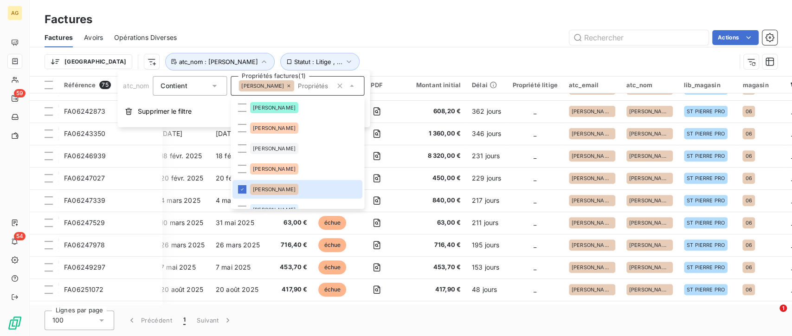
scroll to position [1463, 129]
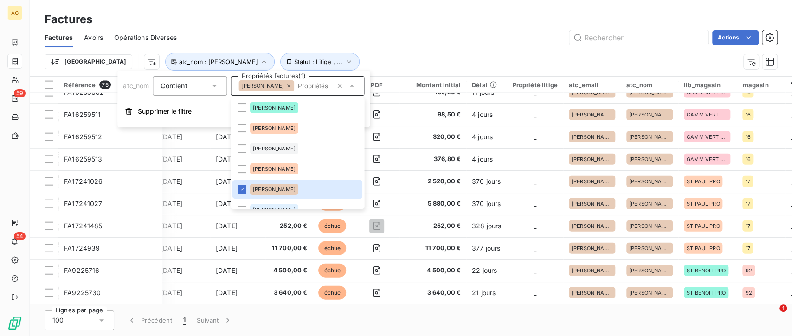
click at [492, 28] on div "Factures Avoirs Opérations Diverses Actions" at bounding box center [411, 37] width 762 height 19
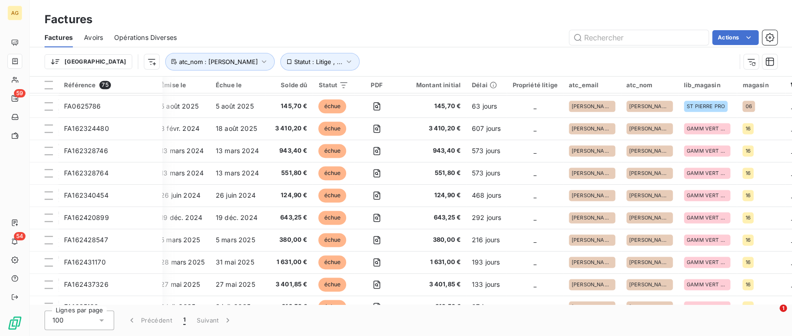
scroll to position [535, 129]
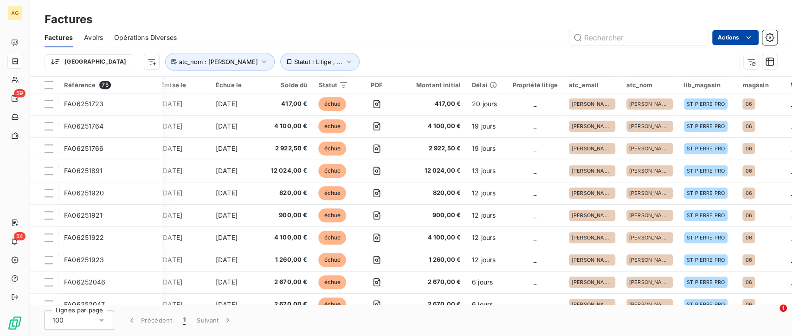
click at [756, 43] on html "AG 59 54 Factures Factures Avoirs Opérations Diverses Actions Trier Statut : Li…" at bounding box center [396, 168] width 792 height 336
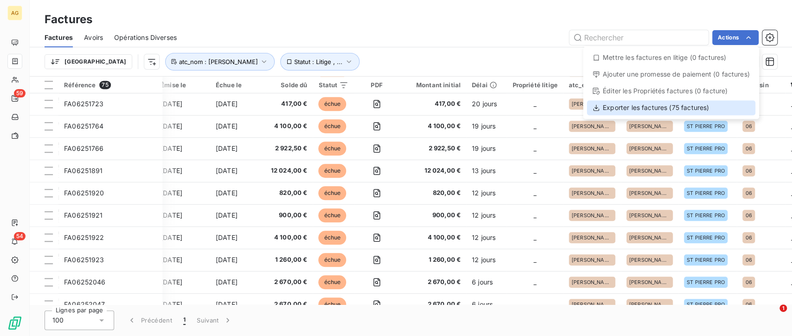
click at [694, 110] on div "Exporter les factures (75 factures)" at bounding box center [671, 107] width 168 height 15
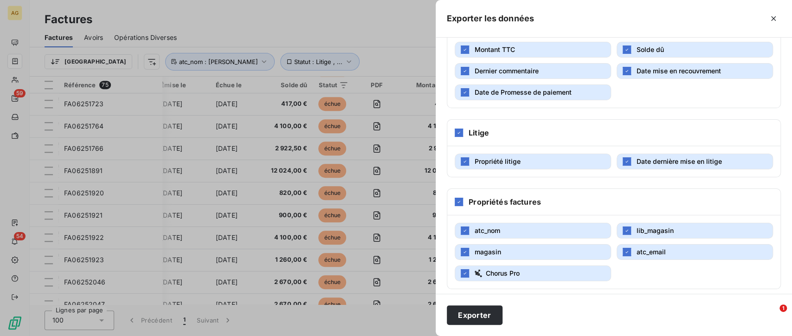
scroll to position [262, 0]
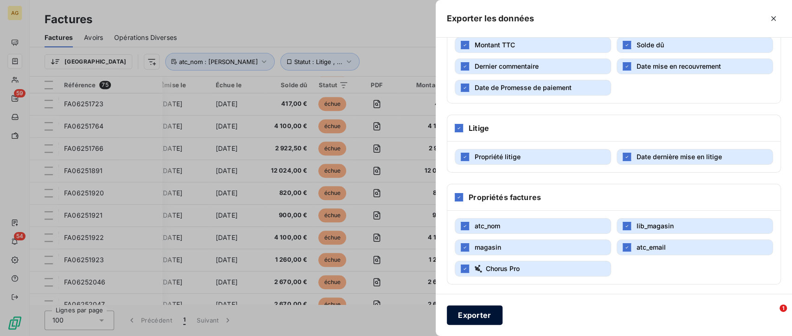
click at [475, 320] on button "Exporter" at bounding box center [475, 314] width 56 height 19
